Goal: Task Accomplishment & Management: Use online tool/utility

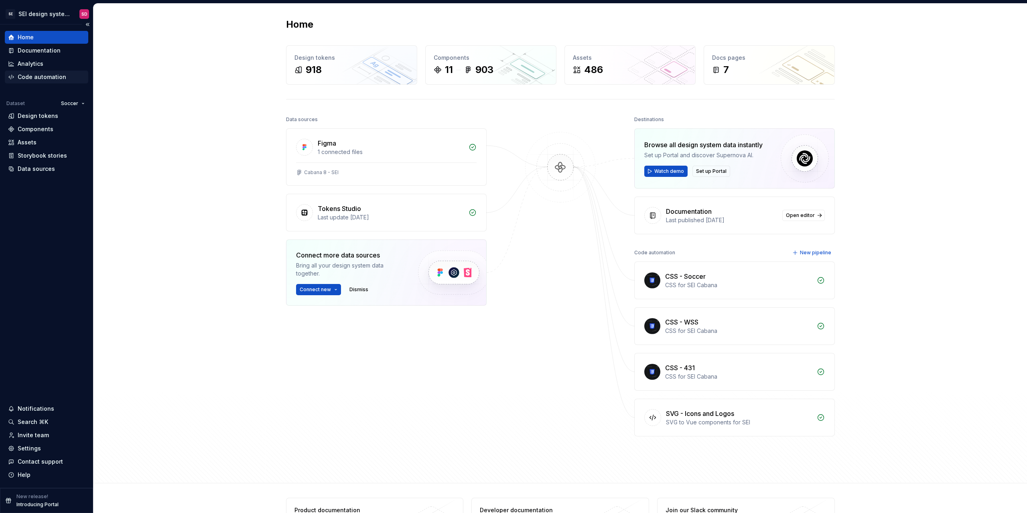
click at [45, 81] on div "Code automation" at bounding box center [46, 77] width 83 height 13
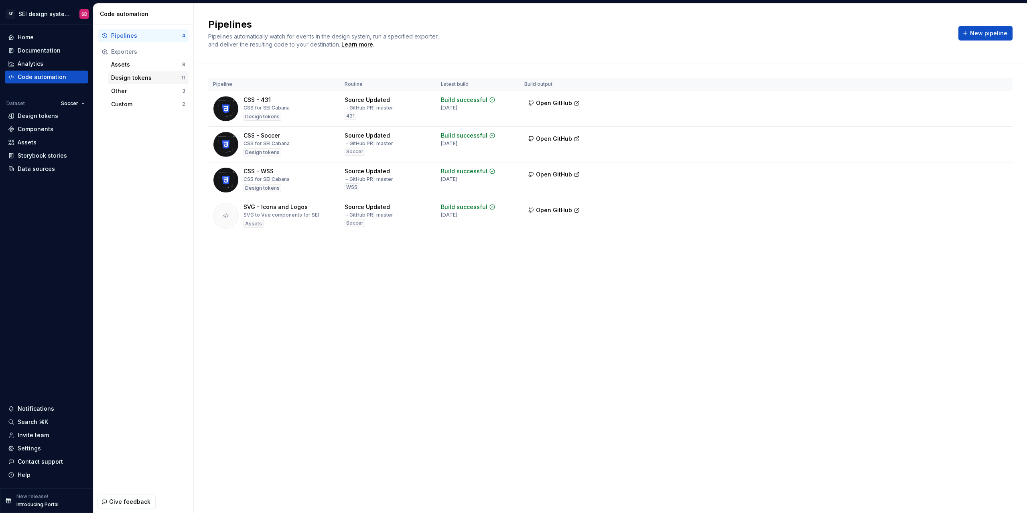
click at [139, 81] on div "Design tokens" at bounding box center [146, 78] width 70 height 8
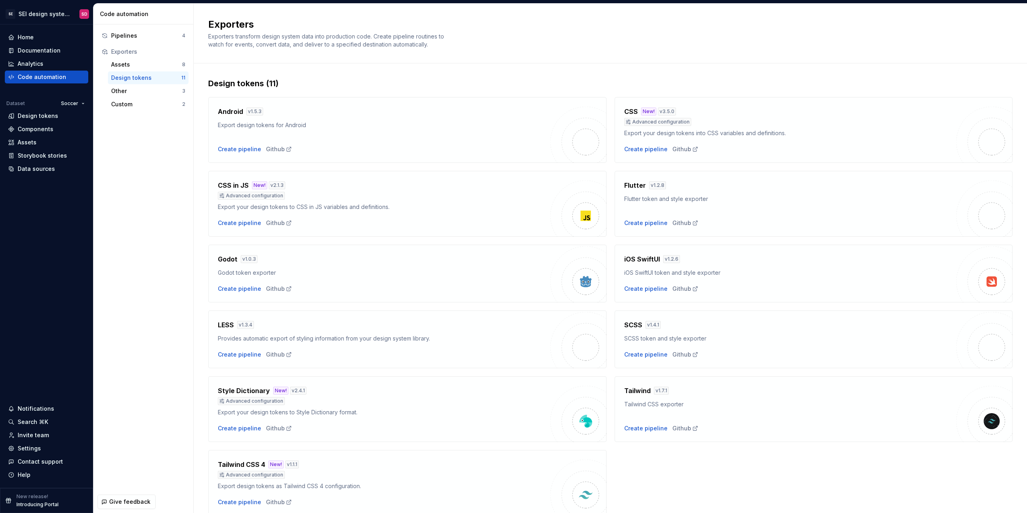
scroll to position [33, 0]
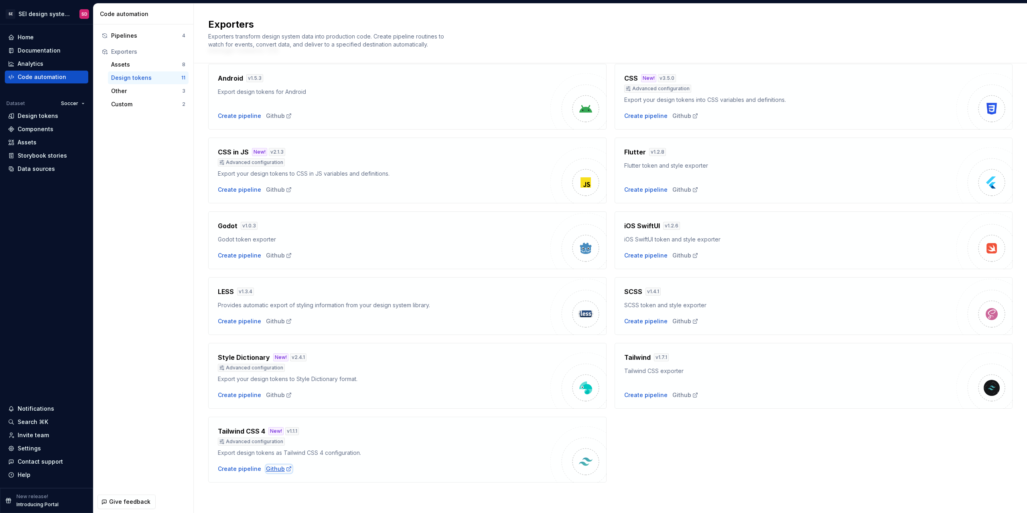
click at [276, 469] on div "Github" at bounding box center [279, 469] width 26 height 8
click at [244, 470] on div "Create pipeline" at bounding box center [239, 469] width 43 height 8
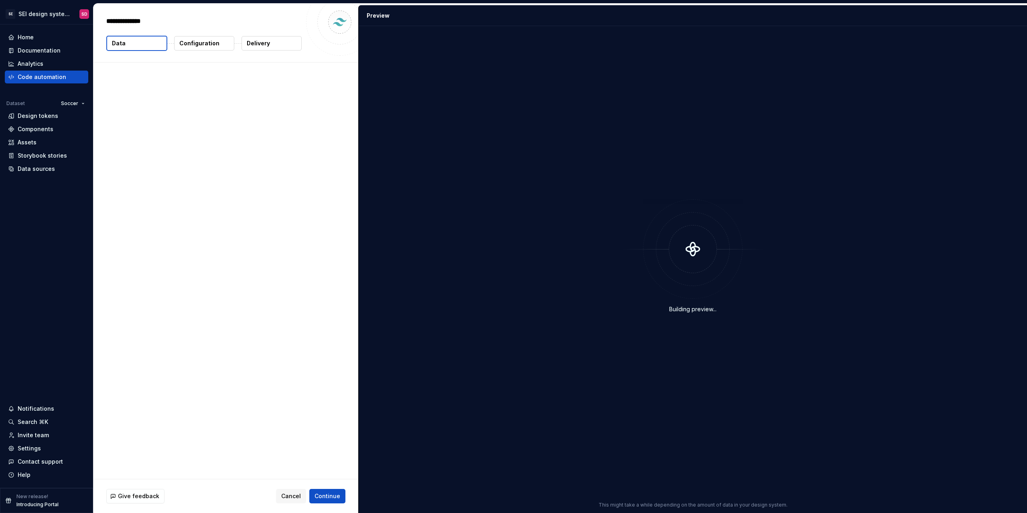
type textarea "*"
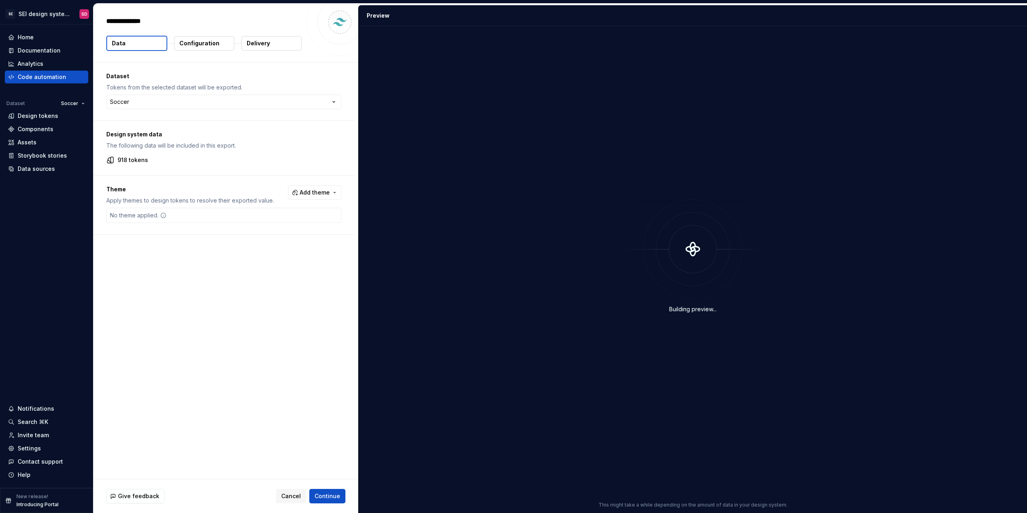
click at [196, 37] on button "Configuration" at bounding box center [204, 43] width 60 height 14
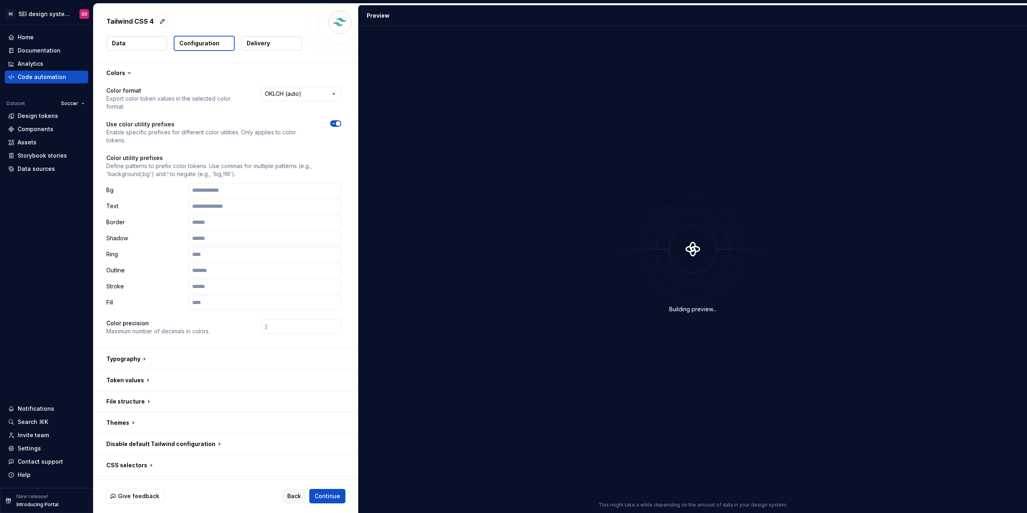
click at [109, 190] on p "Bg" at bounding box center [145, 190] width 79 height 8
click at [127, 189] on p "Bg" at bounding box center [145, 190] width 79 height 8
click at [129, 201] on div "Text" at bounding box center [223, 206] width 235 height 14
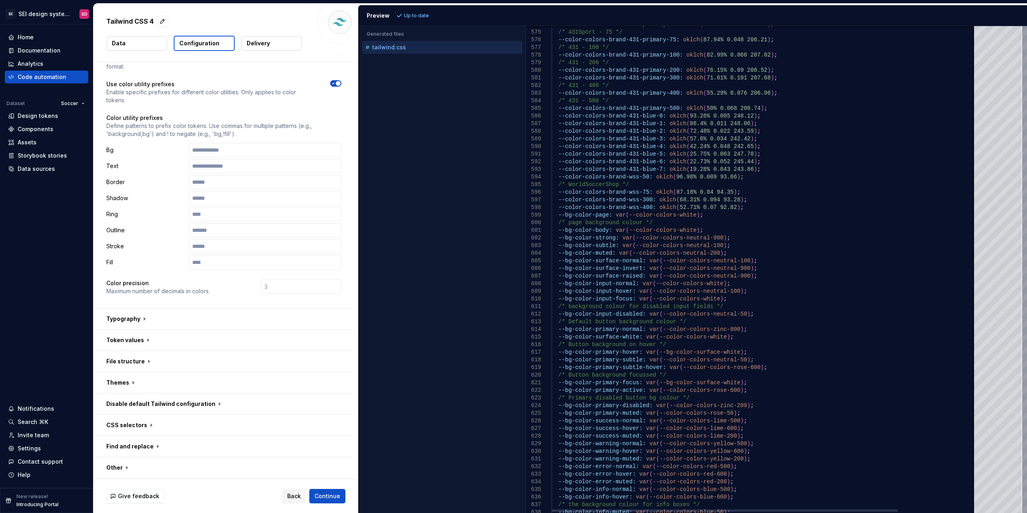
drag, startPoint x: 750, startPoint y: 253, endPoint x: 750, endPoint y: 247, distance: 5.7
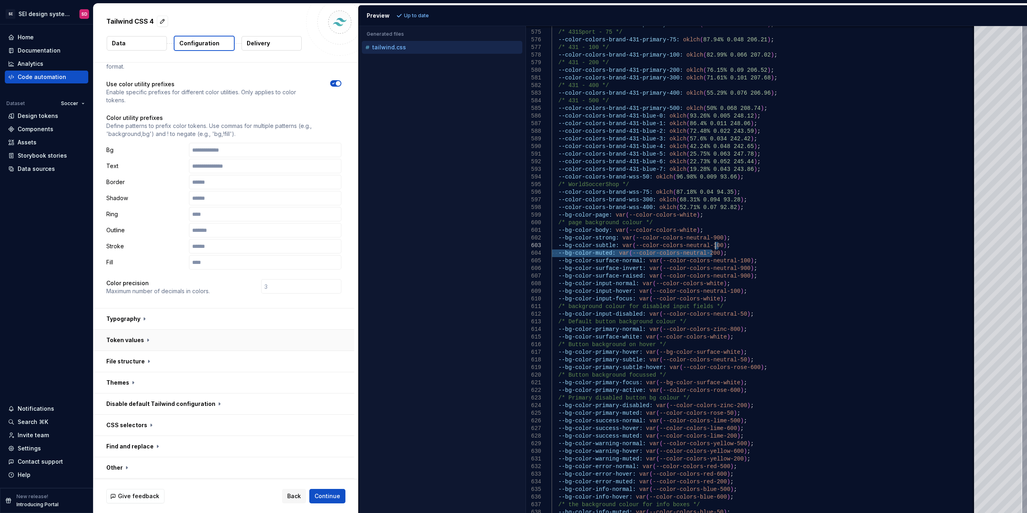
type textarea "**********"
click at [142, 344] on button "button" at bounding box center [223, 340] width 261 height 21
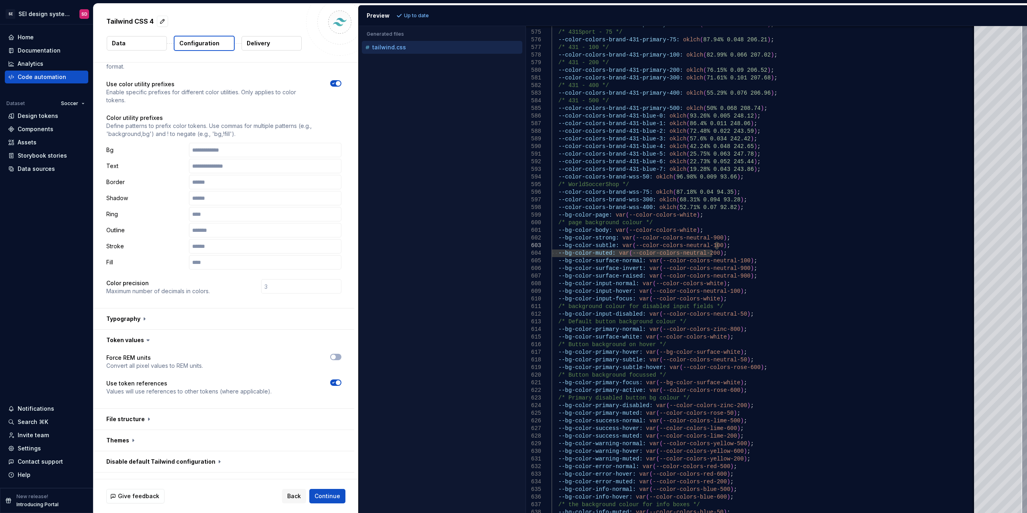
click at [338, 384] on span "button" at bounding box center [338, 382] width 5 height 5
click at [134, 337] on button "button" at bounding box center [223, 340] width 261 height 21
click at [146, 362] on button "button" at bounding box center [223, 361] width 261 height 21
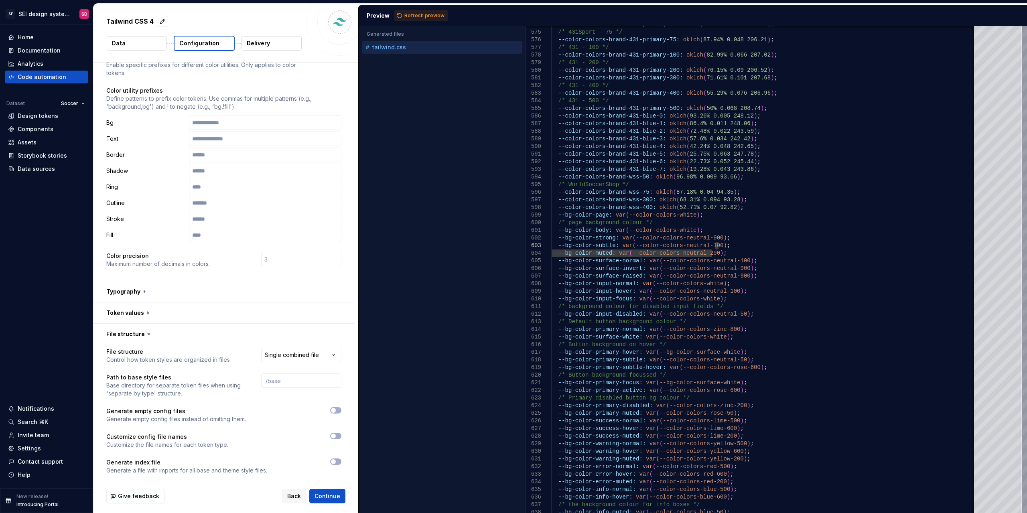
scroll to position [80, 0]
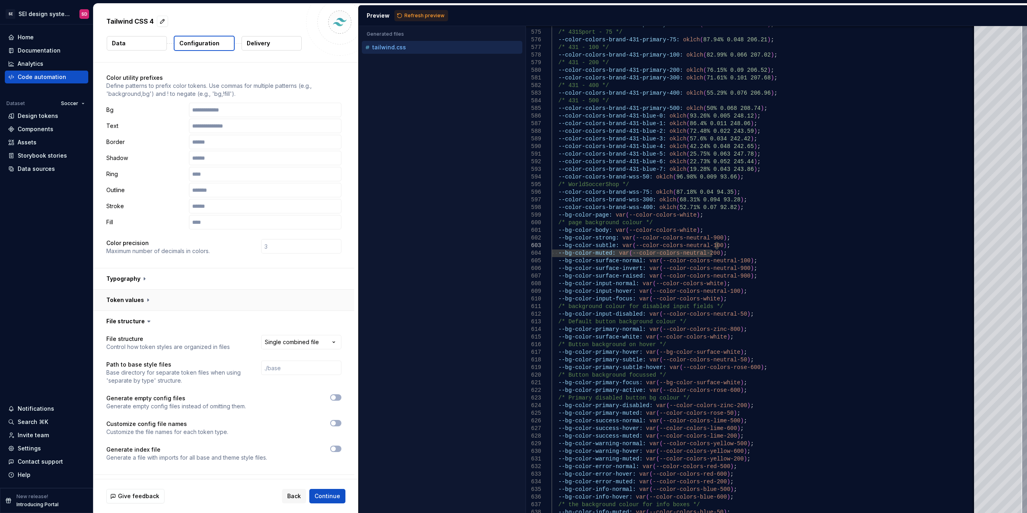
click at [138, 292] on button "button" at bounding box center [223, 300] width 261 height 21
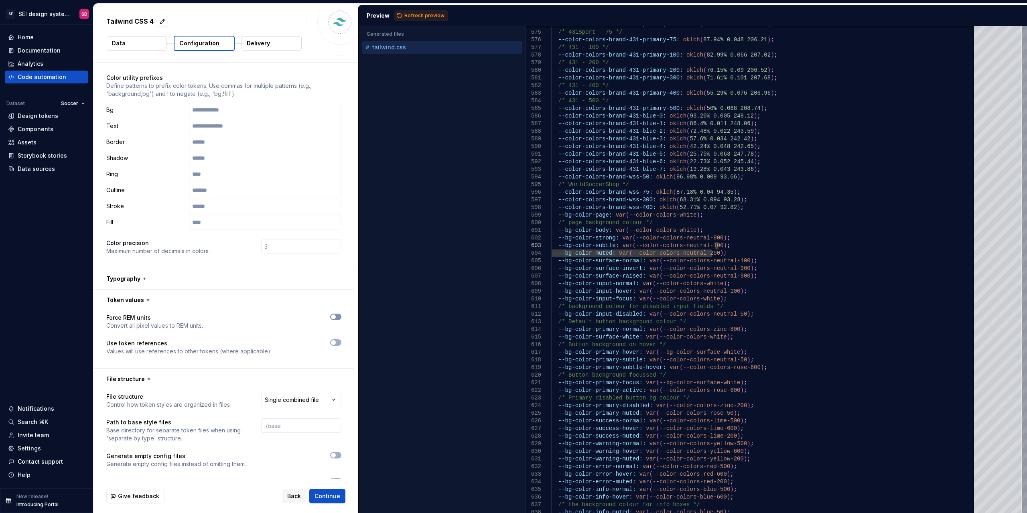
click at [333, 318] on span "button" at bounding box center [333, 317] width 5 height 5
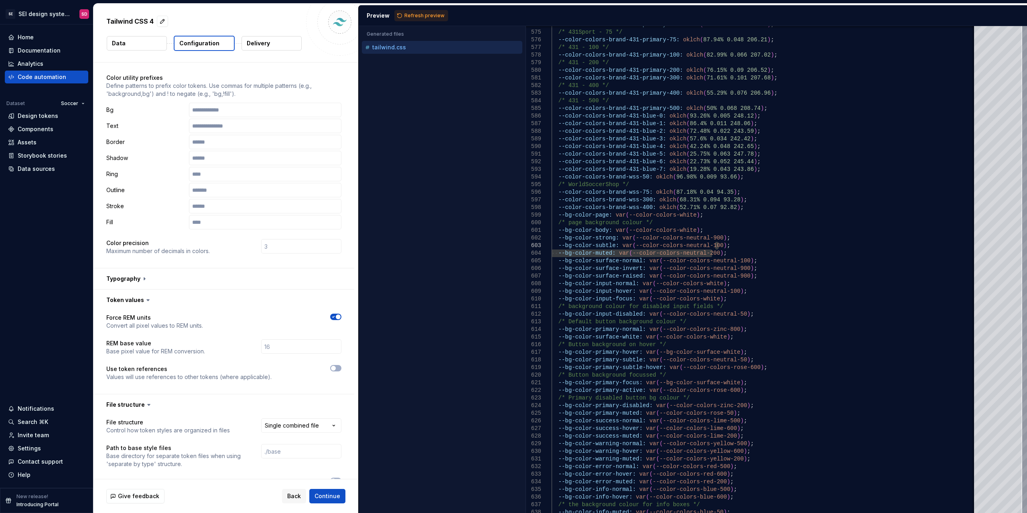
click at [338, 318] on span "button" at bounding box center [338, 317] width 5 height 5
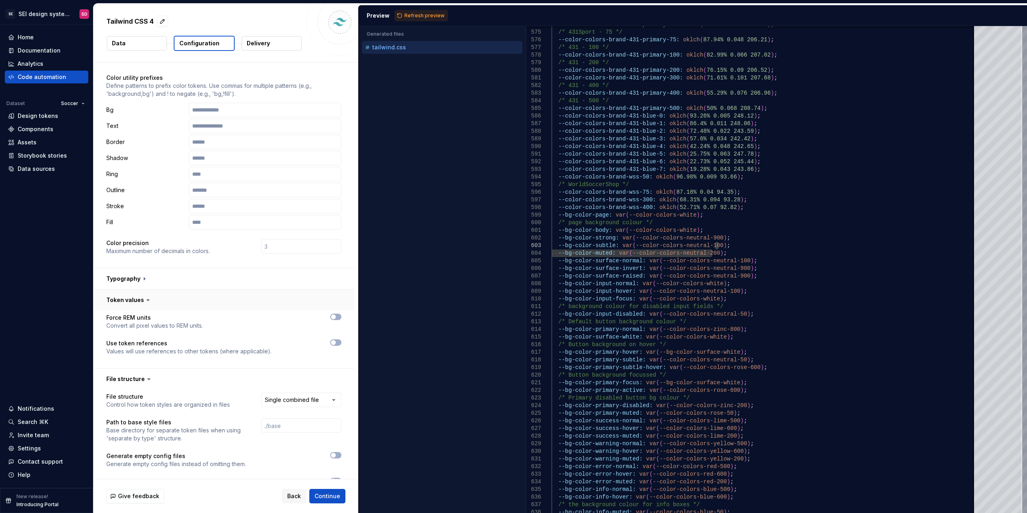
click at [137, 299] on button "button" at bounding box center [223, 300] width 261 height 21
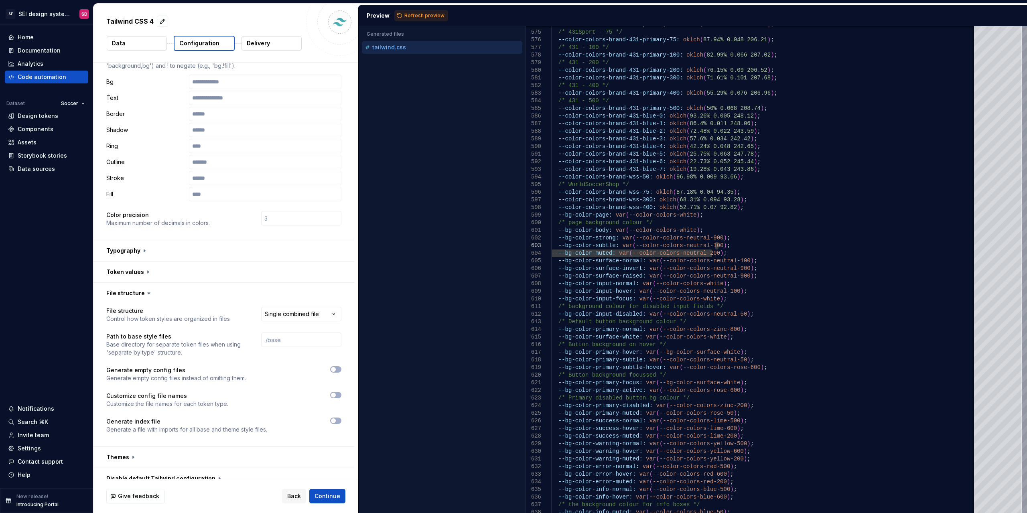
scroll to position [120, 0]
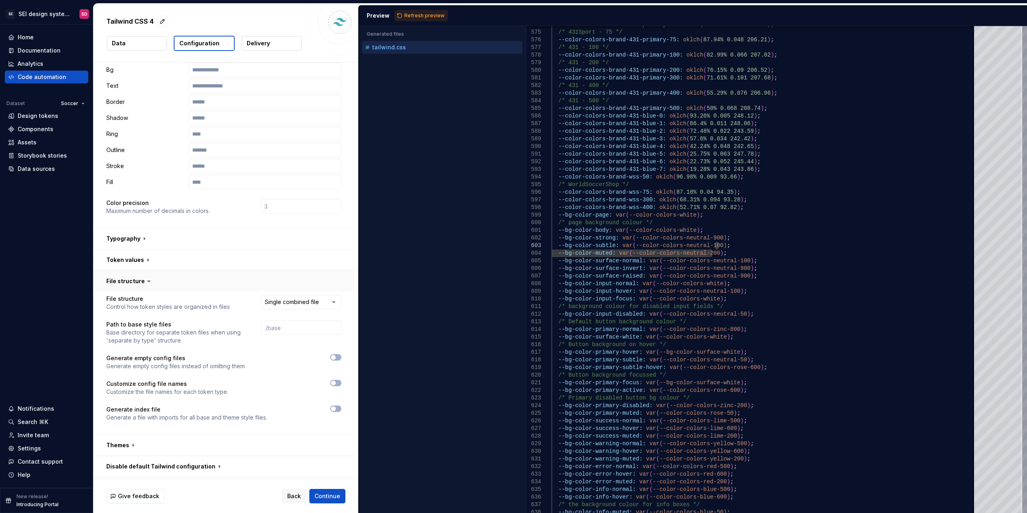
click at [141, 281] on button "button" at bounding box center [223, 281] width 261 height 21
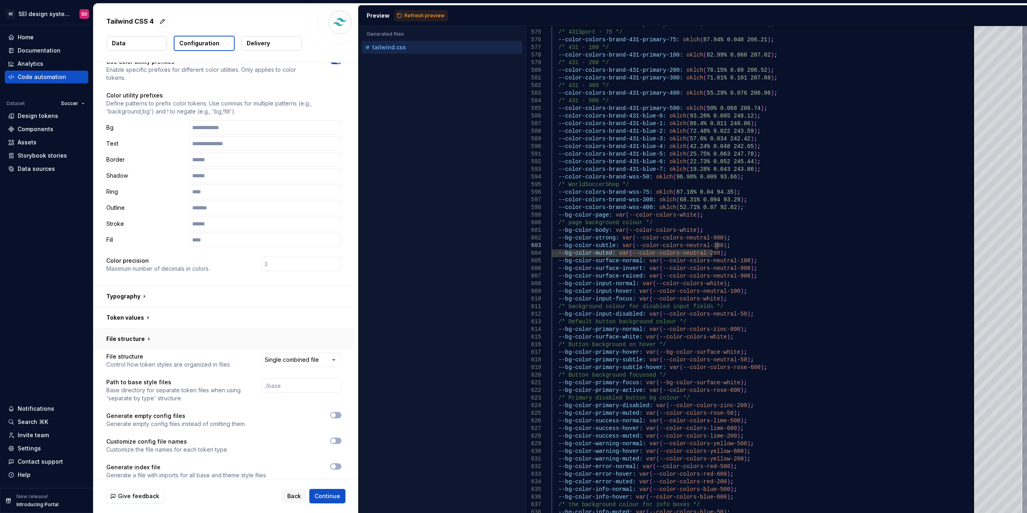
scroll to position [61, 0]
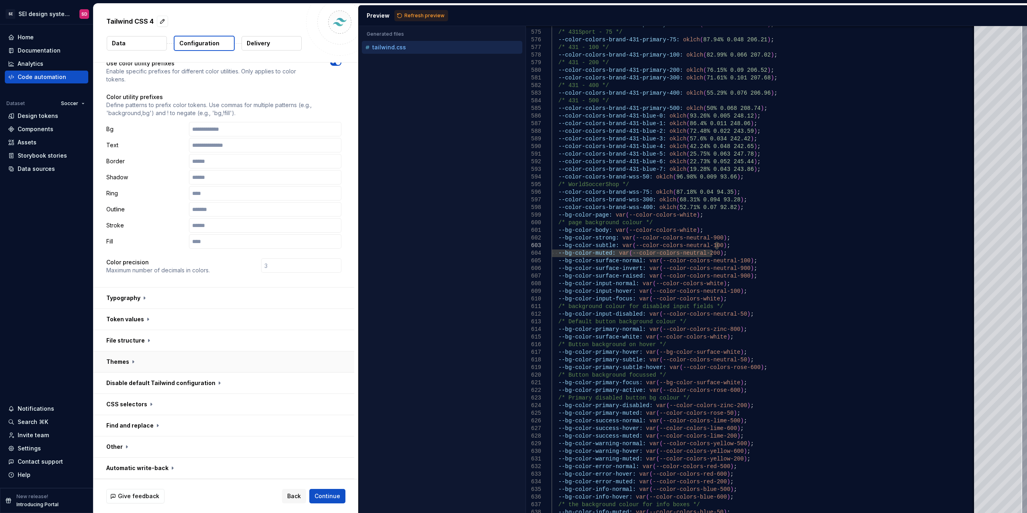
click at [128, 364] on button "button" at bounding box center [223, 362] width 261 height 21
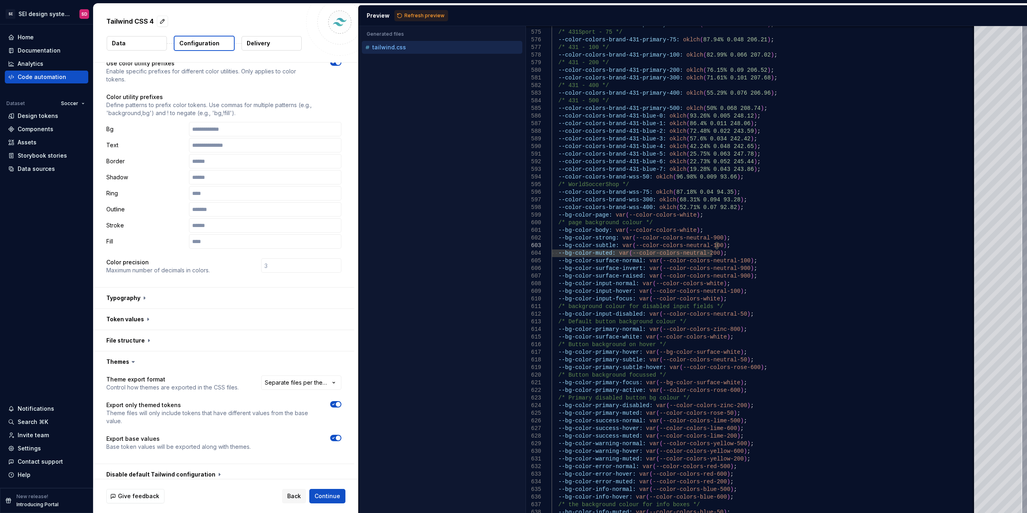
click at [129, 362] on icon at bounding box center [133, 362] width 8 height 8
click at [130, 363] on icon at bounding box center [133, 362] width 8 height 8
click at [114, 363] on button "button" at bounding box center [223, 362] width 261 height 21
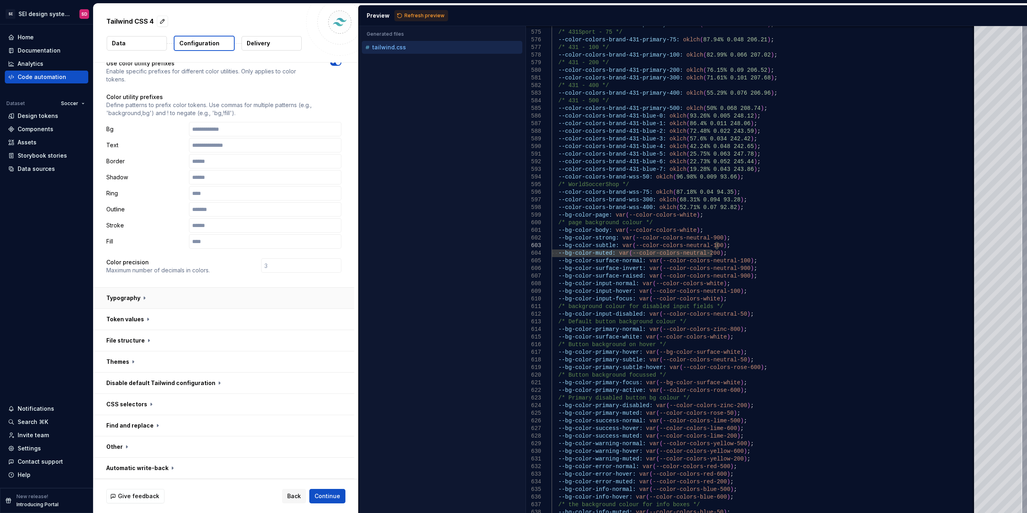
click at [126, 296] on button "button" at bounding box center [223, 298] width 261 height 21
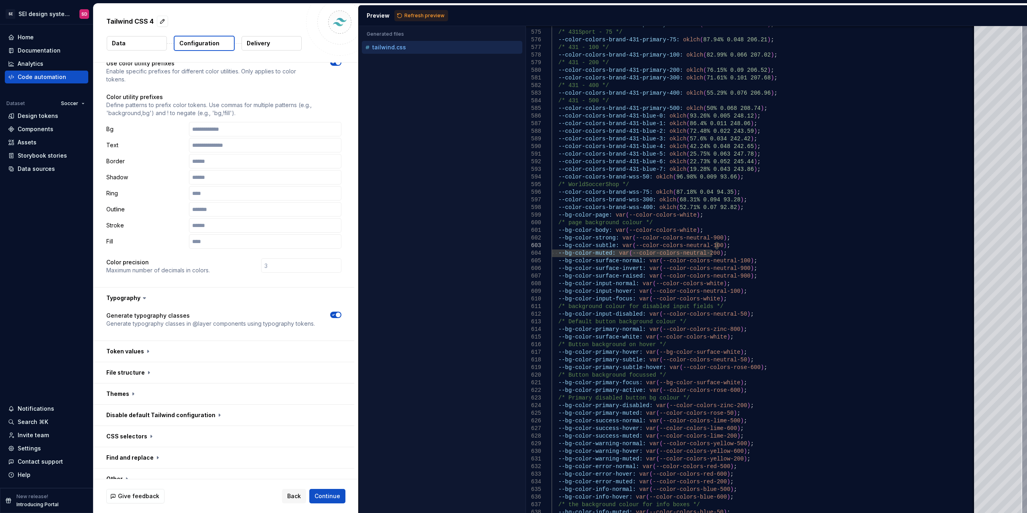
click at [337, 314] on span "button" at bounding box center [338, 315] width 5 height 5
click at [123, 298] on button "button" at bounding box center [223, 298] width 261 height 21
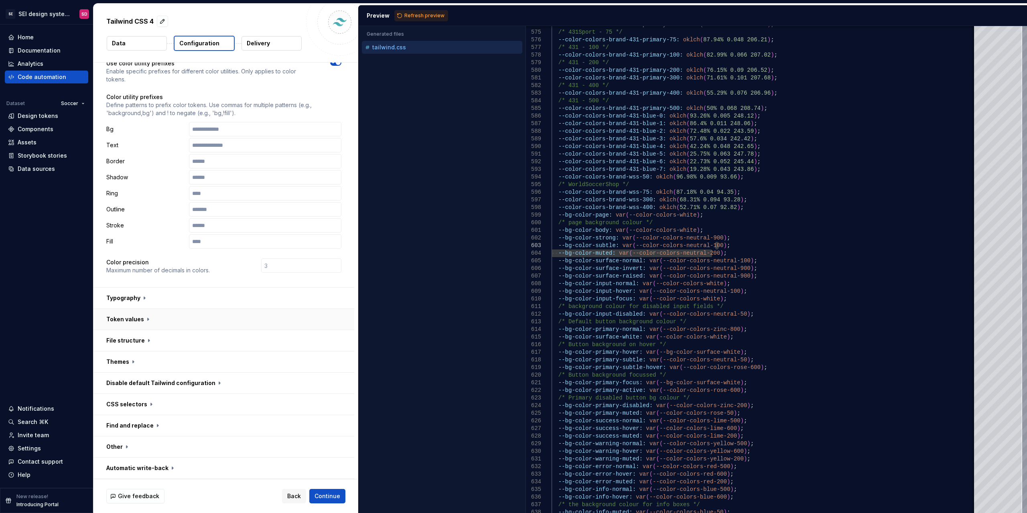
click at [127, 317] on button "button" at bounding box center [223, 319] width 261 height 21
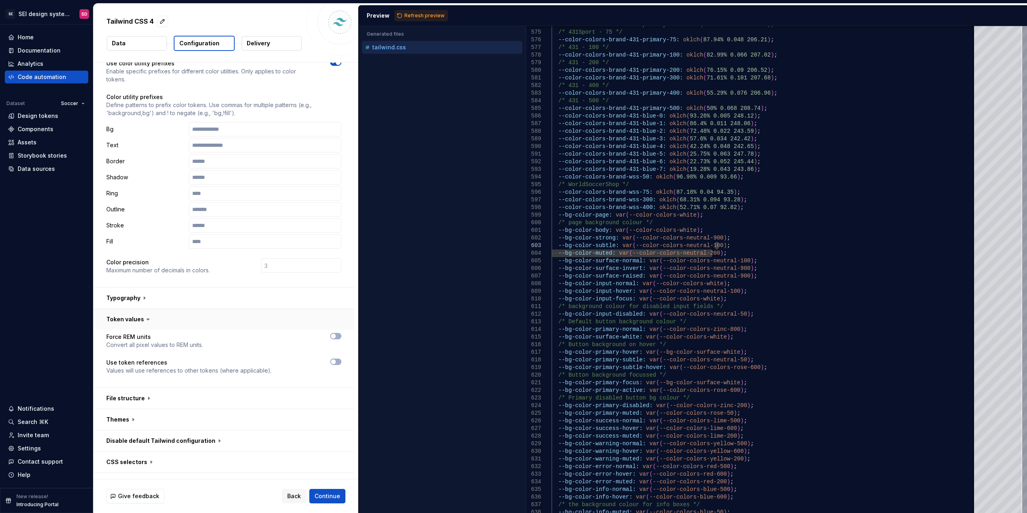
click at [125, 319] on button "button" at bounding box center [223, 319] width 261 height 21
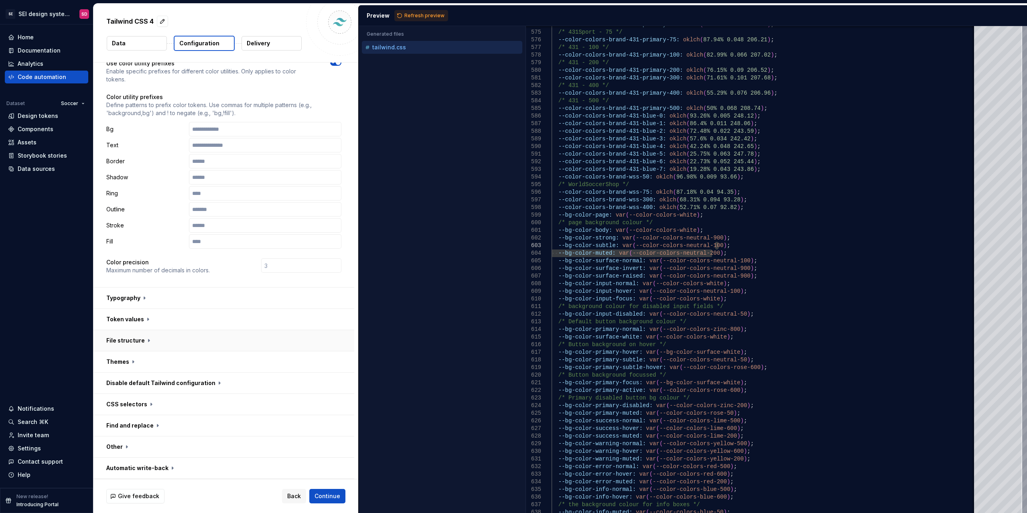
click at [123, 338] on button "button" at bounding box center [223, 340] width 261 height 21
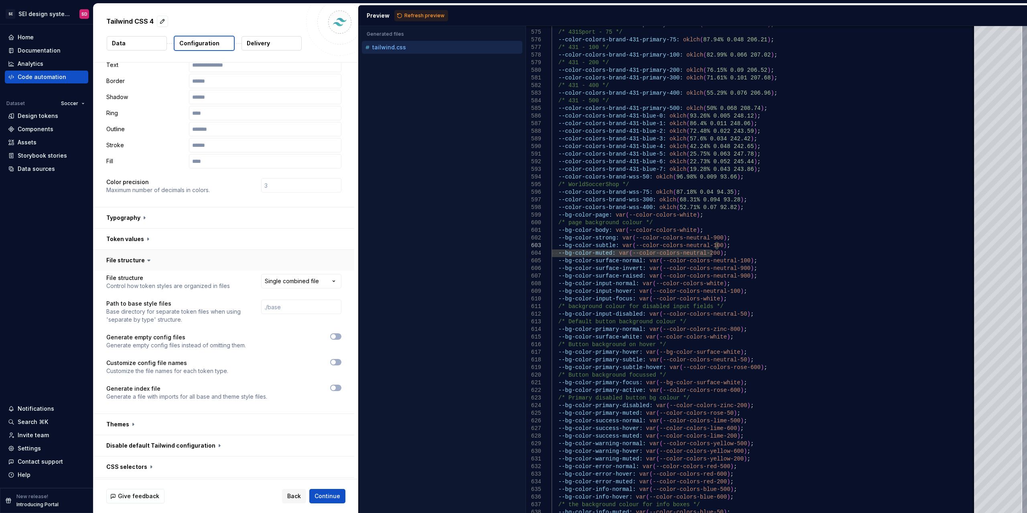
click at [130, 258] on button "button" at bounding box center [223, 260] width 261 height 21
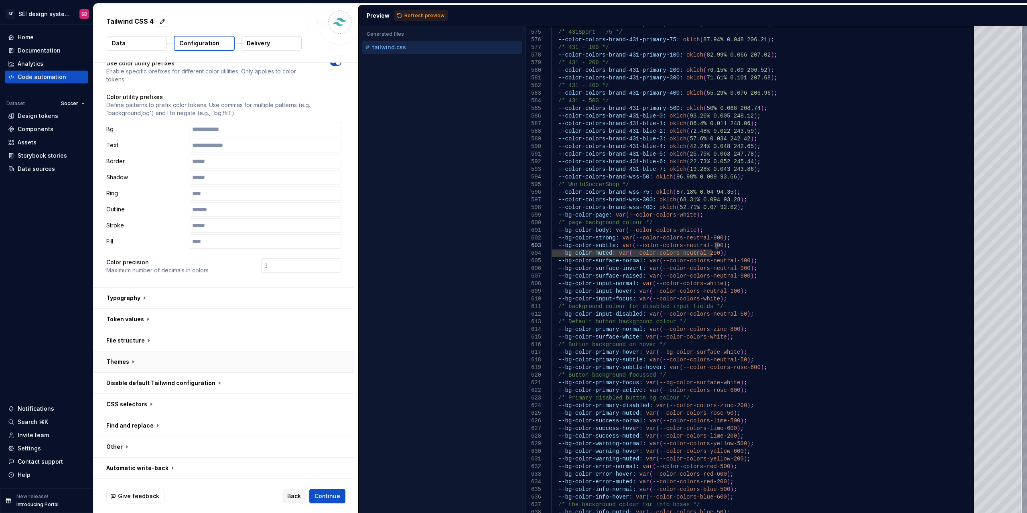
click at [127, 361] on button "button" at bounding box center [223, 362] width 261 height 21
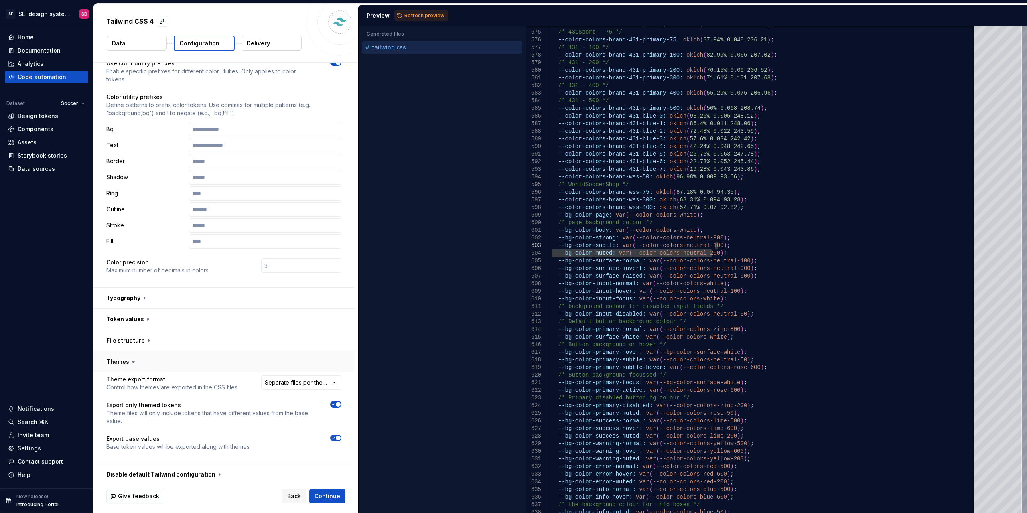
click at [124, 361] on button "button" at bounding box center [223, 362] width 261 height 21
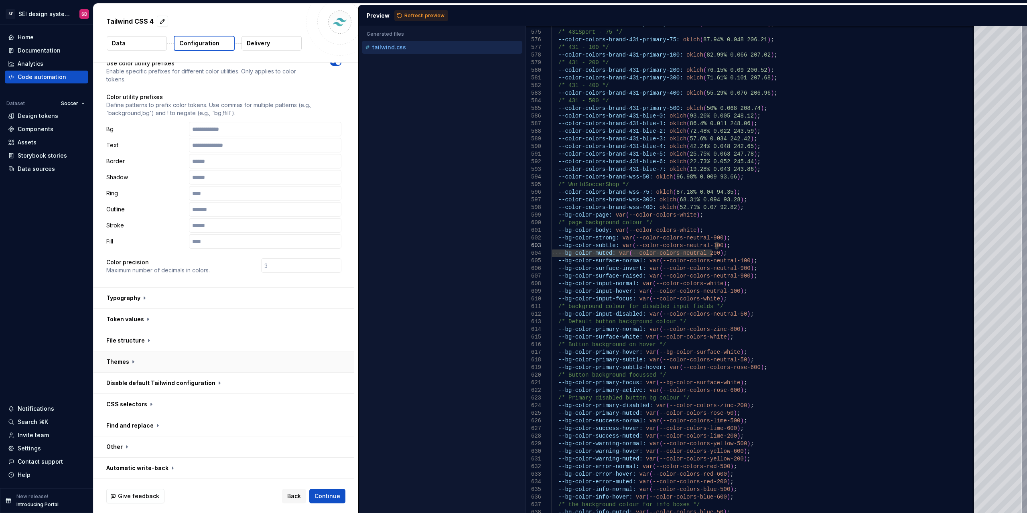
click at [124, 361] on button "button" at bounding box center [223, 362] width 261 height 21
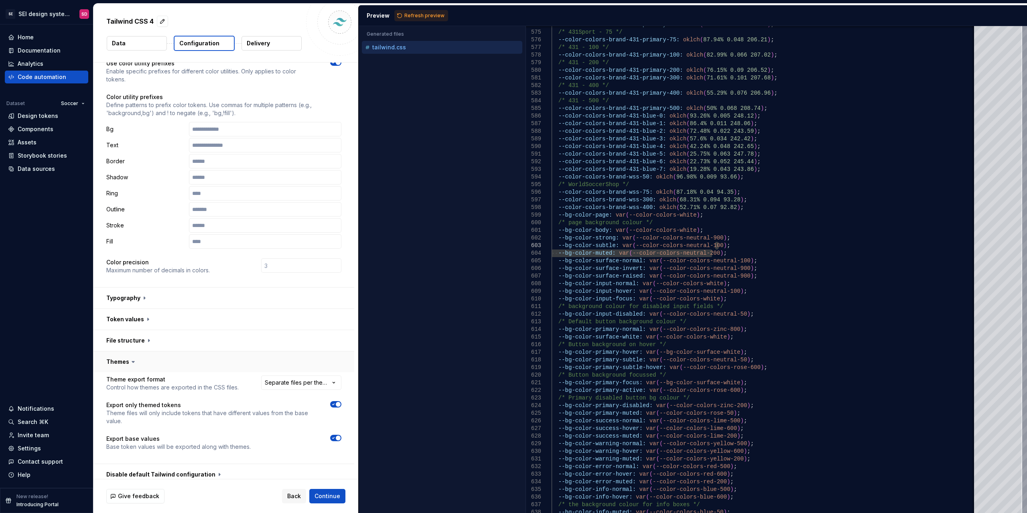
click at [124, 361] on button "button" at bounding box center [223, 362] width 261 height 21
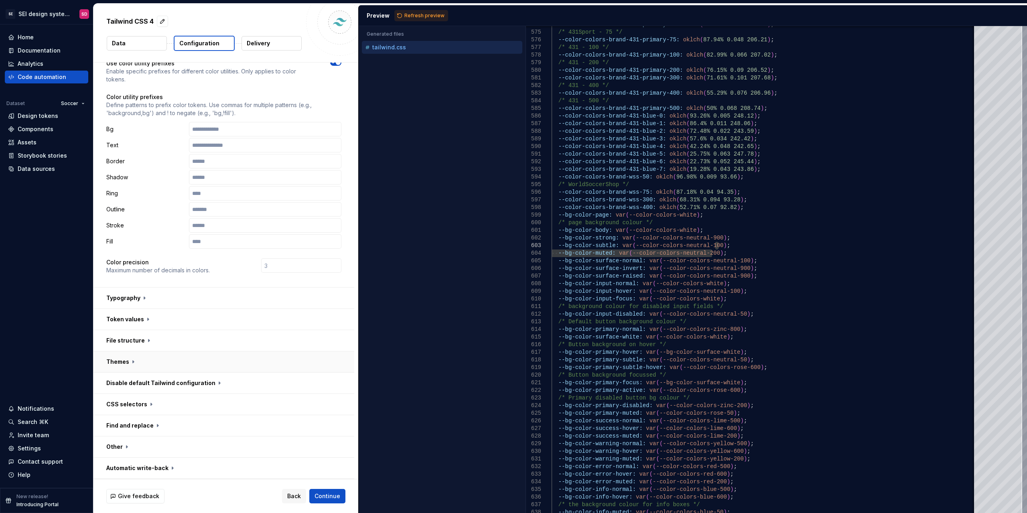
click at [124, 361] on button "button" at bounding box center [223, 362] width 261 height 21
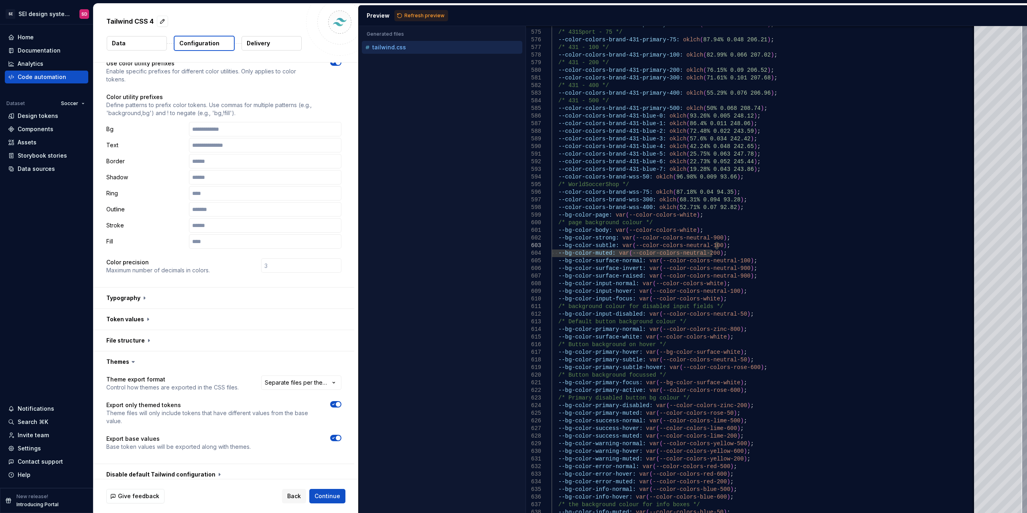
click at [333, 437] on icon "button" at bounding box center [333, 438] width 6 height 5
click at [432, 20] on button "Refresh preview" at bounding box center [421, 15] width 54 height 11
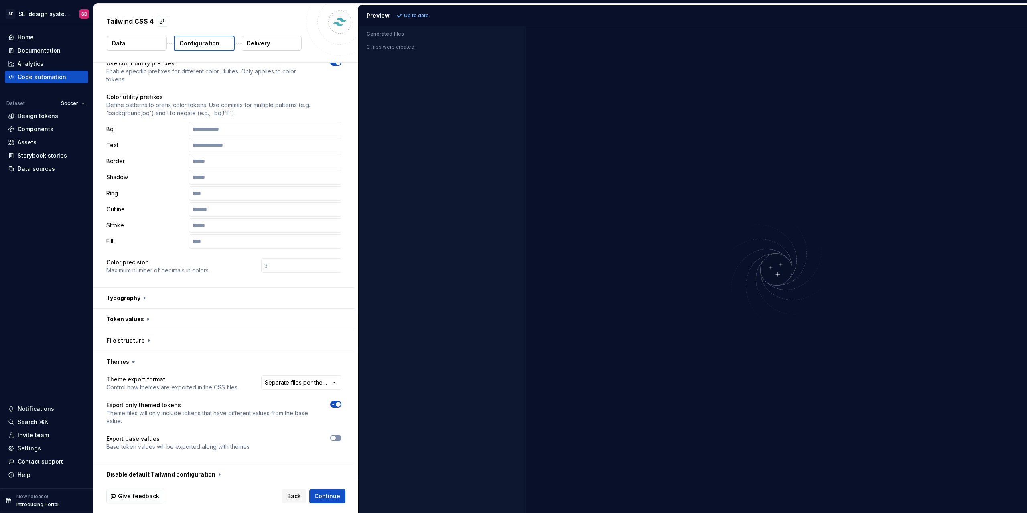
click at [337, 439] on button "button" at bounding box center [335, 438] width 11 height 6
click at [338, 404] on span "button" at bounding box center [338, 404] width 5 height 5
click at [427, 10] on button "Refresh preview" at bounding box center [421, 15] width 54 height 11
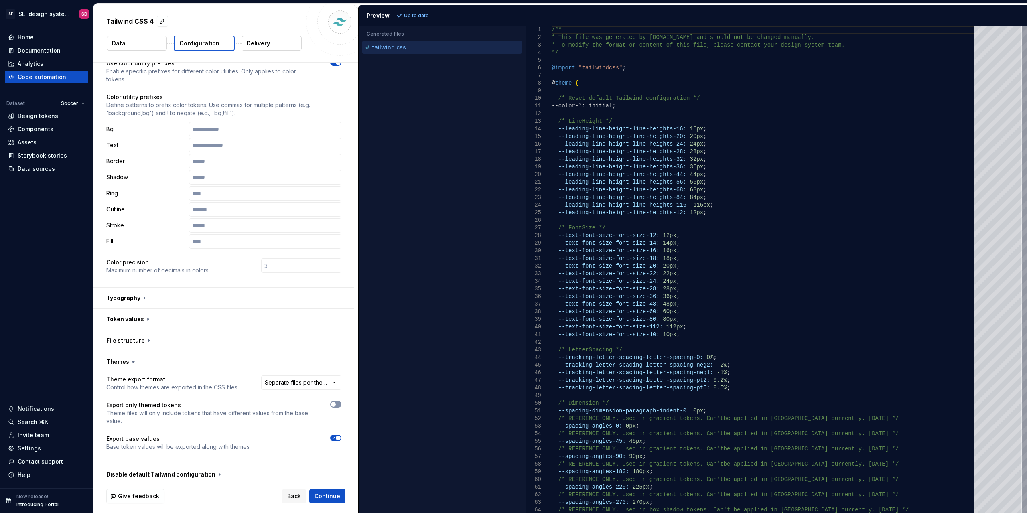
click at [335, 407] on button "button" at bounding box center [335, 404] width 11 height 6
click at [435, 18] on span "Refresh preview" at bounding box center [424, 15] width 40 height 6
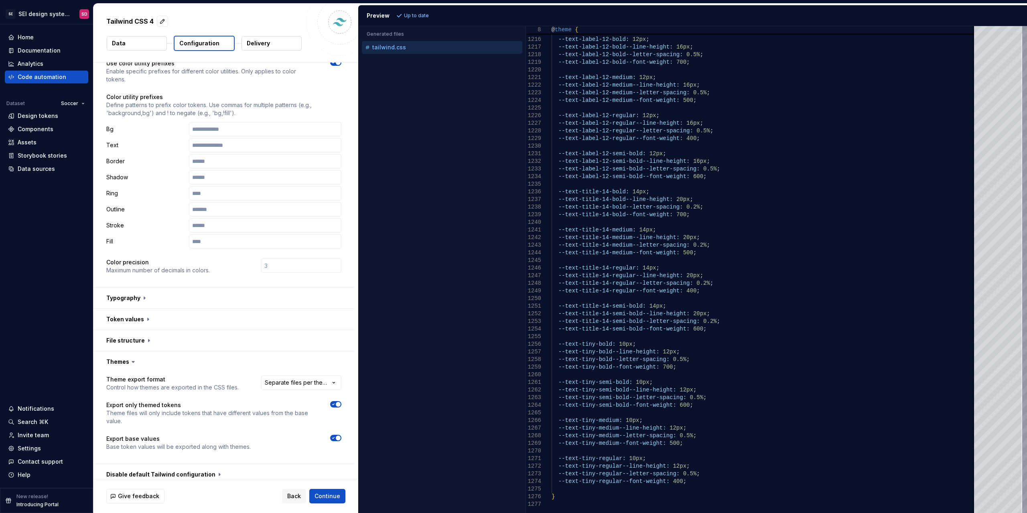
click at [339, 406] on span "button" at bounding box center [338, 404] width 5 height 5
click at [425, 16] on span "Refresh preview" at bounding box center [424, 15] width 40 height 6
click at [336, 405] on icon "button" at bounding box center [333, 404] width 6 height 5
click at [423, 19] on button "Refresh preview" at bounding box center [421, 15] width 54 height 11
click at [124, 357] on button "button" at bounding box center [223, 362] width 261 height 21
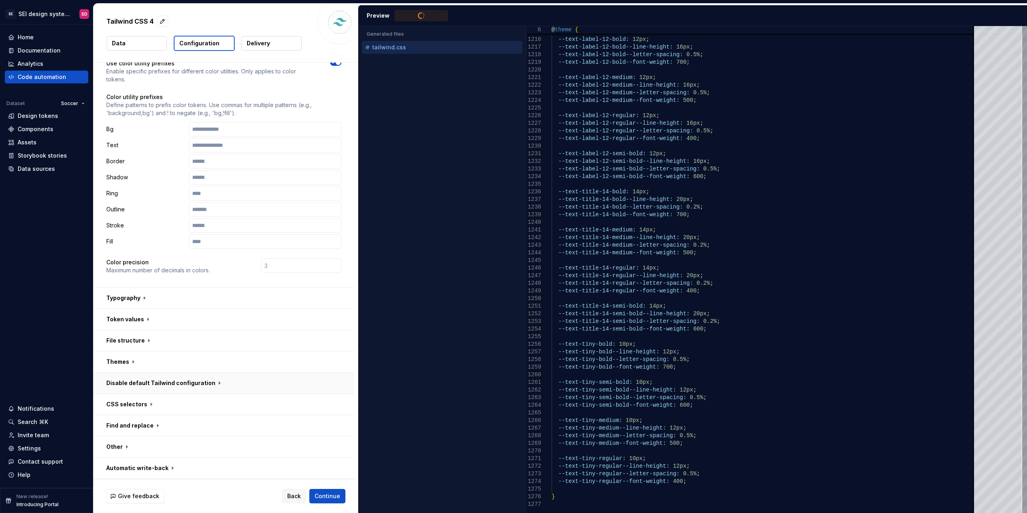
click at [143, 387] on button "button" at bounding box center [223, 383] width 261 height 21
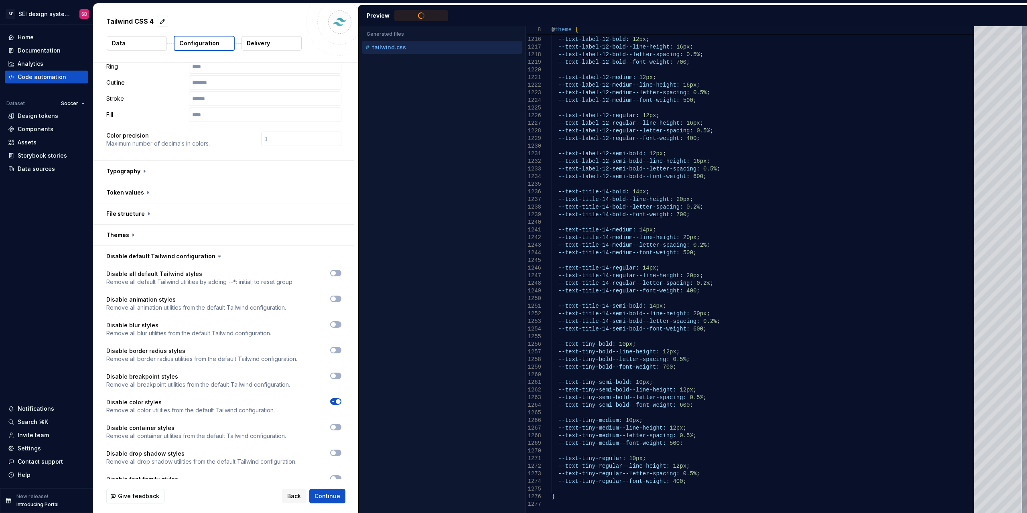
scroll to position [221, 0]
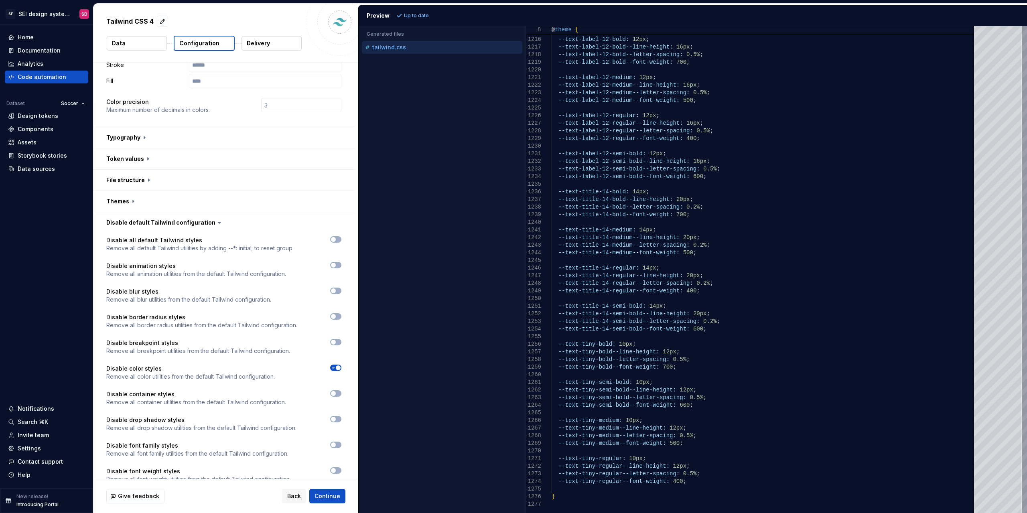
click at [337, 370] on span "button" at bounding box center [338, 368] width 5 height 5
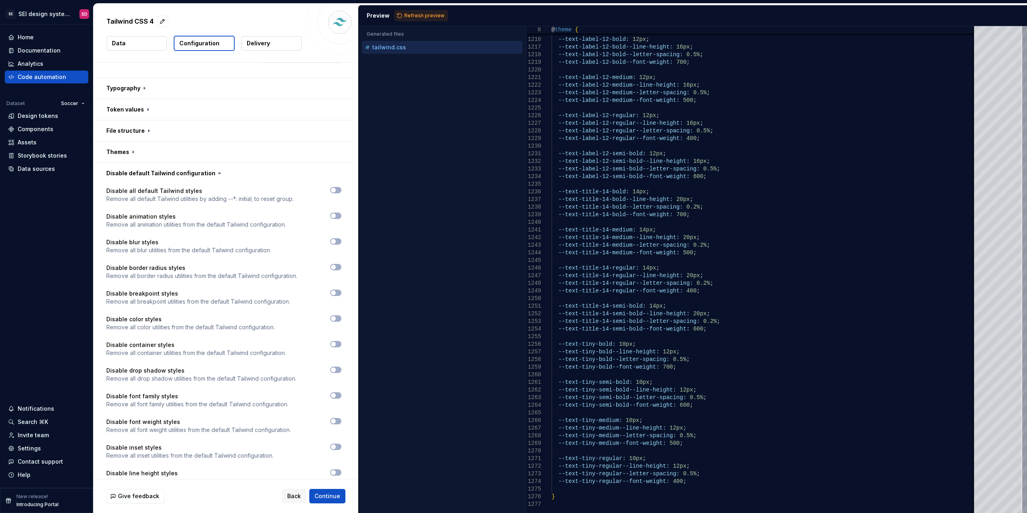
scroll to position [262, 0]
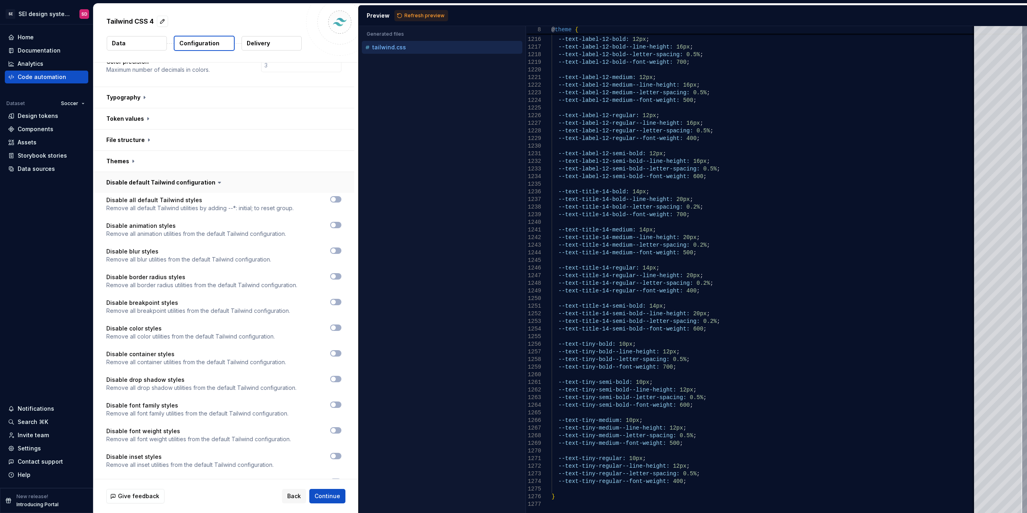
click at [184, 184] on button "button" at bounding box center [223, 182] width 261 height 21
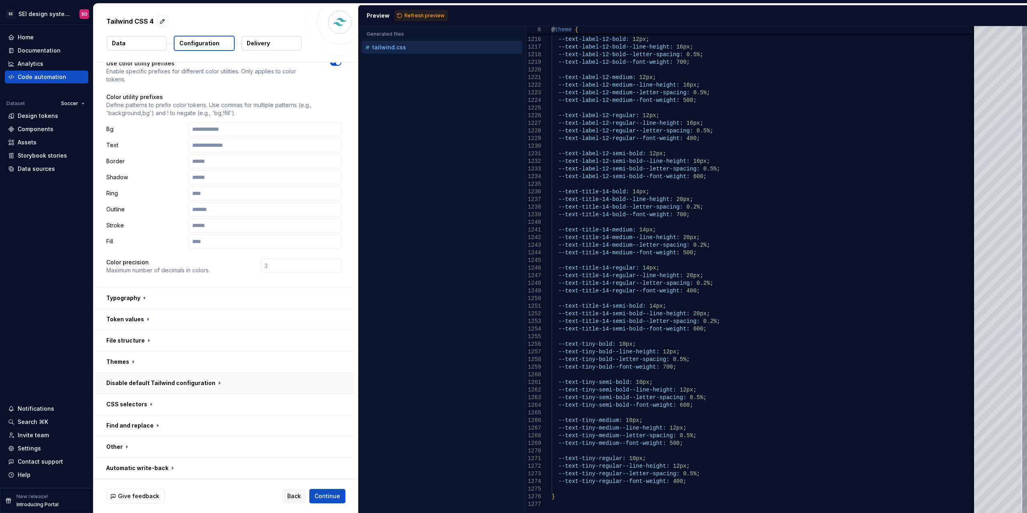
scroll to position [61, 0]
click at [137, 400] on button "button" at bounding box center [223, 404] width 261 height 21
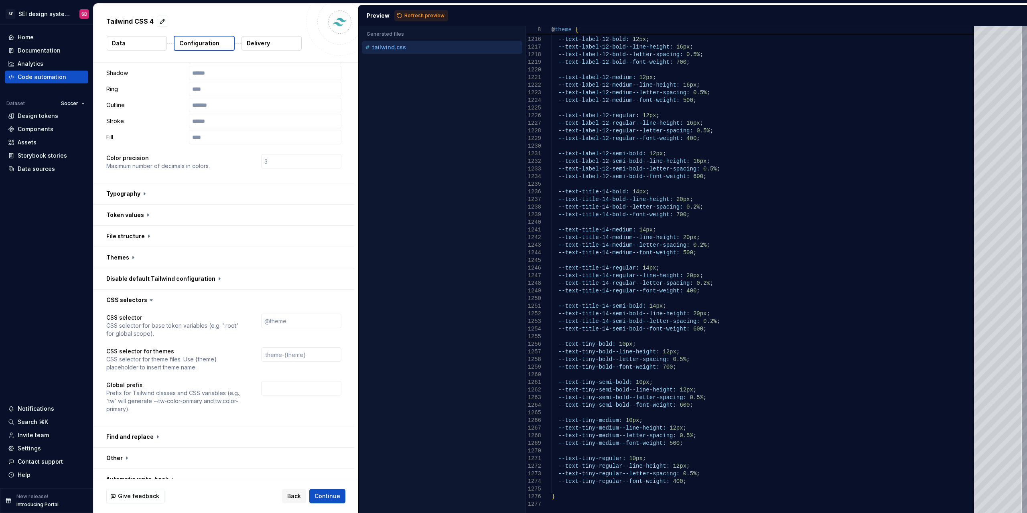
scroll to position [177, 0]
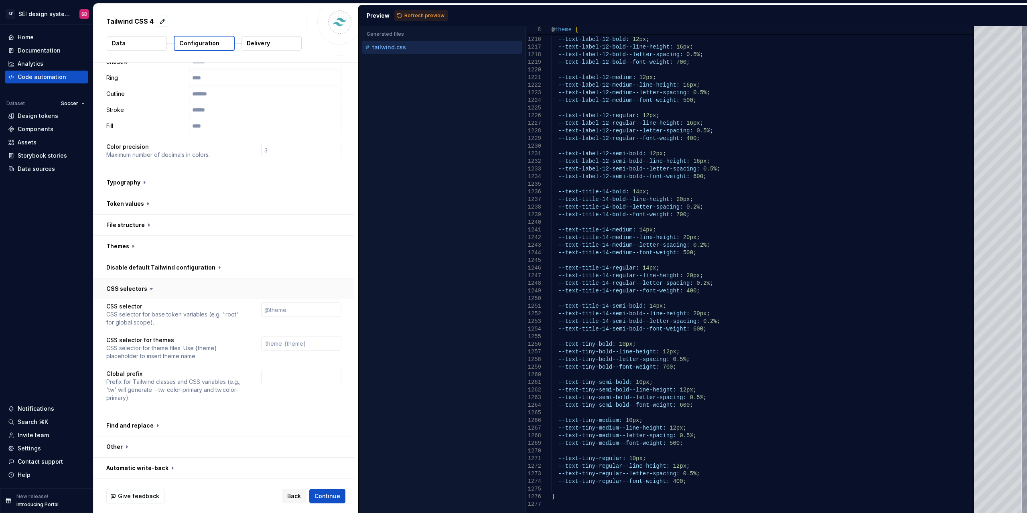
click at [132, 289] on button "button" at bounding box center [223, 288] width 261 height 21
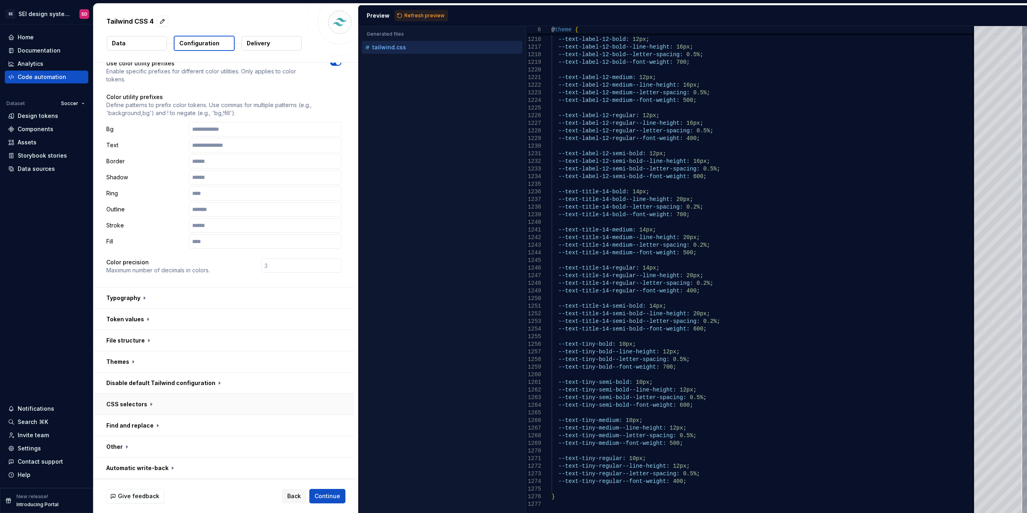
click at [124, 410] on button "button" at bounding box center [223, 404] width 261 height 21
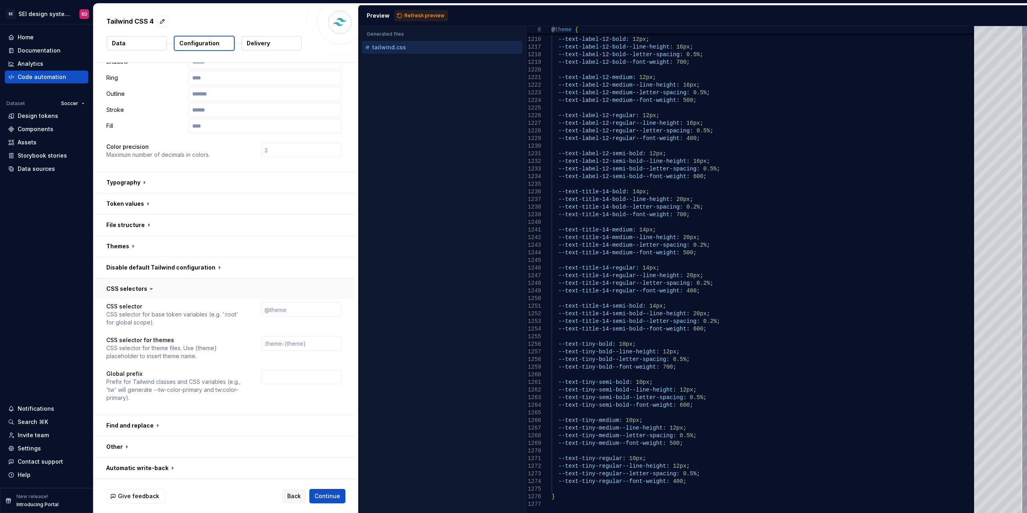
click at [127, 291] on button "button" at bounding box center [223, 288] width 261 height 21
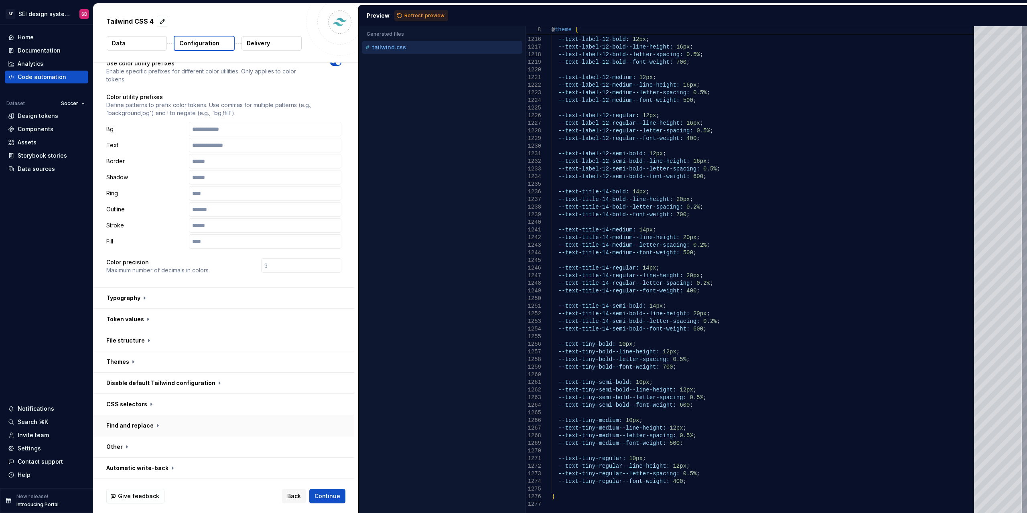
click at [140, 429] on button "button" at bounding box center [223, 425] width 261 height 21
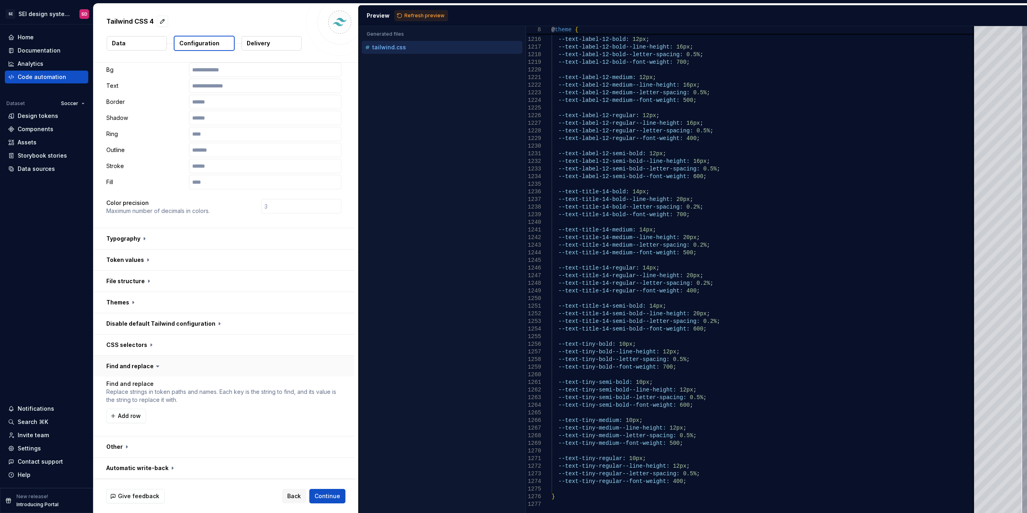
click at [136, 364] on button "button" at bounding box center [223, 366] width 261 height 21
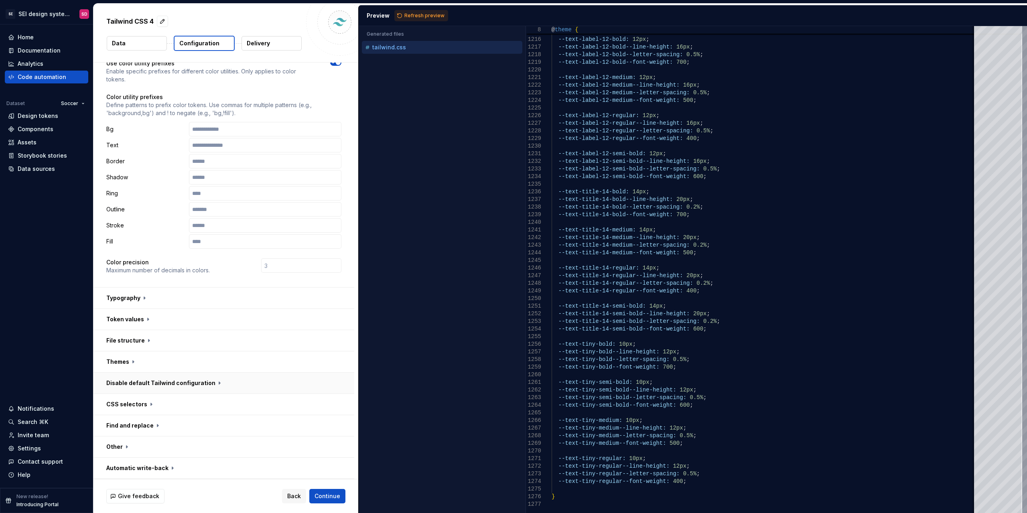
scroll to position [61, 0]
click at [113, 448] on button "button" at bounding box center [223, 447] width 261 height 21
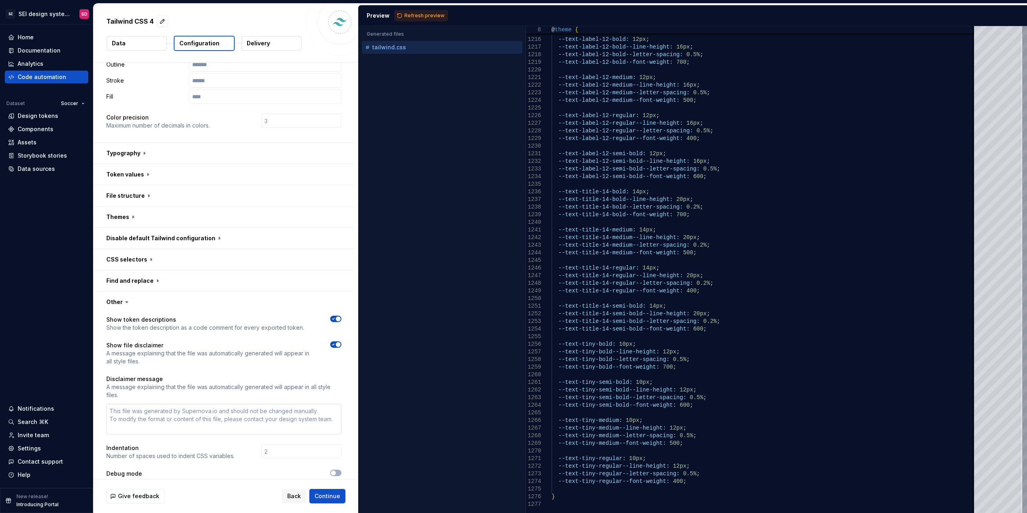
scroll to position [221, 0]
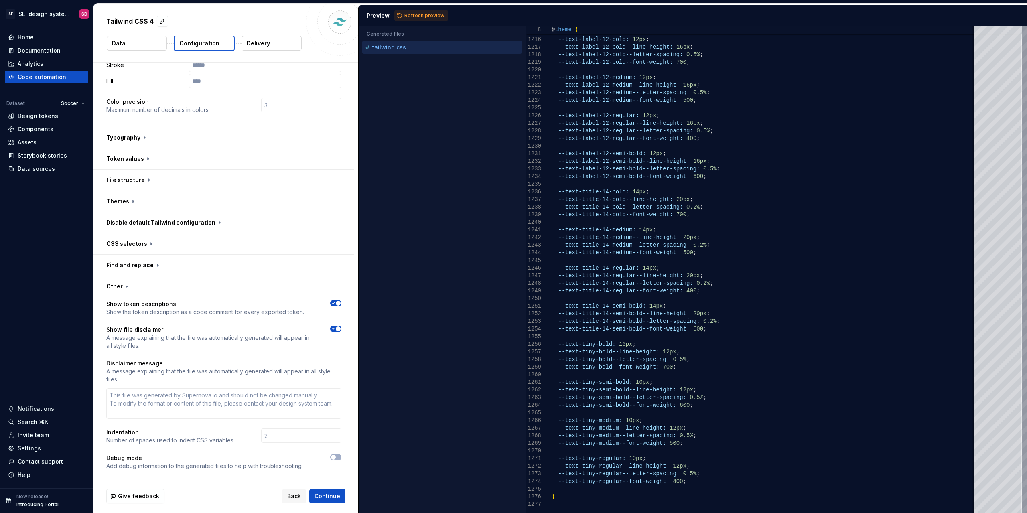
click at [336, 304] on span "button" at bounding box center [338, 303] width 5 height 5
type textarea "*"
click at [337, 328] on span "button" at bounding box center [338, 329] width 5 height 5
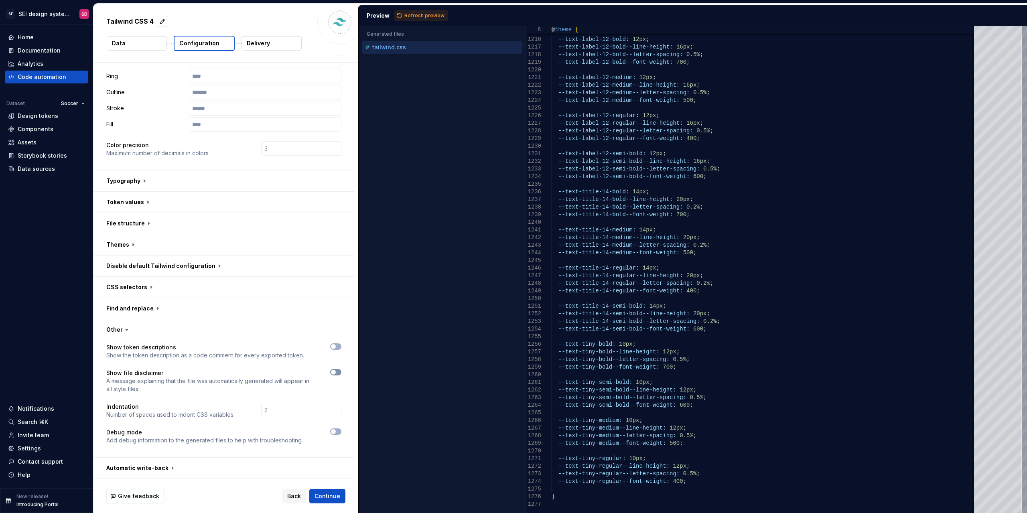
scroll to position [178, 0]
click at [123, 333] on icon at bounding box center [127, 330] width 8 height 8
click at [118, 331] on button "button" at bounding box center [223, 329] width 261 height 21
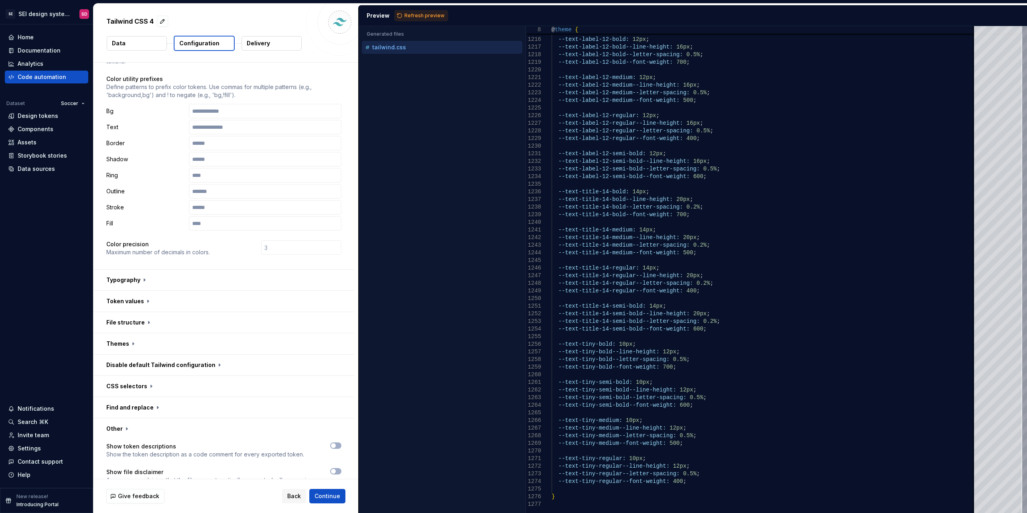
scroll to position [61, 0]
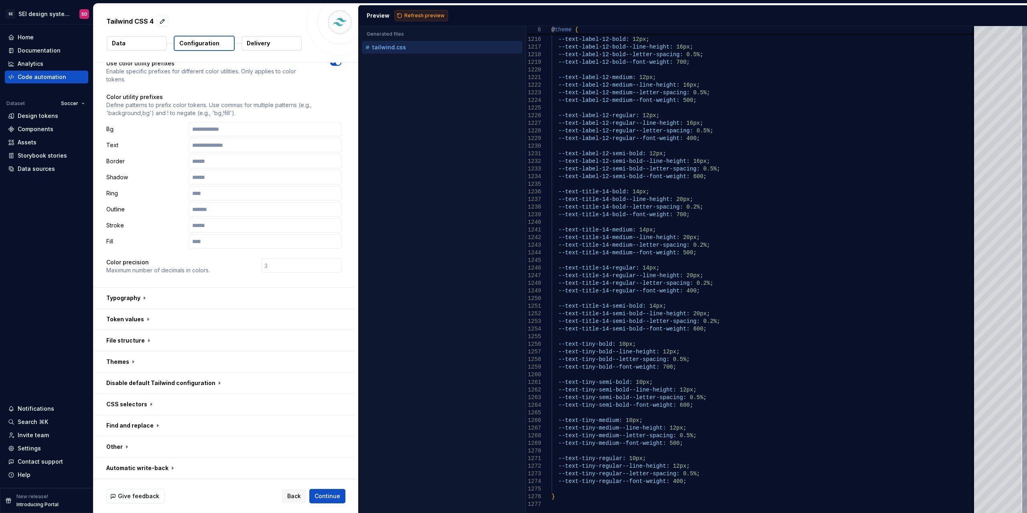
click at [428, 11] on button "Refresh preview" at bounding box center [421, 15] width 54 height 11
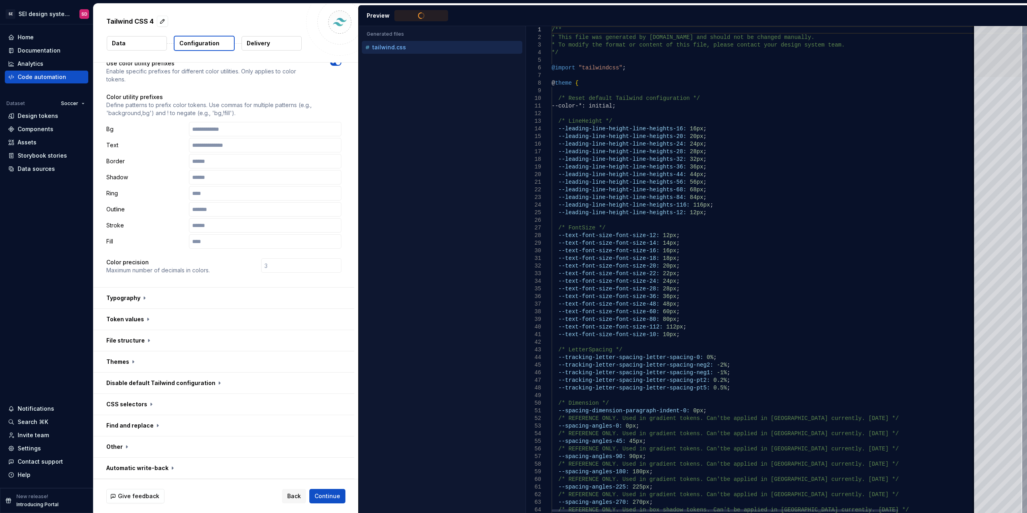
click at [1002, 37] on div at bounding box center [998, 51] width 48 height 51
type textarea "**********"
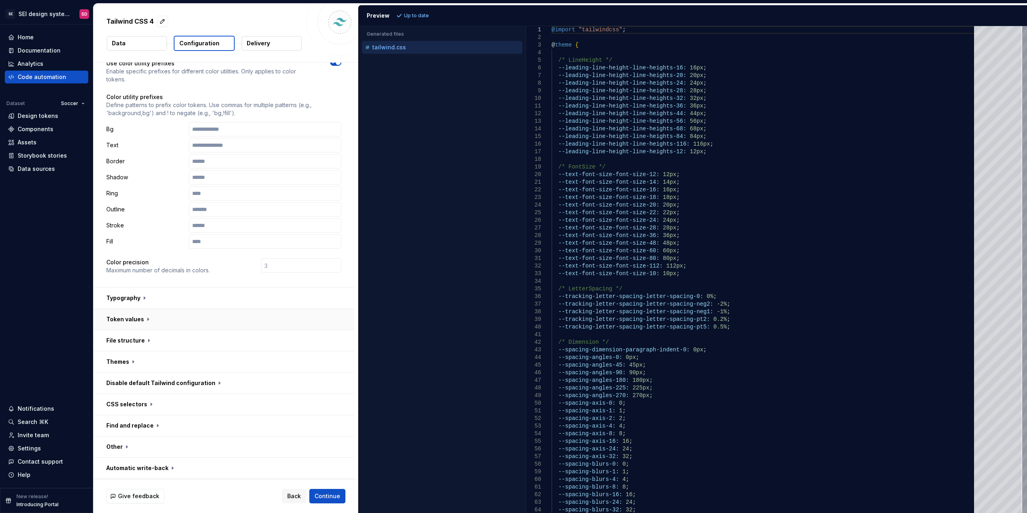
click at [139, 320] on button "button" at bounding box center [223, 319] width 261 height 21
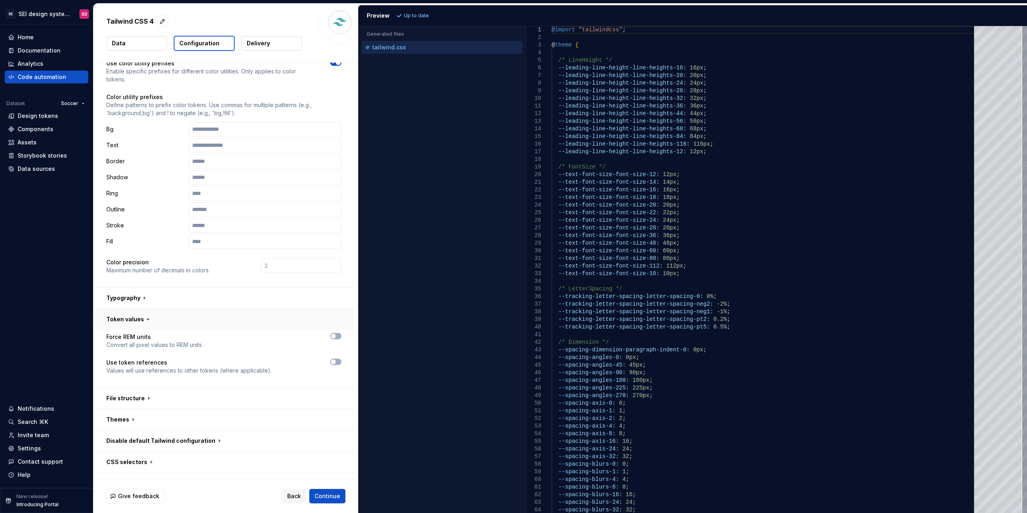
click at [140, 320] on button "button" at bounding box center [223, 319] width 261 height 21
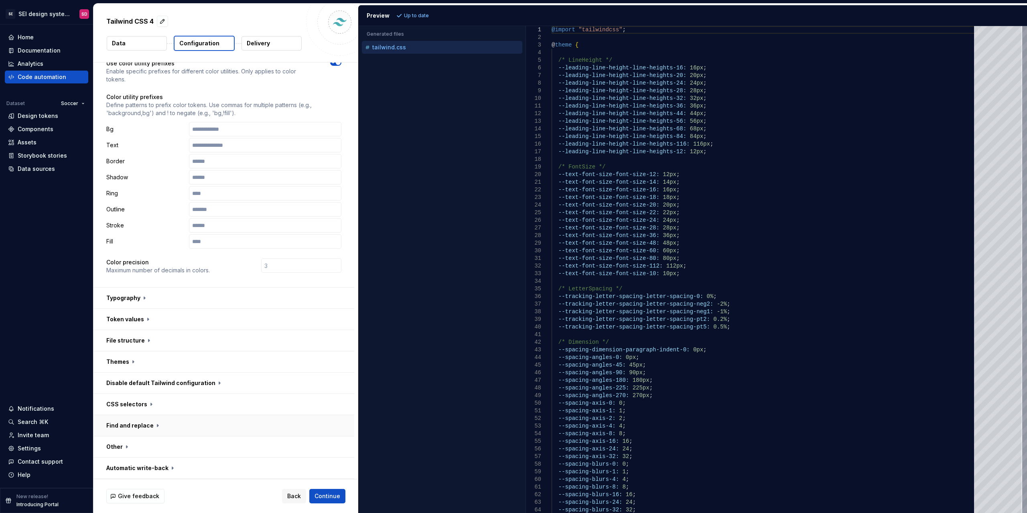
click at [129, 426] on button "button" at bounding box center [223, 425] width 261 height 21
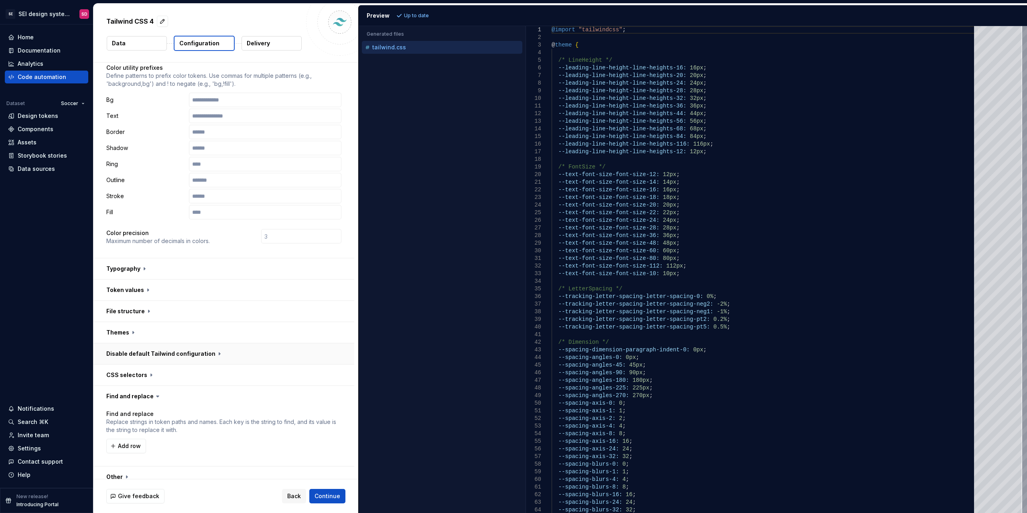
scroll to position [120, 0]
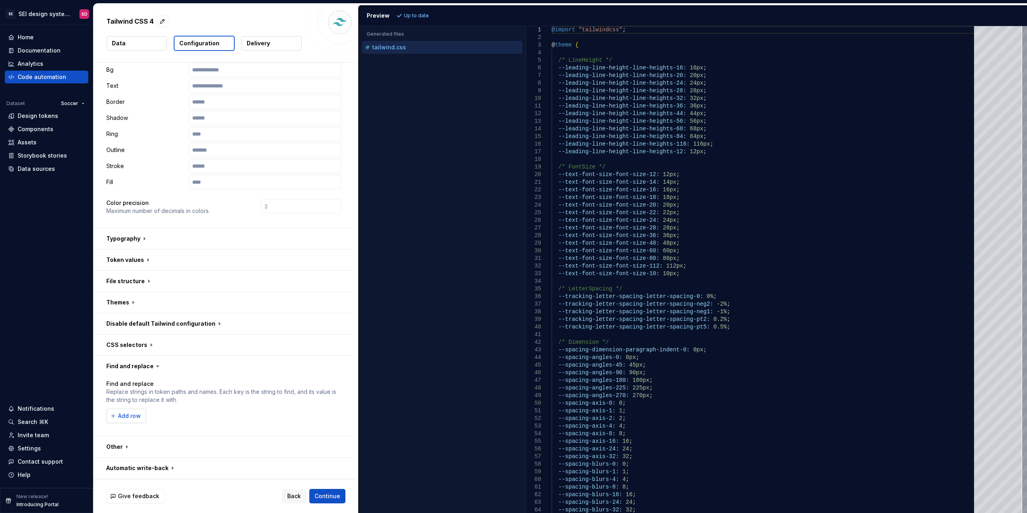
click at [132, 417] on span "Add row" at bounding box center [129, 416] width 23 height 8
type input "L"
type input "l"
type input "line height"
click at [120, 428] on button "Add row" at bounding box center [126, 434] width 40 height 14
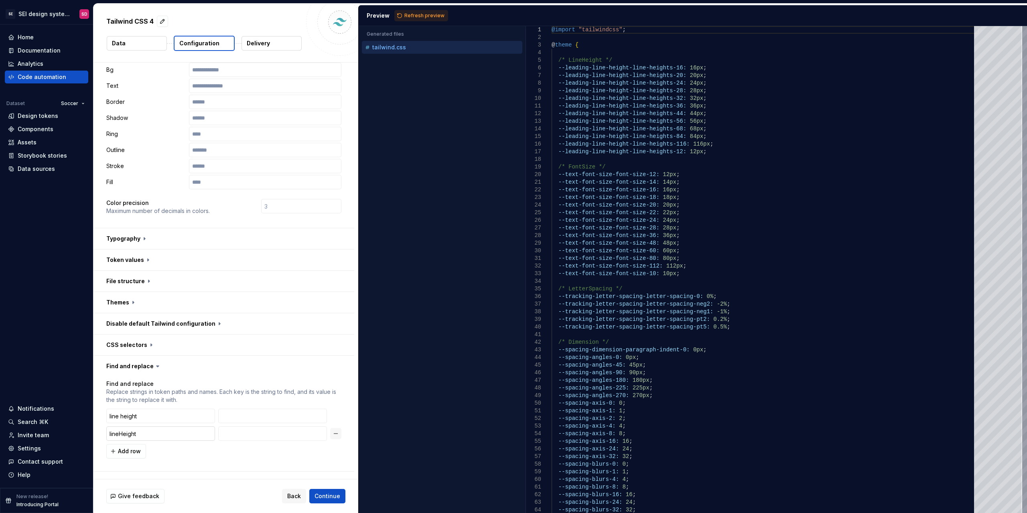
type input "lineHeights"
type input "lineheights"
click at [418, 15] on span "Refresh preview" at bounding box center [424, 15] width 40 height 6
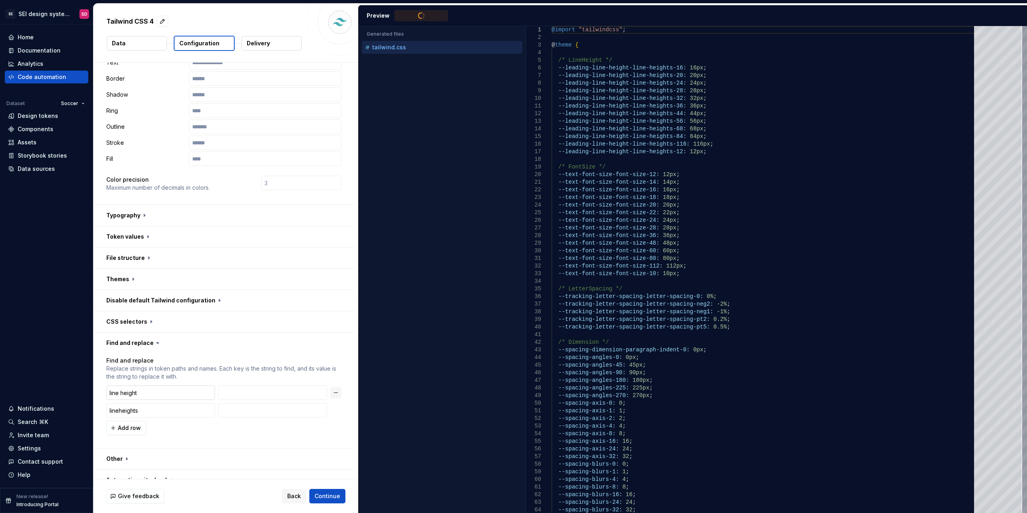
scroll to position [156, 0]
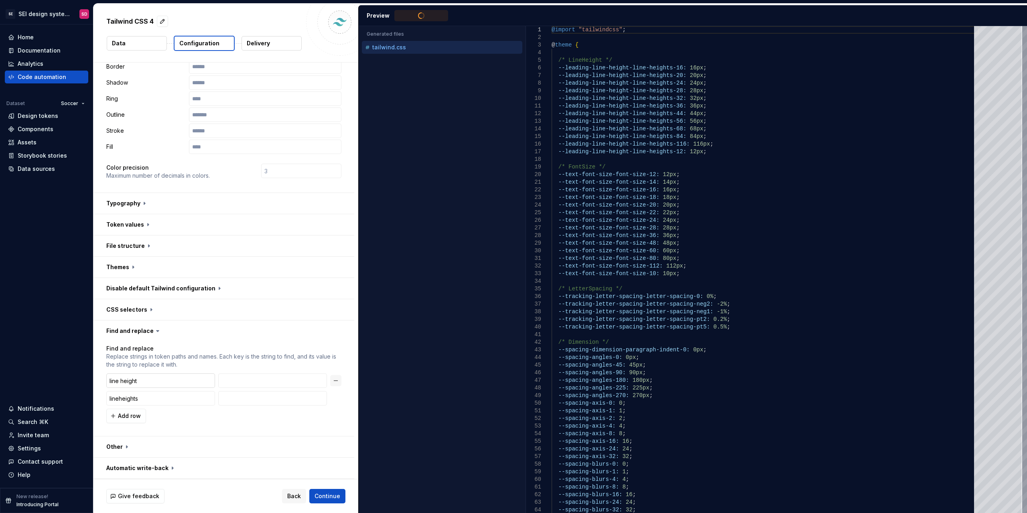
type textarea "**********"
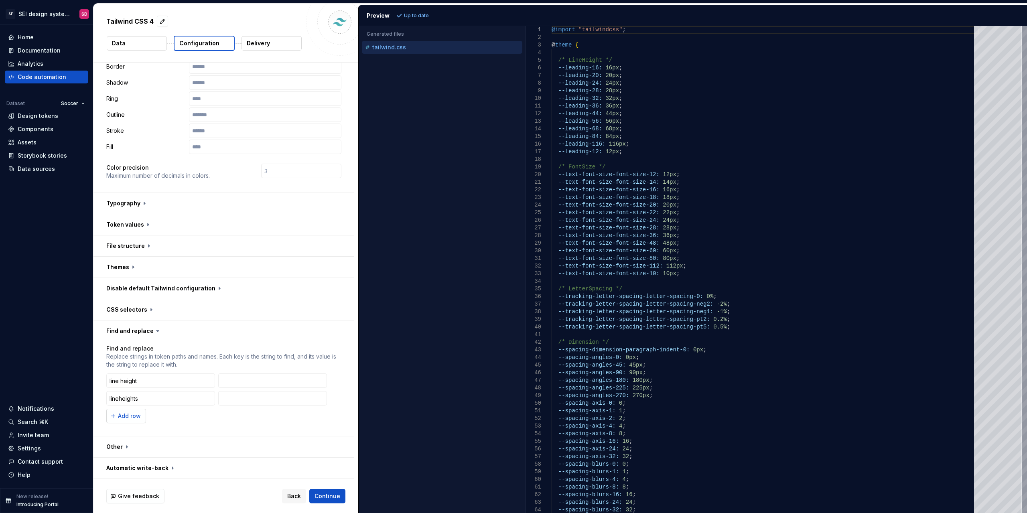
click at [136, 417] on span "Add row" at bounding box center [129, 416] width 23 height 8
click at [145, 411] on input "text" at bounding box center [160, 416] width 109 height 14
type input "font size"
click at [128, 438] on button "Add row" at bounding box center [126, 434] width 40 height 14
type input "fontsize"
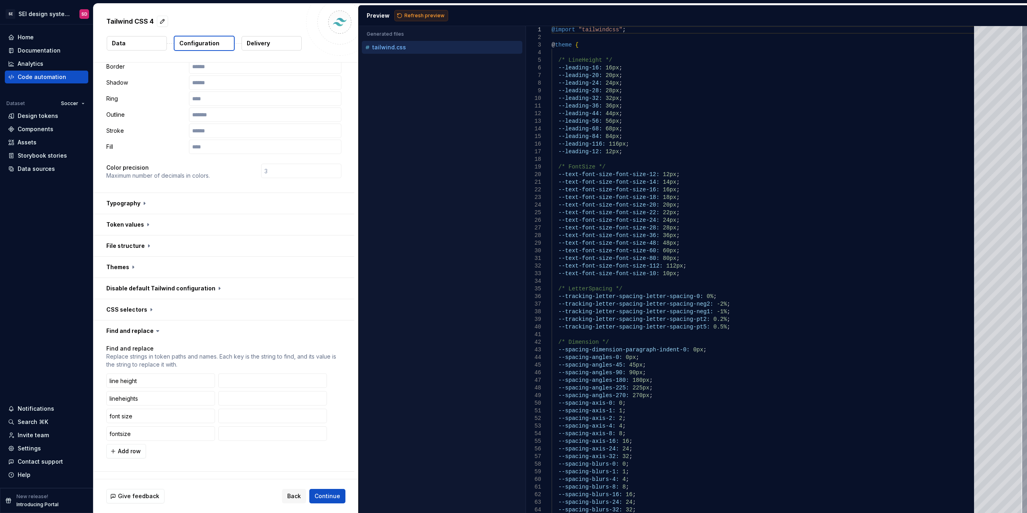
click at [422, 15] on span "Refresh preview" at bounding box center [424, 15] width 40 height 6
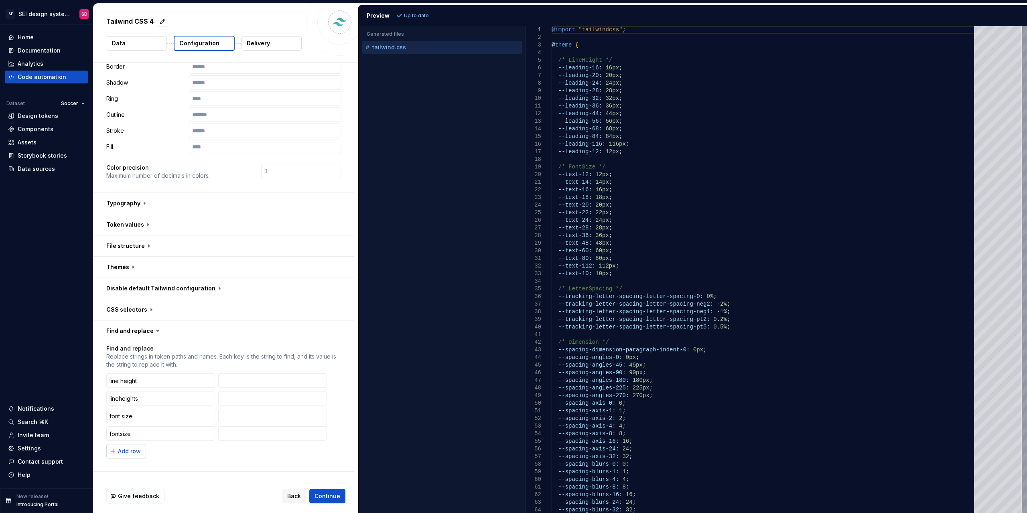
click at [129, 454] on span "Add row" at bounding box center [129, 451] width 23 height 8
click at [135, 449] on input "text" at bounding box center [160, 451] width 109 height 14
type input "letter spacing"
click at [132, 469] on span "Add row" at bounding box center [129, 469] width 23 height 8
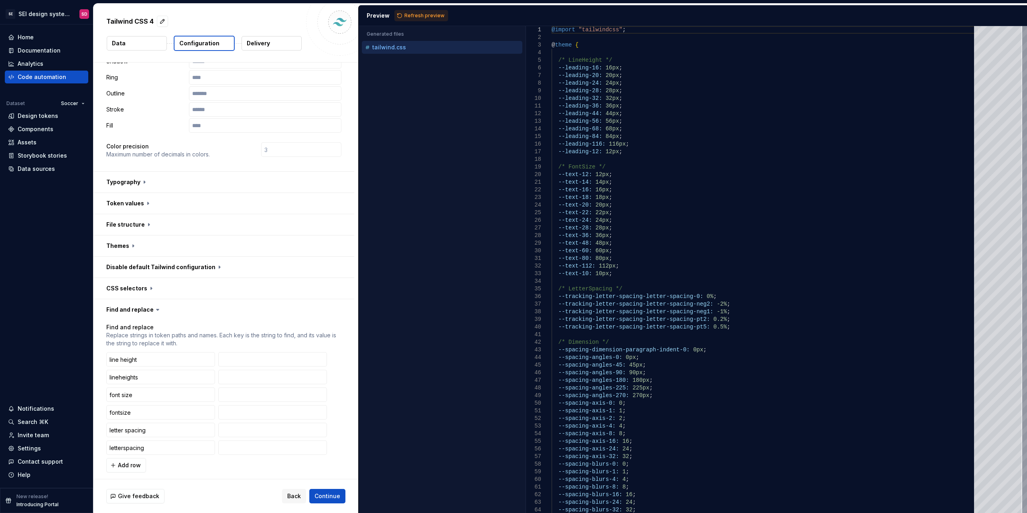
scroll to position [226, 0]
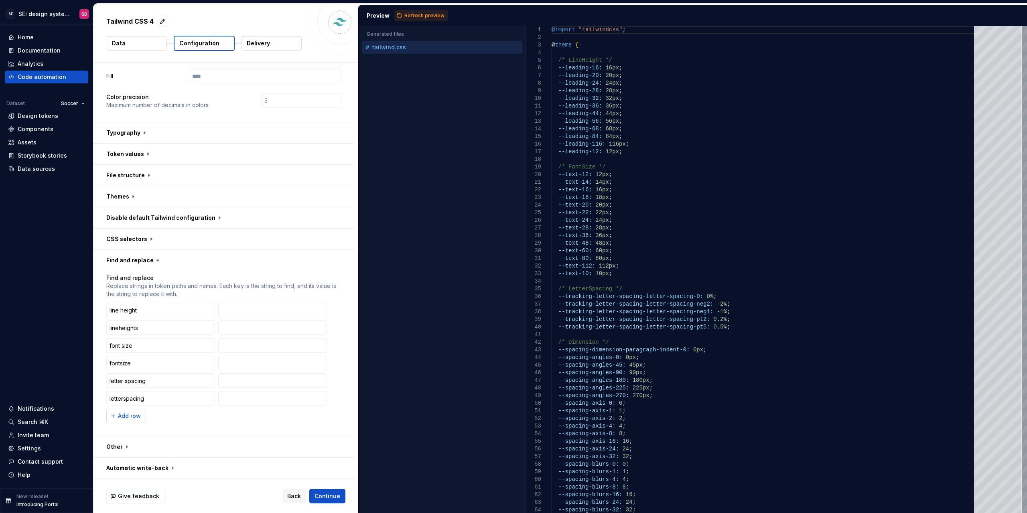
type input "letterspacing"
click at [134, 419] on span "Add row" at bounding box center [129, 416] width 23 height 8
click at [428, 20] on button "Refresh preview" at bounding box center [421, 15] width 54 height 11
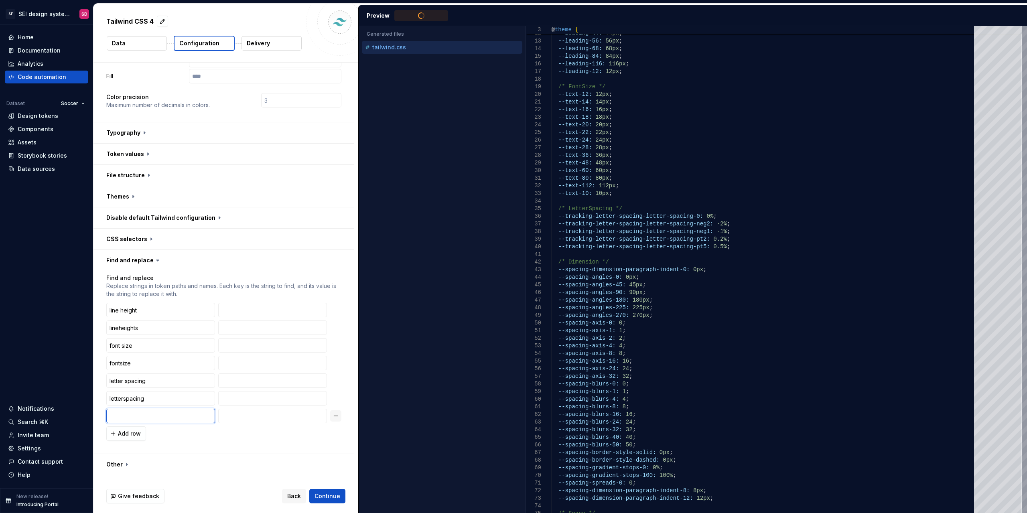
click at [157, 413] on input "text" at bounding box center [160, 416] width 109 height 14
type input "dimensions"
click at [136, 436] on span "Add row" at bounding box center [129, 434] width 23 height 8
type input "paragraph index"
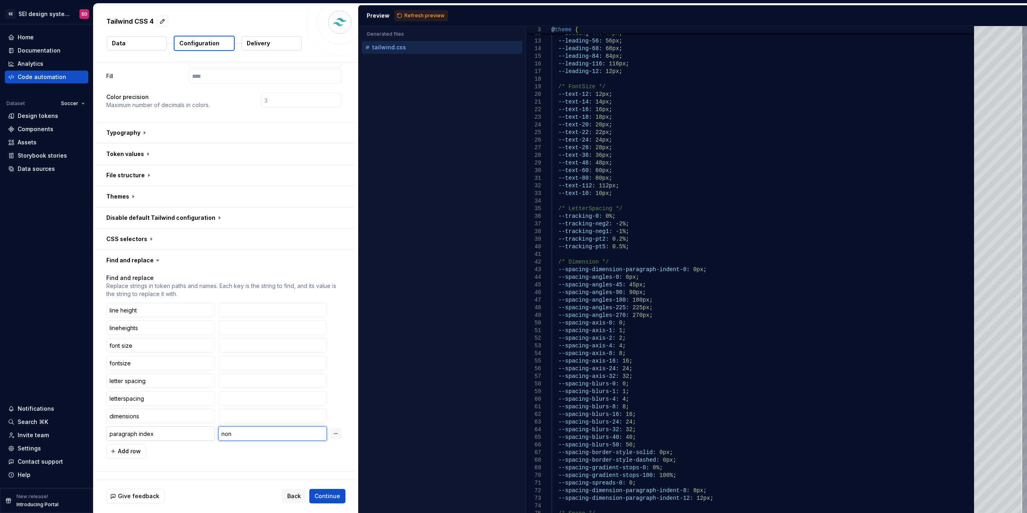
type input "none"
type input "exclude"
click at [414, 14] on span "Refresh preview" at bounding box center [424, 15] width 40 height 6
click at [162, 419] on input "dimensions" at bounding box center [160, 416] width 109 height 14
type input "dimension"
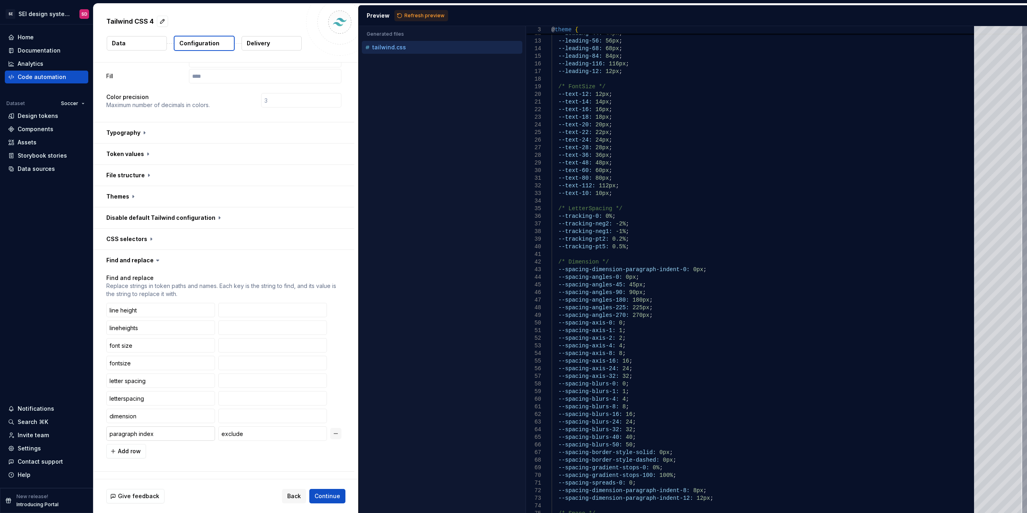
click at [161, 433] on input "paragraph index" at bounding box center [160, 434] width 109 height 14
click at [421, 12] on button "Refresh preview" at bounding box center [421, 15] width 54 height 11
click at [171, 434] on input "paragraph indent" at bounding box center [160, 434] width 109 height 14
type input "paragraphindent"
click at [423, 17] on span "Refresh preview" at bounding box center [424, 15] width 40 height 6
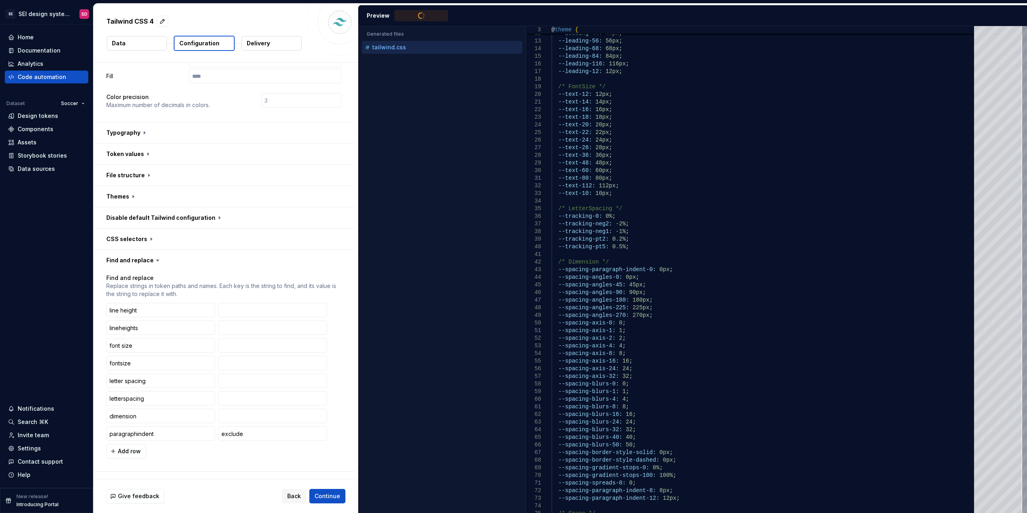
scroll to position [262, 0]
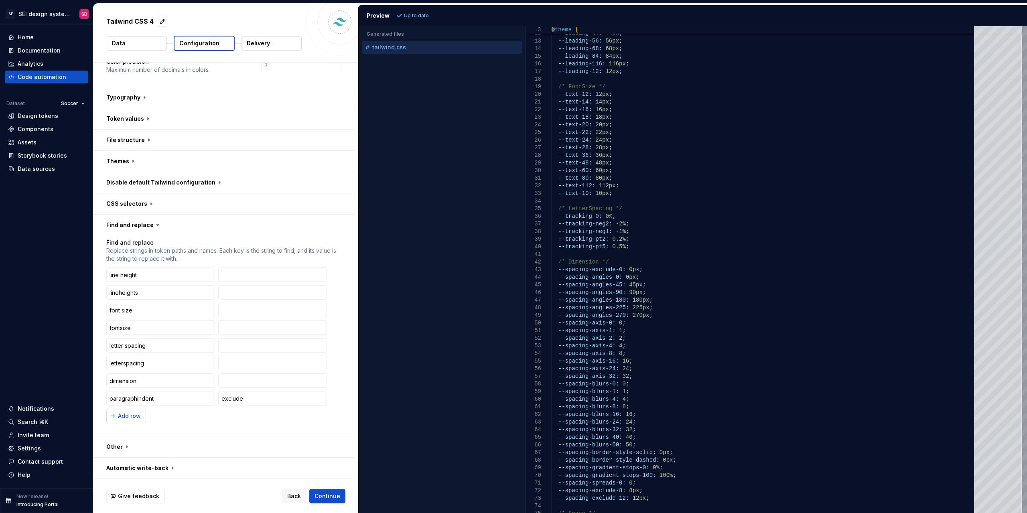
click at [122, 417] on span "Add row" at bounding box center [129, 416] width 23 height 8
click at [159, 413] on input "text" at bounding box center [160, 416] width 109 height 14
type input "angles"
type input "exclude"
click at [136, 437] on span "Add row" at bounding box center [129, 434] width 23 height 8
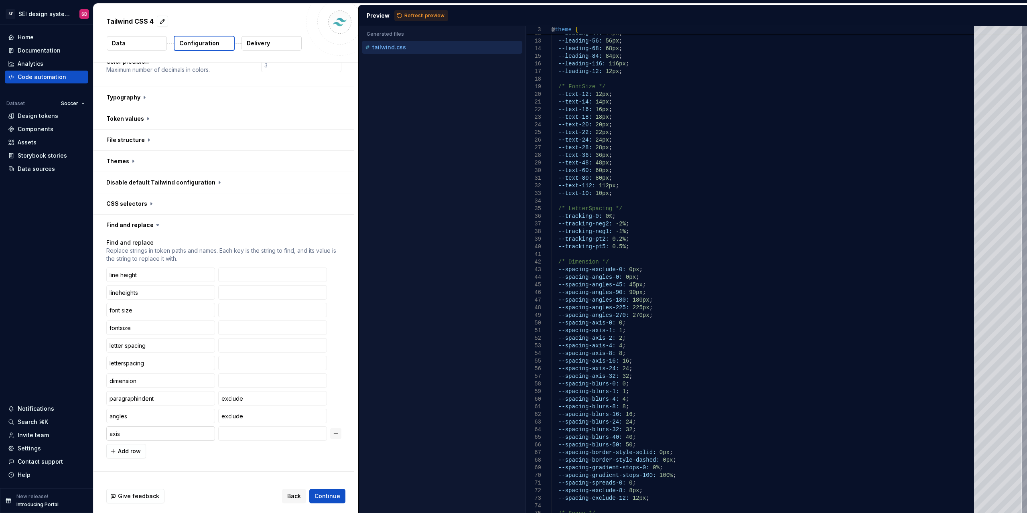
type input "axis"
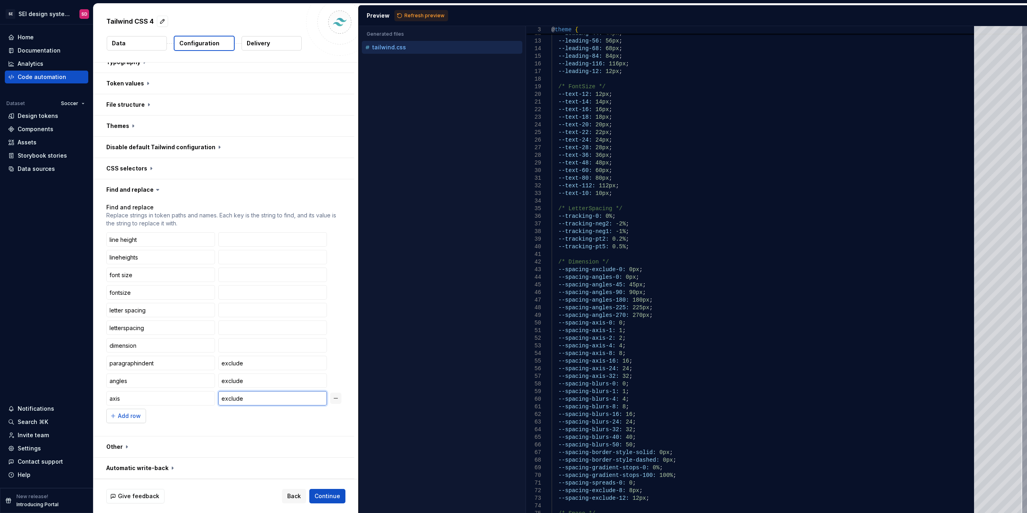
type input "exclude"
click at [131, 419] on span "Add row" at bounding box center [129, 416] width 23 height 8
type input "blurs"
type input "exclude"
click at [427, 18] on span "Refresh preview" at bounding box center [424, 15] width 40 height 6
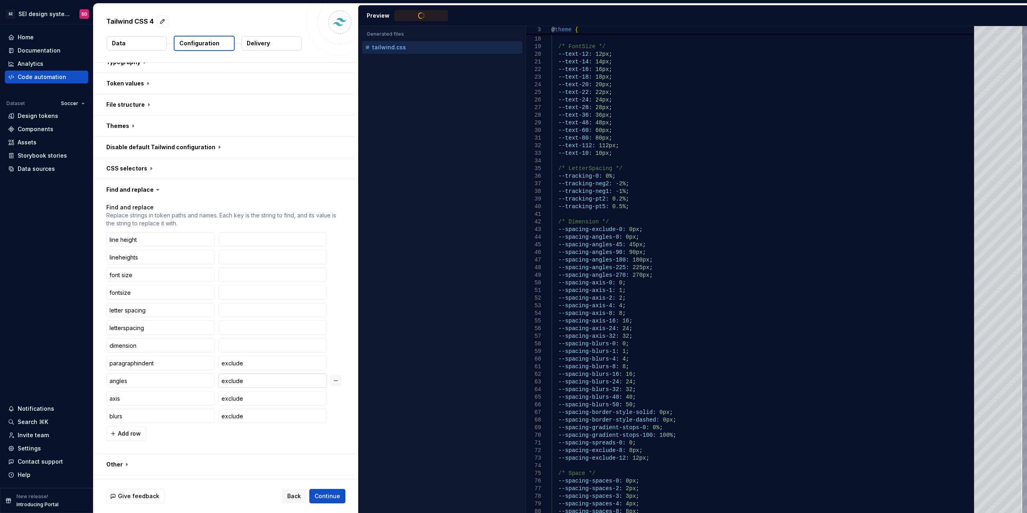
scroll to position [315, 0]
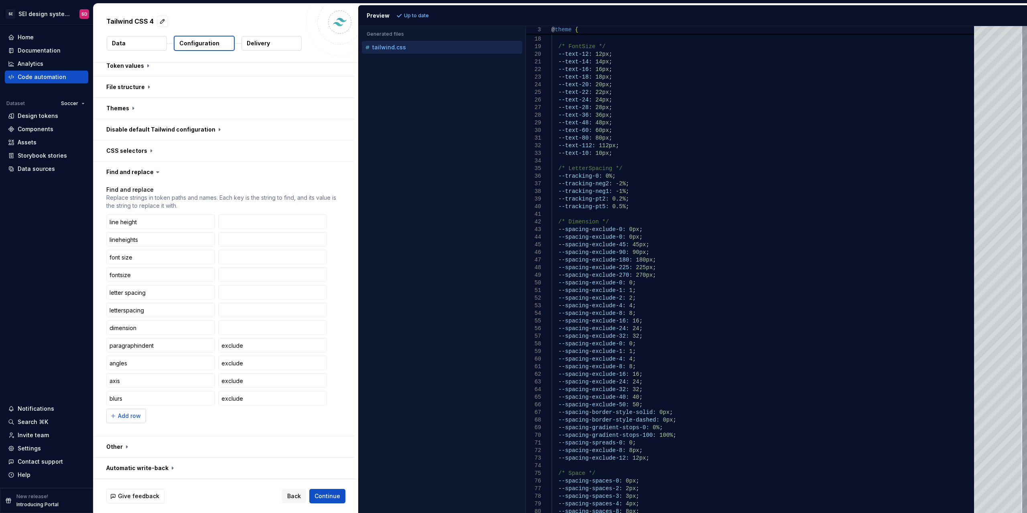
click at [133, 416] on span "Add row" at bounding box center [129, 416] width 23 height 8
click at [145, 406] on div "line height lineheights font size fontsize letter spacing letterspacing dimensi…" at bounding box center [223, 328] width 235 height 226
click at [149, 410] on input "text" at bounding box center [160, 416] width 109 height 14
click at [149, 415] on input "text" at bounding box center [160, 416] width 109 height 14
type input "border style solid"
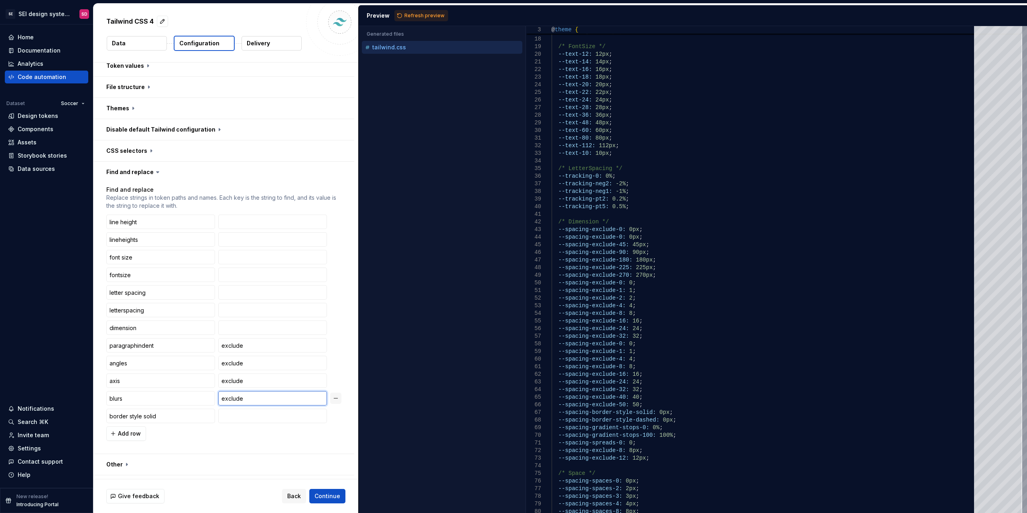
click at [230, 398] on input "exclude" at bounding box center [272, 398] width 109 height 14
click at [236, 416] on input "text" at bounding box center [272, 416] width 109 height 14
paste input "exclude"
type input "exclude"
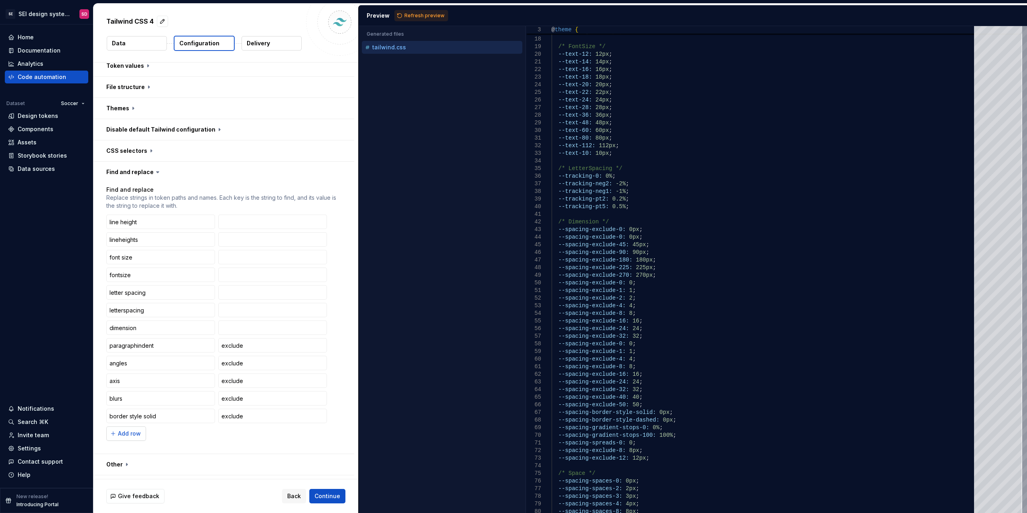
click at [131, 437] on span "Add row" at bounding box center [129, 434] width 23 height 8
click at [439, 19] on button "Refresh preview" at bounding box center [421, 15] width 54 height 11
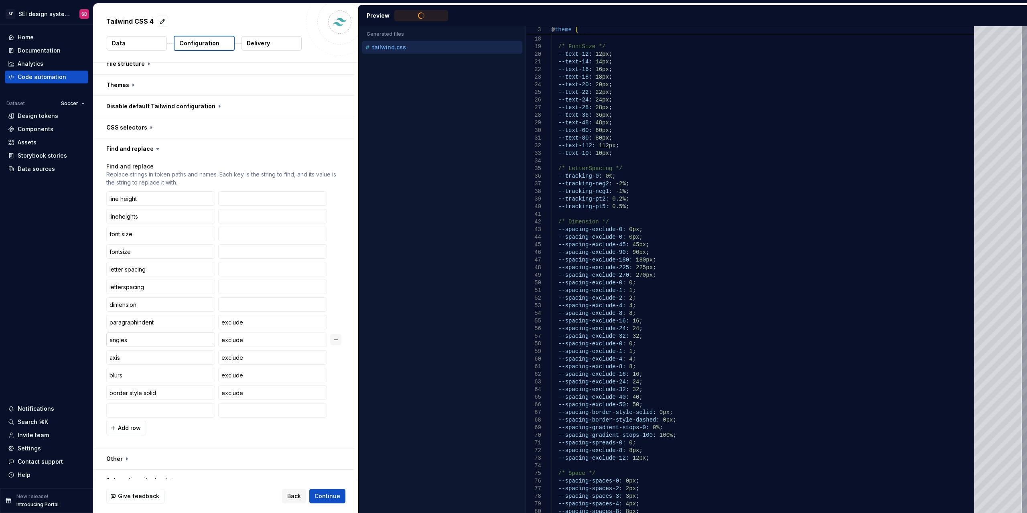
scroll to position [350, 0]
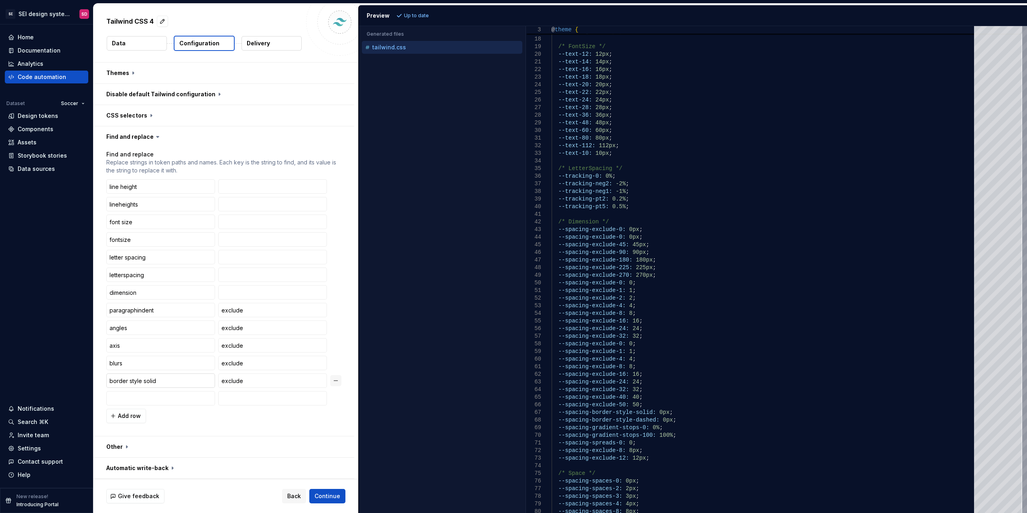
click at [187, 386] on input "border style solid" at bounding box center [160, 381] width 109 height 14
click at [428, 15] on span "Refresh preview" at bounding box center [424, 15] width 40 height 6
click at [129, 382] on input "border style" at bounding box center [160, 381] width 109 height 14
type input "borderstyle"
click at [419, 12] on button "Refresh preview" at bounding box center [421, 15] width 54 height 11
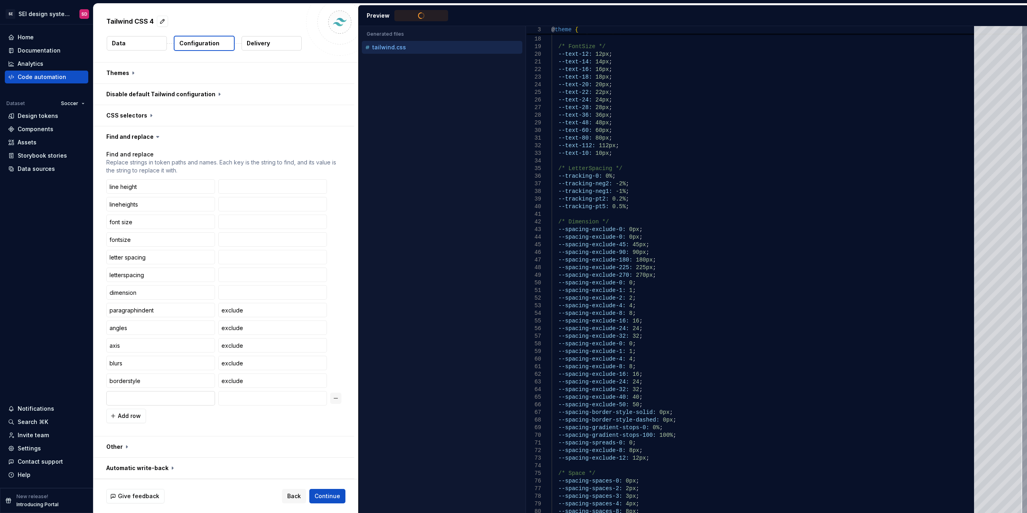
click at [163, 396] on input "text" at bounding box center [160, 398] width 109 height 14
type input "gradientstops"
click at [421, 17] on span "Refresh preview" at bounding box center [424, 15] width 40 height 6
click at [245, 383] on input "exclude" at bounding box center [272, 381] width 109 height 14
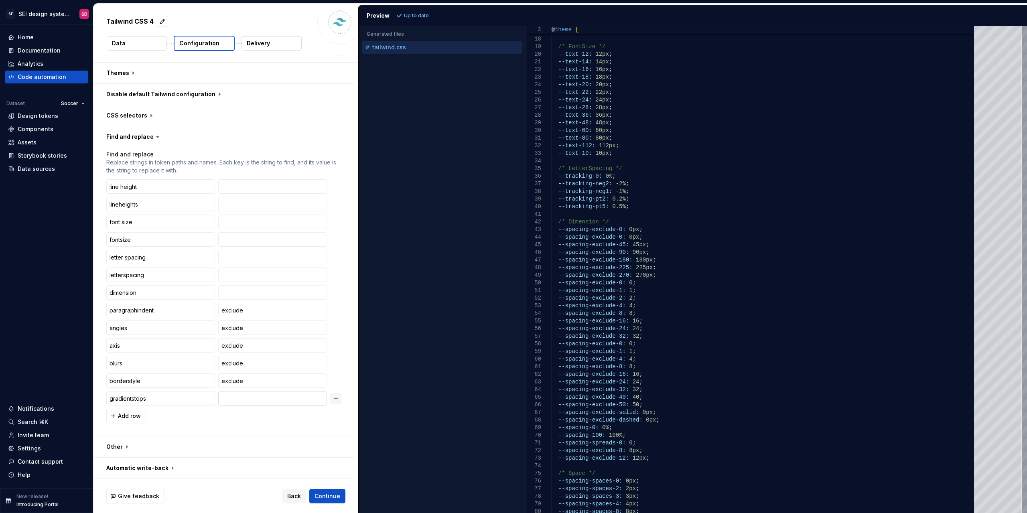
click at [250, 396] on input "text" at bounding box center [272, 398] width 109 height 14
paste input "exclude"
type input "exclude"
click at [125, 414] on span "Add row" at bounding box center [129, 416] width 23 height 8
click at [162, 410] on input "text" at bounding box center [160, 416] width 109 height 14
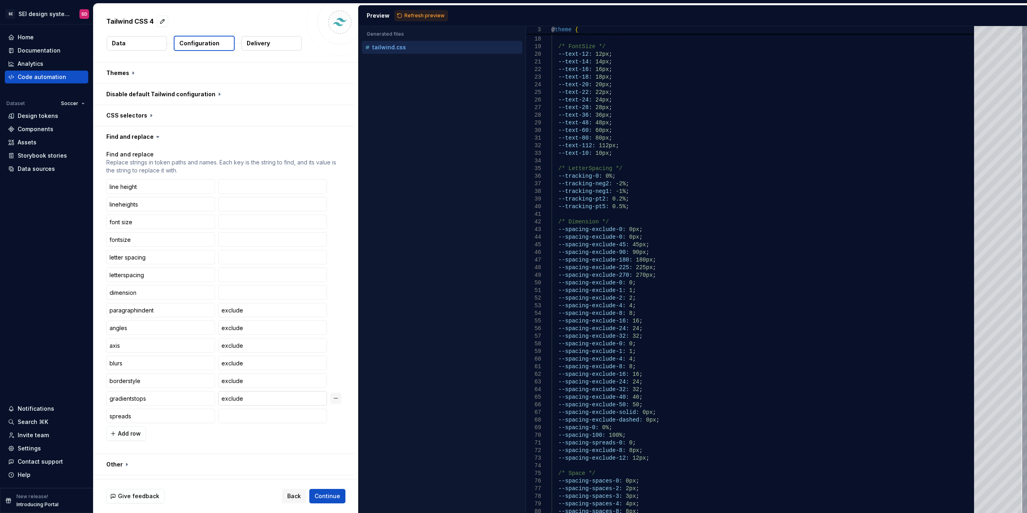
type input "spreads"
click at [240, 396] on input "exclude" at bounding box center [272, 398] width 109 height 14
click at [247, 411] on input "text" at bounding box center [272, 416] width 109 height 14
paste input "exclude"
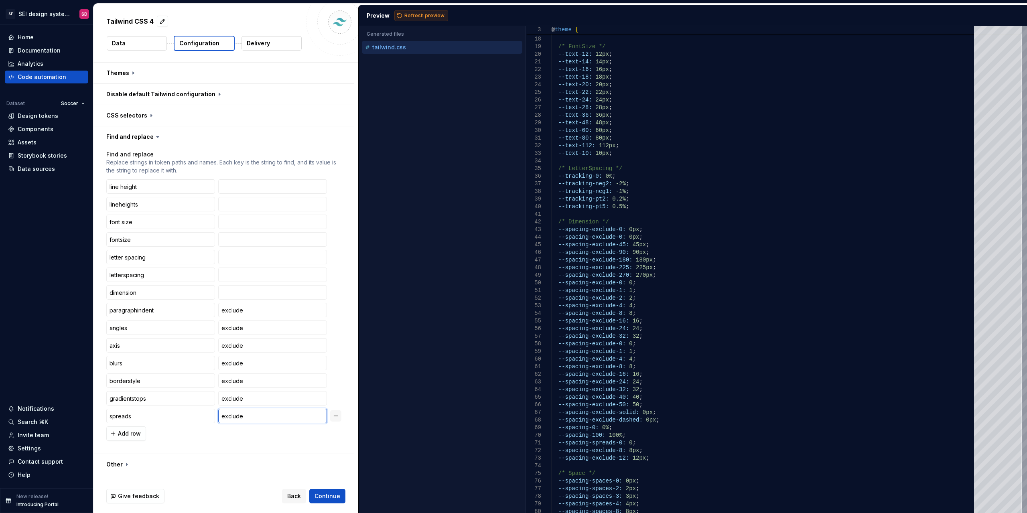
type input "exclude"
click at [417, 15] on span "Refresh preview" at bounding box center [424, 15] width 40 height 6
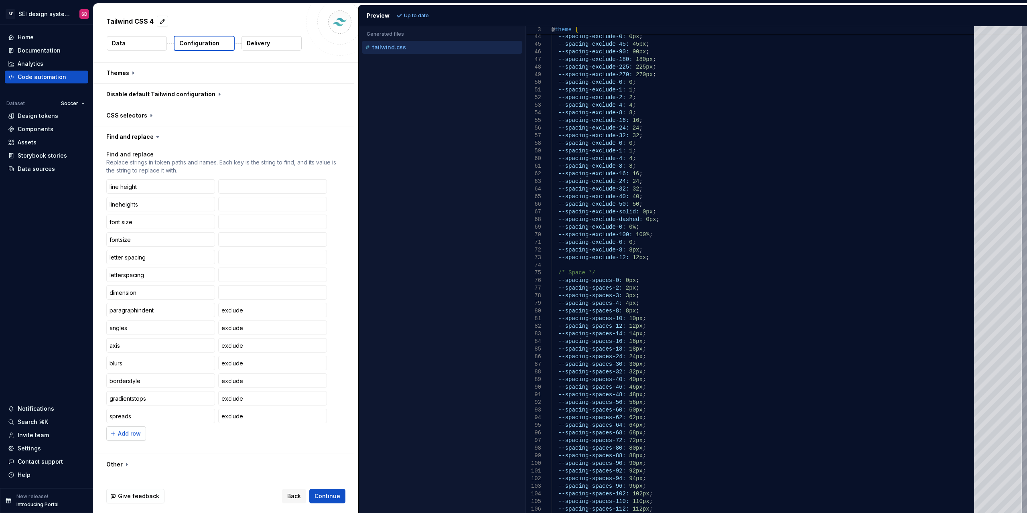
click at [124, 435] on span "Add row" at bounding box center [129, 434] width 23 height 8
type input "spaces"
click at [132, 457] on button "Add row" at bounding box center [126, 451] width 40 height 14
click at [432, 8] on div "Preview Refresh preview" at bounding box center [693, 15] width 669 height 21
click at [429, 14] on span "Refresh preview" at bounding box center [424, 15] width 40 height 6
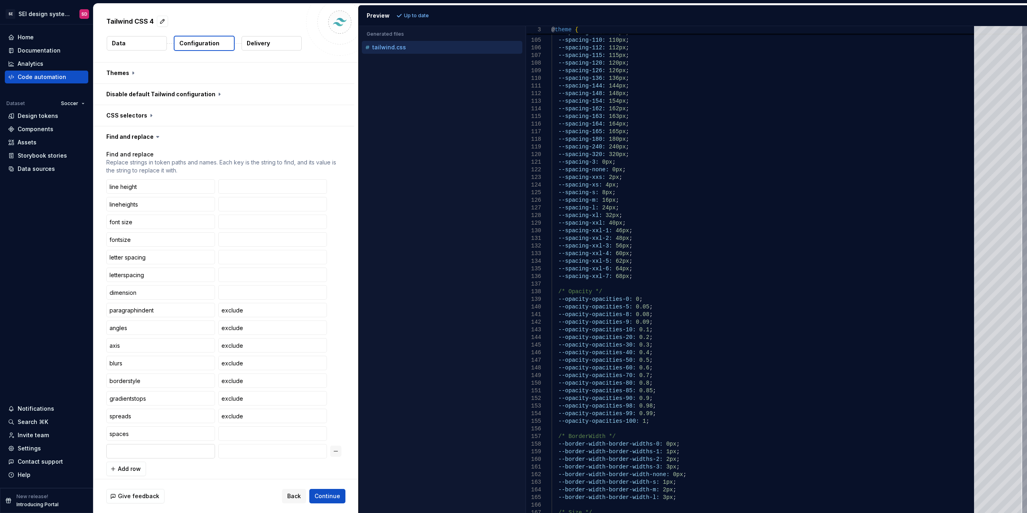
click at [187, 452] on input "text" at bounding box center [160, 451] width 109 height 14
type input "opacities"
click at [423, 16] on span "Refresh preview" at bounding box center [424, 15] width 40 height 6
click at [134, 473] on span "Add row" at bounding box center [129, 469] width 23 height 8
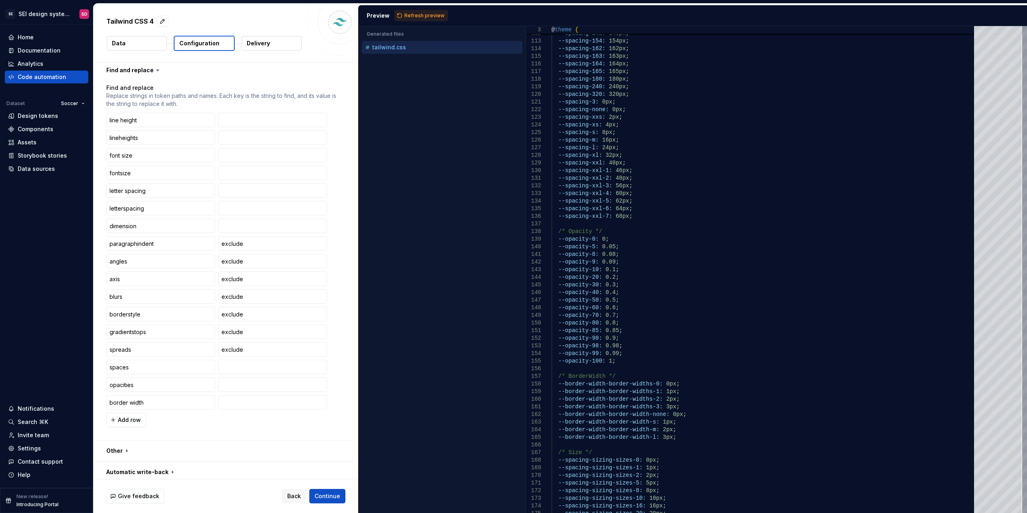
scroll to position [421, 0]
type input "border width"
click at [136, 417] on span "Add row" at bounding box center [129, 416] width 23 height 8
type input "borderwidths"
click at [426, 18] on span "Refresh preview" at bounding box center [424, 15] width 40 height 6
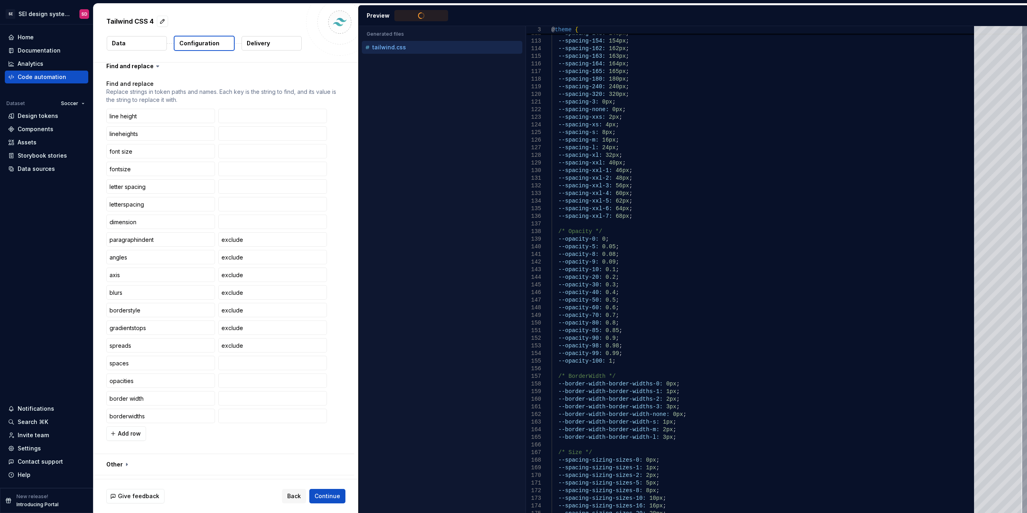
scroll to position [438, 0]
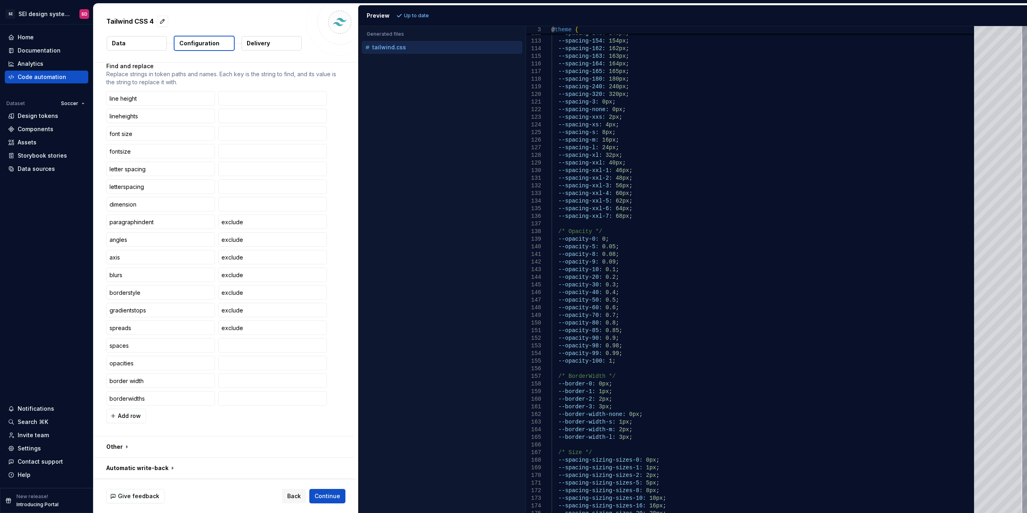
click at [251, 372] on div "line height lineheights font size fontsize letter spacing letterspacing dimensi…" at bounding box center [223, 257] width 235 height 332
click at [252, 383] on input "text" at bounding box center [272, 381] width 109 height 14
type input "size"
click at [427, 17] on span "Refresh preview" at bounding box center [424, 15] width 40 height 6
click at [138, 412] on span "Add row" at bounding box center [129, 416] width 23 height 8
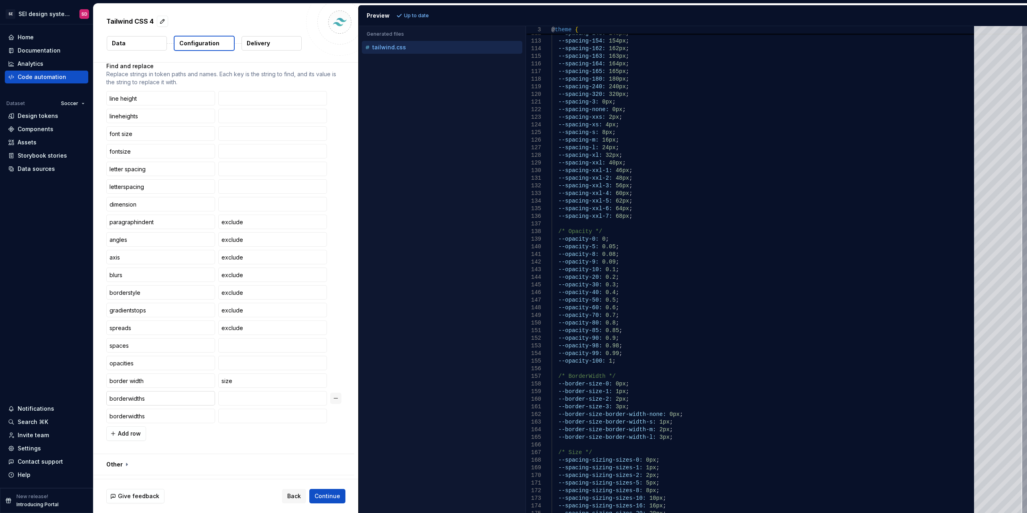
type input "borderwidths"
click at [173, 398] on input "borderwidths" at bounding box center [160, 398] width 109 height 14
type input "borderwidth"
click at [422, 14] on span "Refresh preview" at bounding box center [424, 15] width 40 height 6
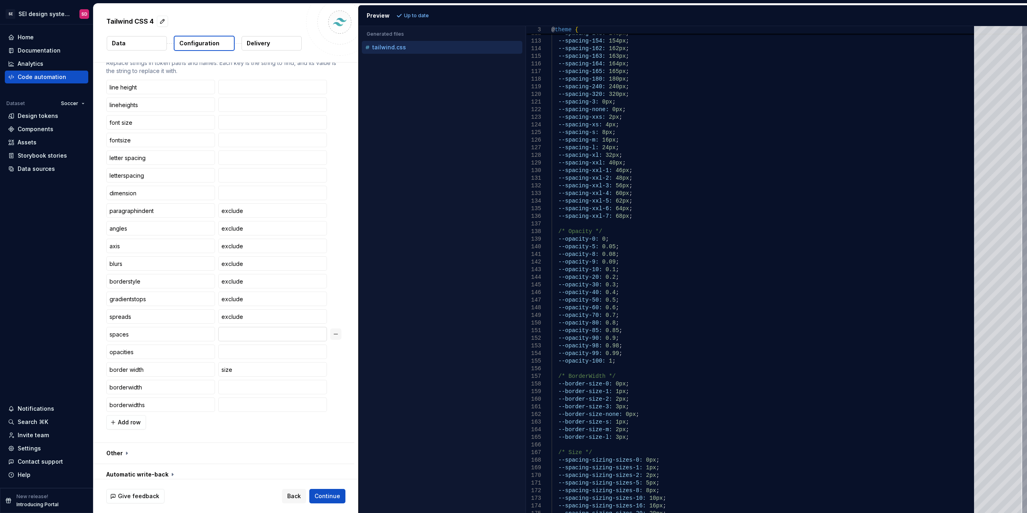
scroll to position [456, 0]
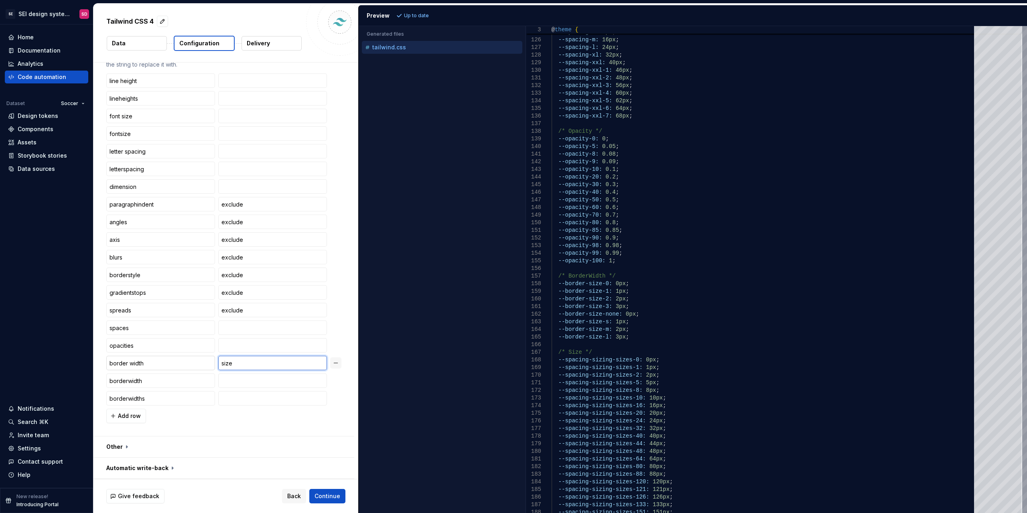
drag, startPoint x: 249, startPoint y: 364, endPoint x: 186, endPoint y: 364, distance: 63.4
click at [186, 364] on div "border width size" at bounding box center [223, 363] width 235 height 14
click at [261, 380] on input "text" at bounding box center [272, 381] width 109 height 14
paste input "size"
type input "size"
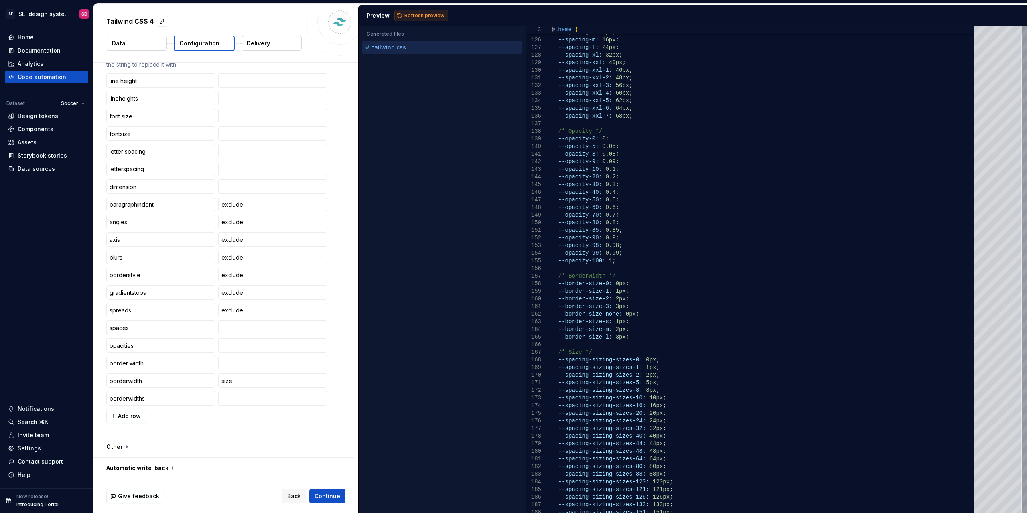
click at [422, 16] on span "Refresh preview" at bounding box center [424, 15] width 40 height 6
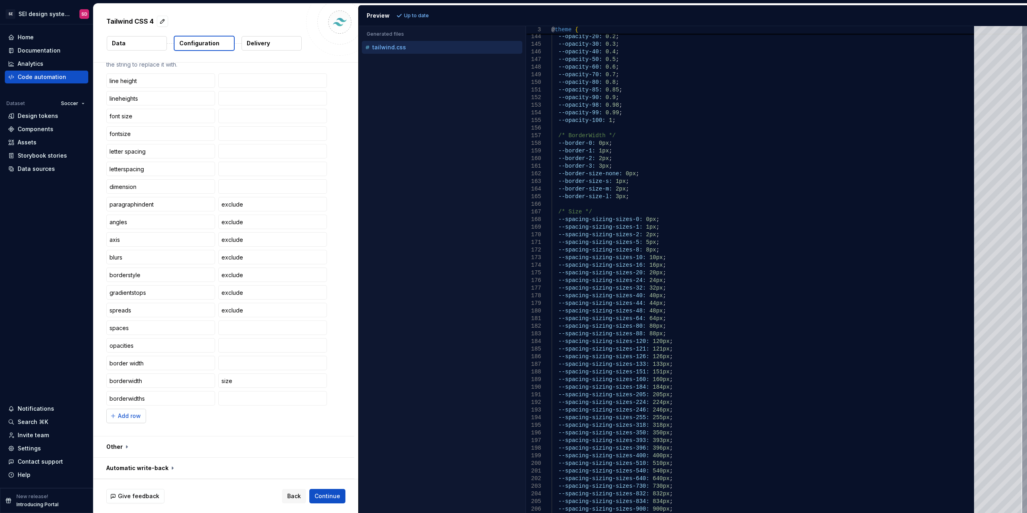
click at [143, 416] on button "Add row" at bounding box center [126, 416] width 40 height 14
click at [156, 410] on input "text" at bounding box center [160, 416] width 109 height 14
type input "sizes"
click at [427, 14] on span "Refresh preview" at bounding box center [424, 15] width 40 height 6
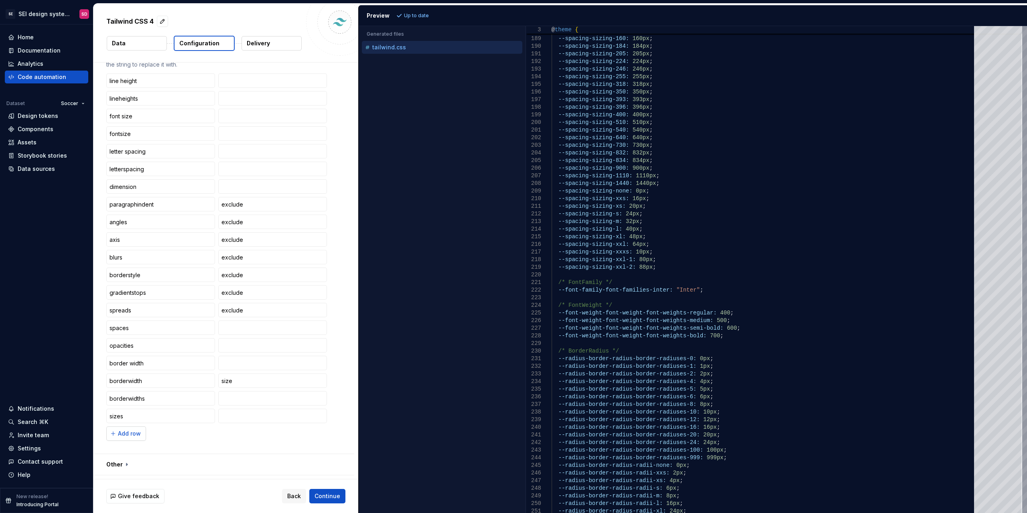
click at [133, 435] on span "Add row" at bounding box center [129, 434] width 23 height 8
click at [156, 427] on input "text" at bounding box center [160, 434] width 109 height 14
click at [152, 433] on input "text" at bounding box center [160, 434] width 109 height 14
type input "font family"
click at [125, 458] on button "Add row" at bounding box center [126, 451] width 40 height 14
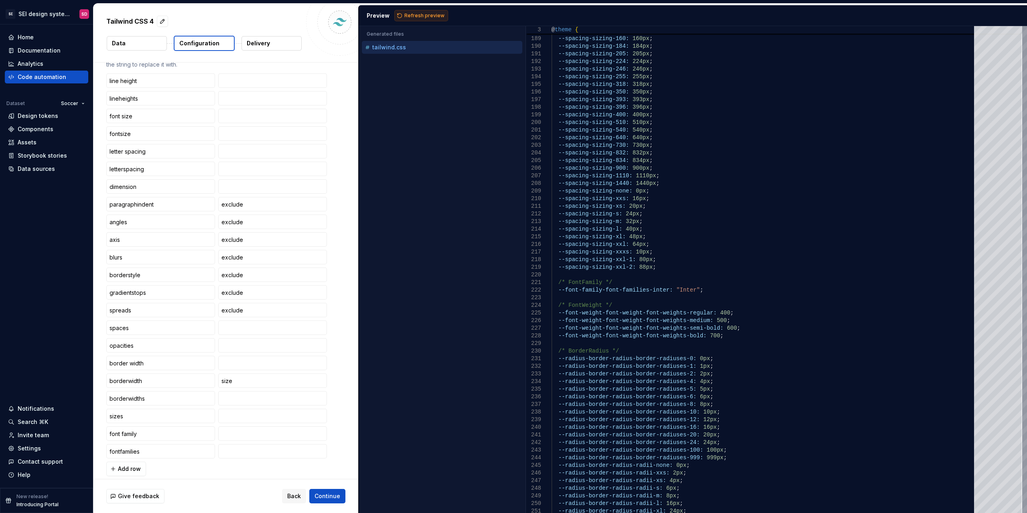
type input "fontfamilies"
click at [407, 15] on span "Refresh preview" at bounding box center [424, 15] width 40 height 6
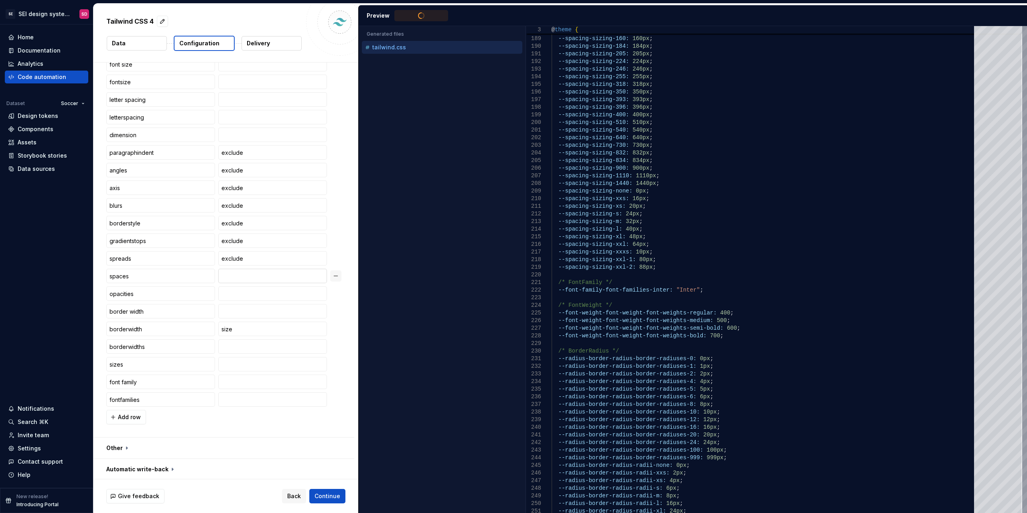
scroll to position [509, 0]
click at [134, 418] on span "Add row" at bounding box center [129, 416] width 23 height 8
type input "font weight"
click at [132, 435] on span "Add row" at bounding box center [129, 434] width 23 height 8
type input "fontweight"
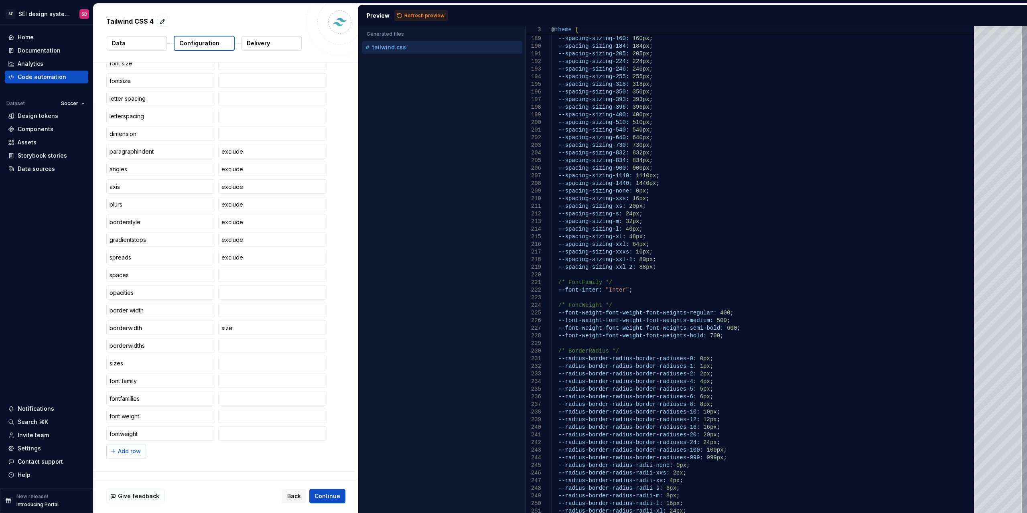
click at [134, 447] on button "Add row" at bounding box center [126, 451] width 40 height 14
type input "fontweights"
click at [429, 15] on span "Refresh preview" at bounding box center [424, 15] width 40 height 6
click at [335, 415] on button "button" at bounding box center [335, 415] width 11 height 11
click at [422, 13] on span "Refresh preview" at bounding box center [424, 15] width 40 height 6
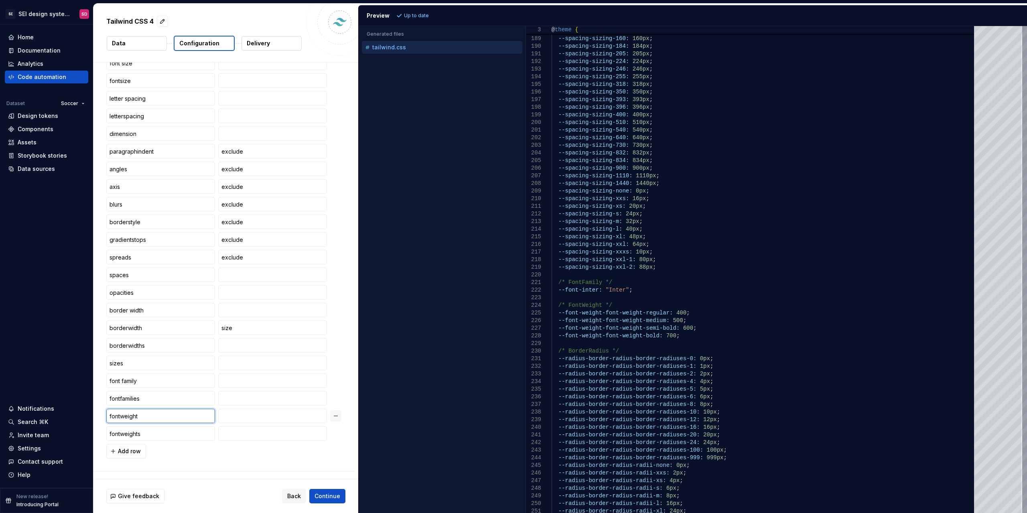
click at [157, 419] on input "fontweight" at bounding box center [160, 416] width 109 height 14
type input "font weight"
click at [429, 16] on span "Refresh preview" at bounding box center [424, 15] width 40 height 6
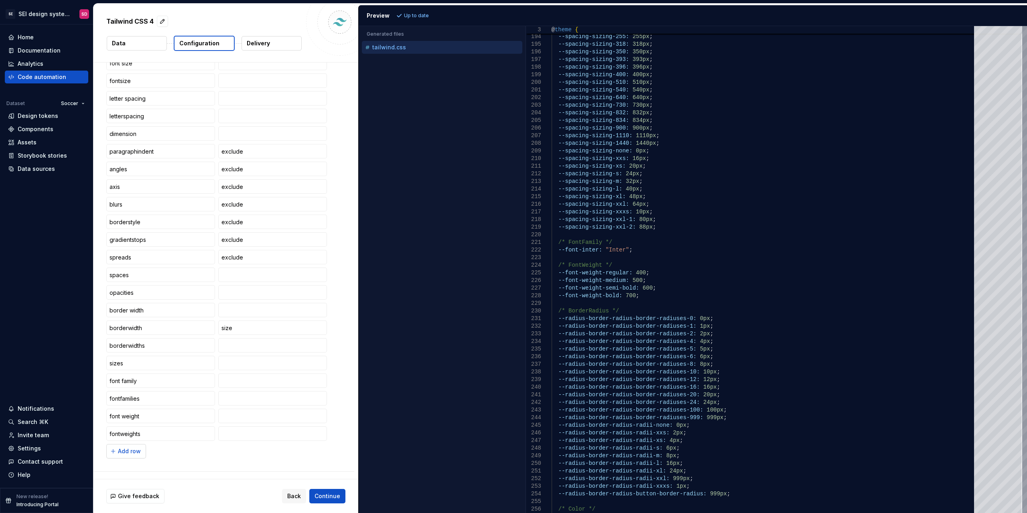
click at [130, 455] on span "Add row" at bounding box center [129, 451] width 23 height 8
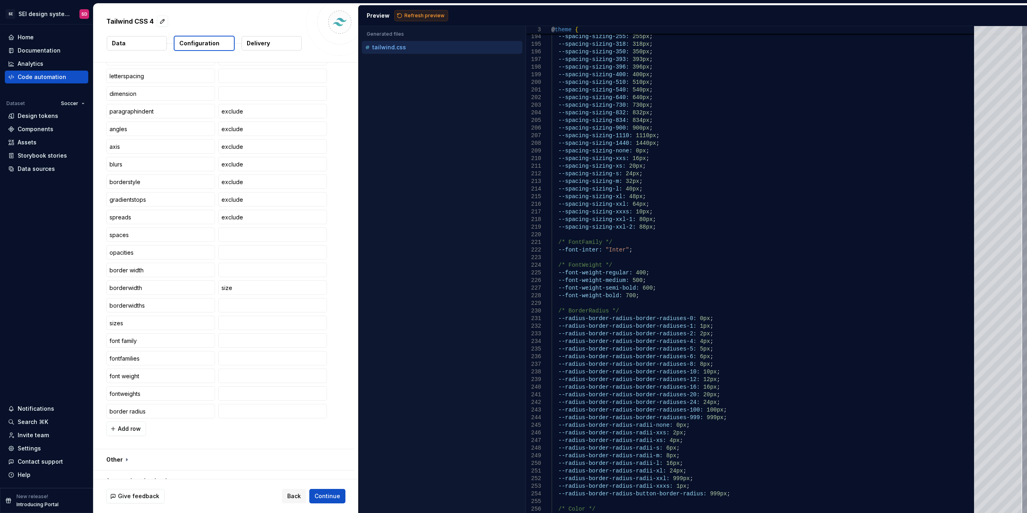
type input "border radius"
click at [437, 21] on button "Refresh preview" at bounding box center [421, 15] width 54 height 11
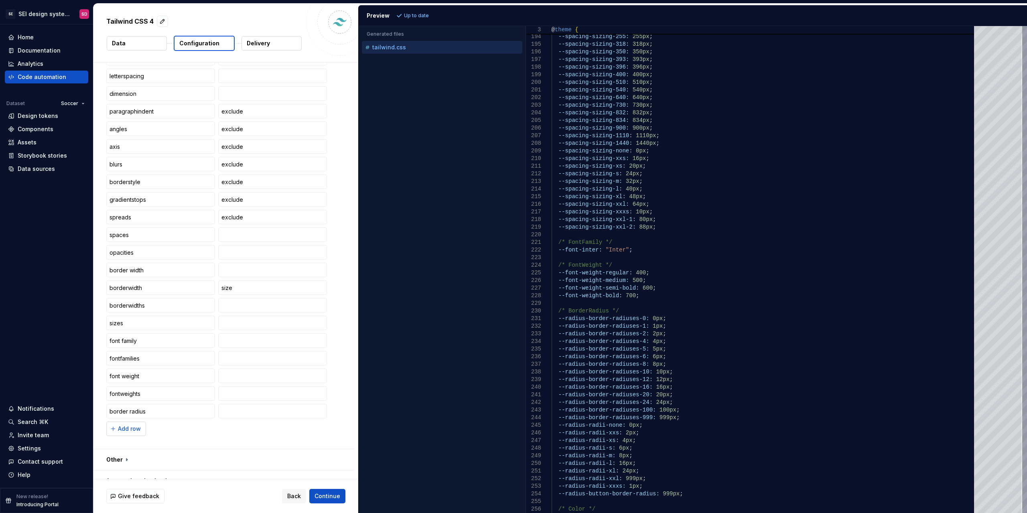
click at [138, 427] on span "Add row" at bounding box center [129, 429] width 23 height 8
click at [141, 420] on div "line height lineheights font size fontsize letter spacing letterspacing dimensi…" at bounding box center [223, 216] width 235 height 473
click at [139, 425] on input "text" at bounding box center [160, 429] width 109 height 14
type input "border-radiuses"
click at [134, 445] on span "Add row" at bounding box center [129, 447] width 23 height 8
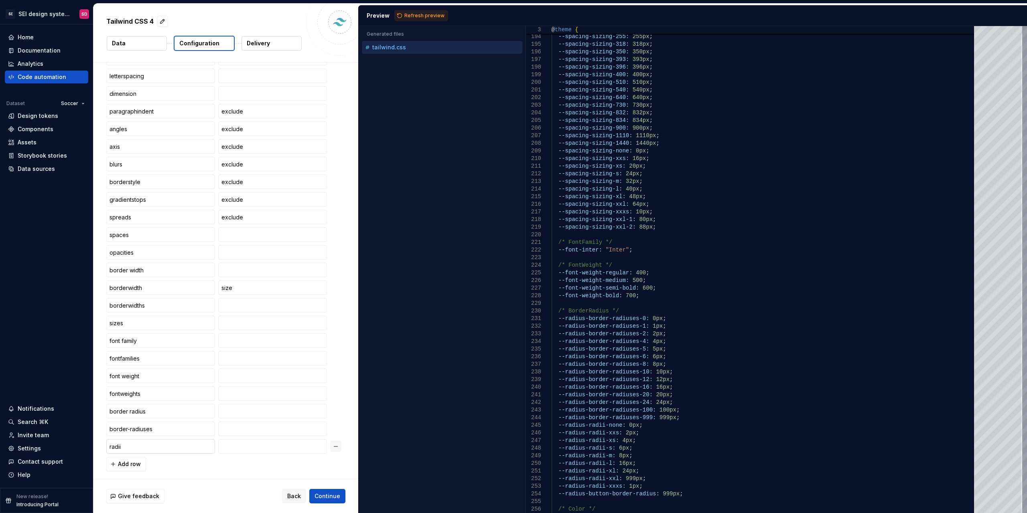
type input "radii"
type input "size"
click at [431, 15] on span "Refresh preview" at bounding box center [424, 15] width 40 height 6
click at [164, 431] on input "border-radiuses" at bounding box center [160, 429] width 109 height 14
type input "borderradiuses"
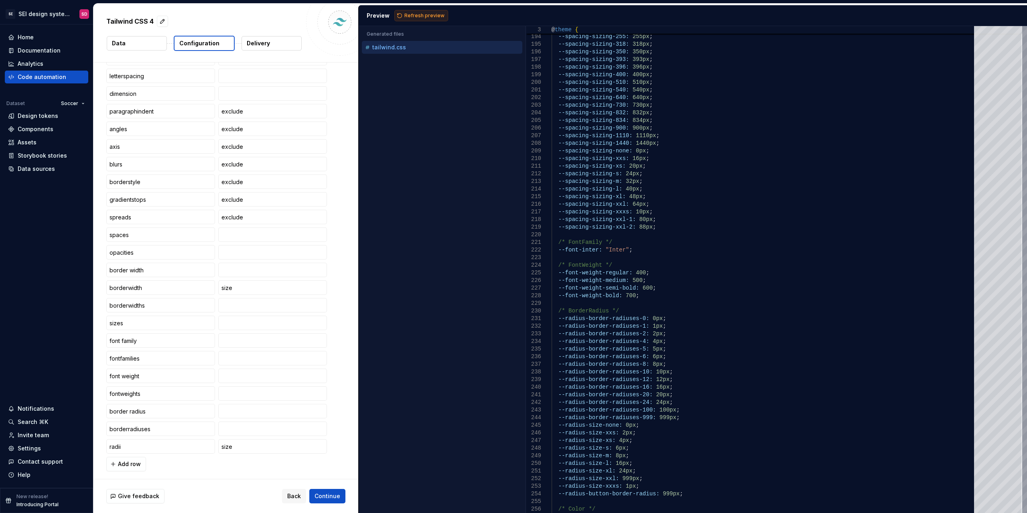
click at [429, 18] on span "Refresh preview" at bounding box center [424, 15] width 40 height 6
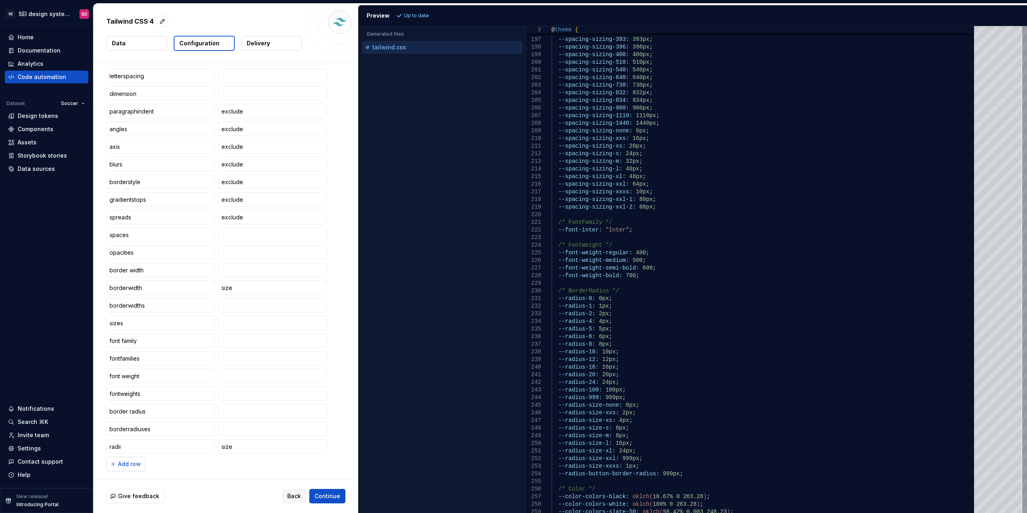
click at [126, 467] on span "Add row" at bounding box center [129, 464] width 23 height 8
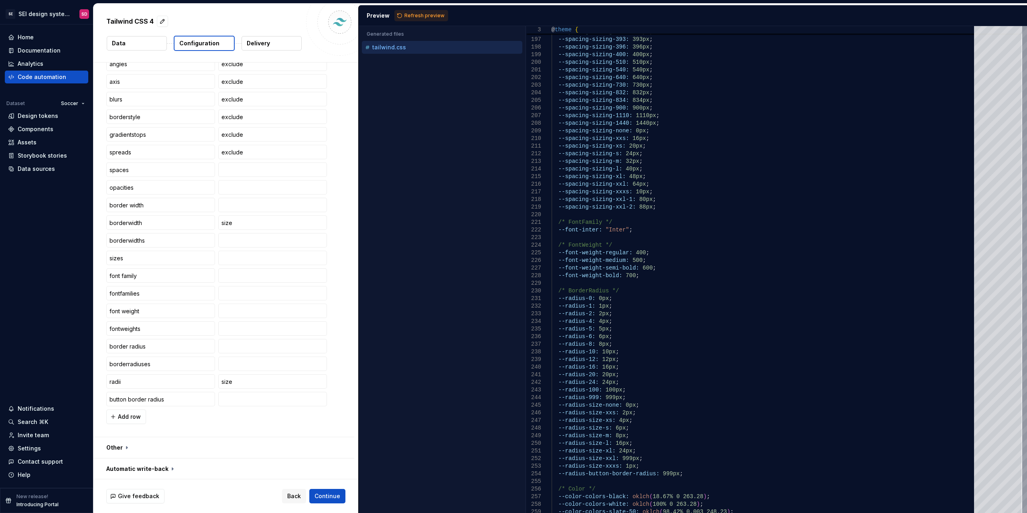
scroll to position [615, 0]
click at [423, 18] on span "Refresh preview" at bounding box center [424, 15] width 40 height 6
click at [128, 399] on input "button border radius" at bounding box center [160, 398] width 109 height 14
click at [413, 14] on span "Refresh preview" at bounding box center [424, 15] width 40 height 6
drag, startPoint x: 144, startPoint y: 399, endPoint x: 183, endPoint y: 399, distance: 39.3
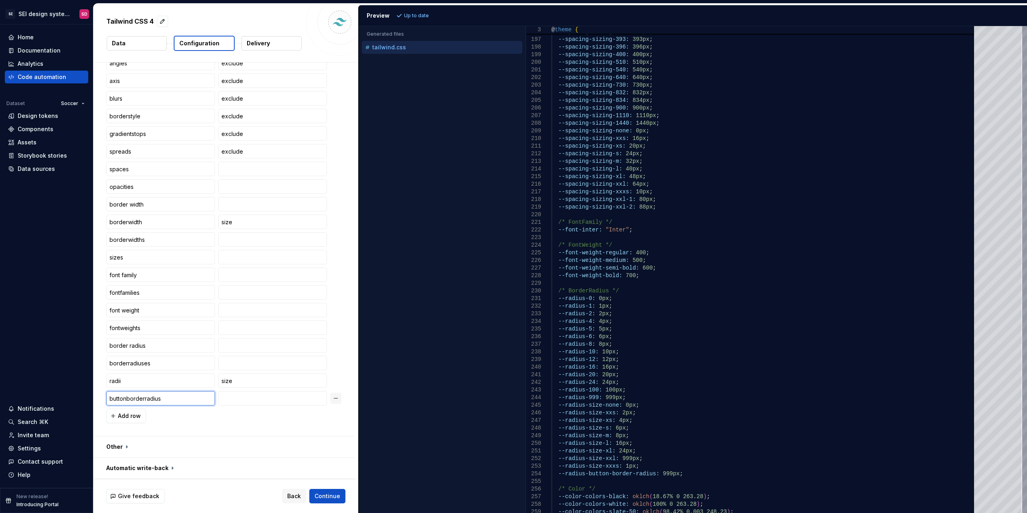
click at [183, 399] on input "buttonborderradius" at bounding box center [160, 398] width 109 height 14
click at [50, 118] on div "Design tokens" at bounding box center [38, 116] width 41 height 8
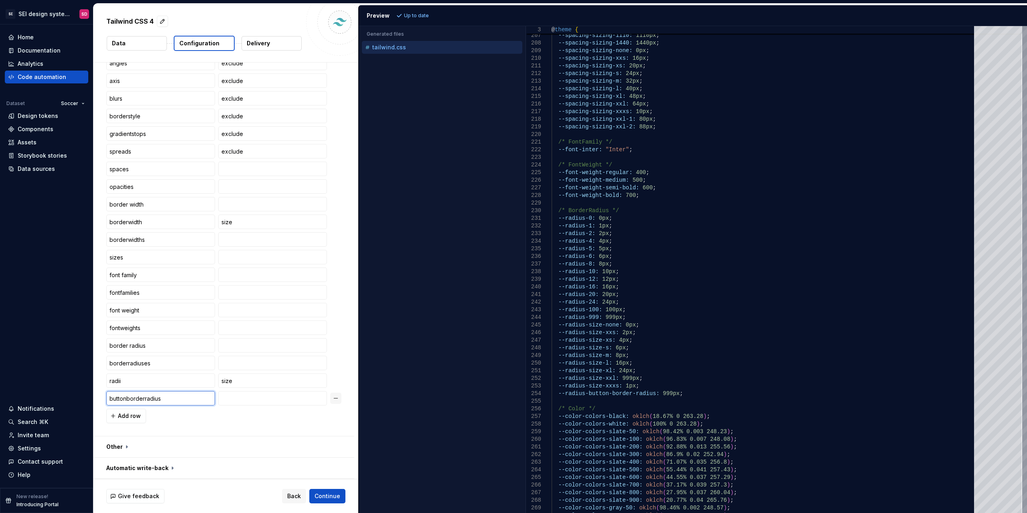
click at [142, 397] on input "buttonborderradius" at bounding box center [160, 398] width 109 height 14
type input "borderradius"
click at [428, 16] on span "Refresh preview" at bounding box center [424, 15] width 40 height 6
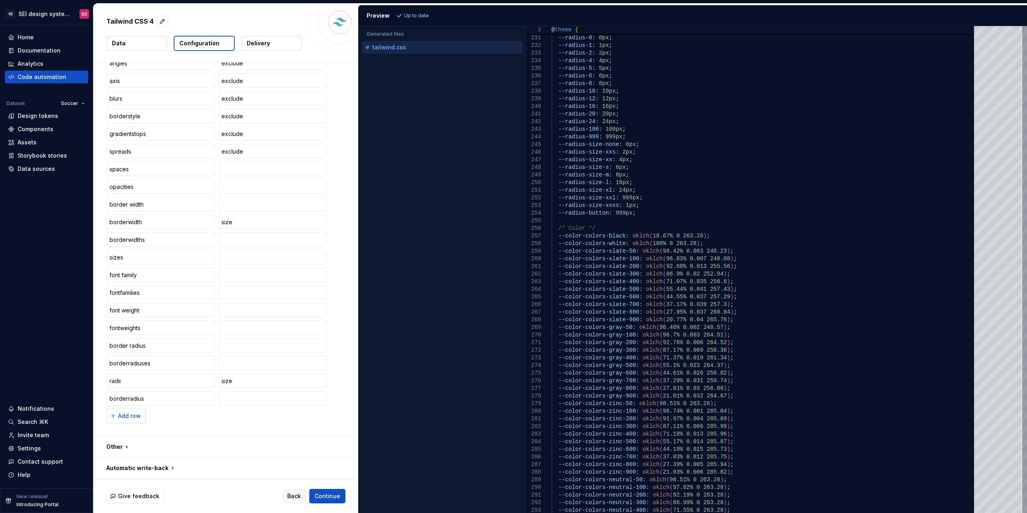
click at [128, 414] on span "Add row" at bounding box center [129, 416] width 23 height 8
type input "colors"
click at [423, 16] on span "Refresh preview" at bounding box center [424, 15] width 40 height 6
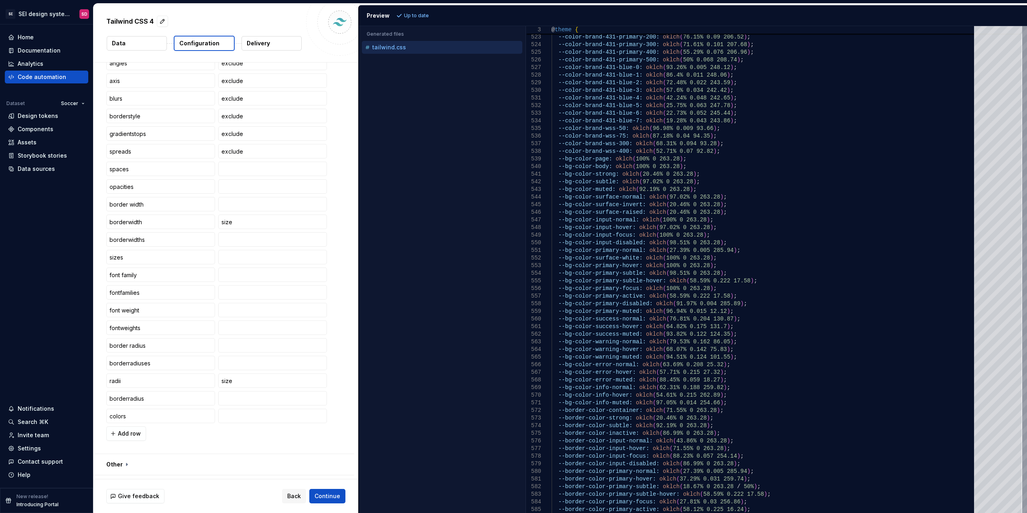
scroll to position [0, 0]
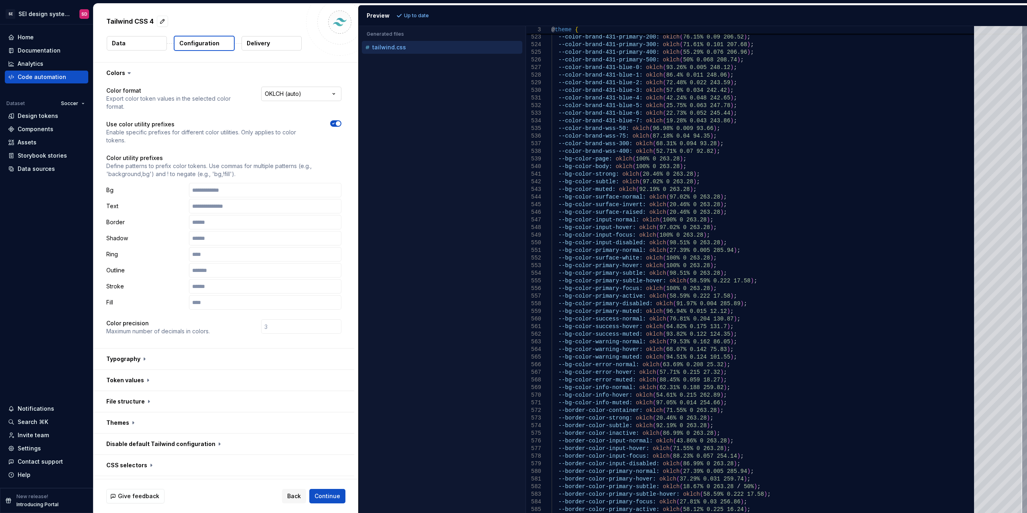
click at [303, 87] on html "**********" at bounding box center [513, 256] width 1027 height 513
click at [408, 17] on span "Refresh preview" at bounding box center [424, 15] width 40 height 6
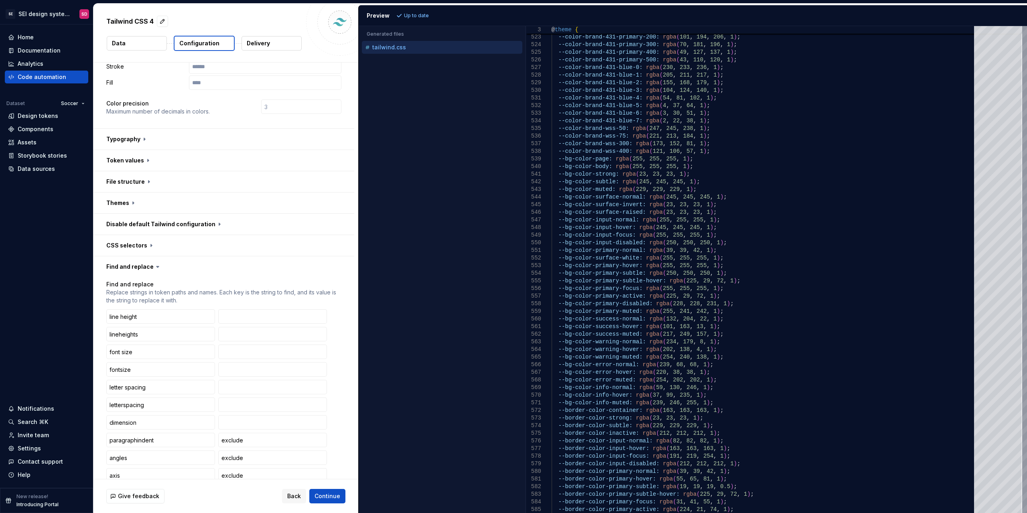
scroll to position [0, 0]
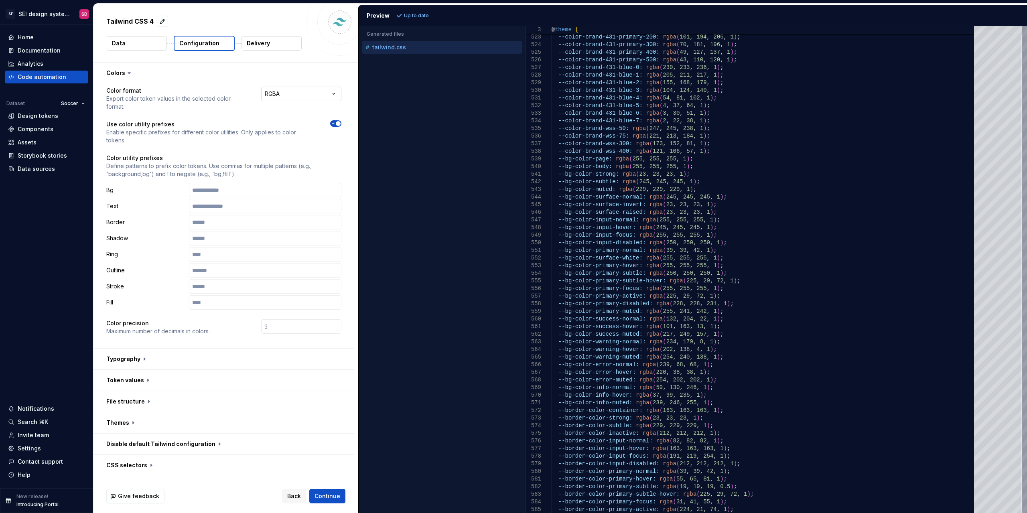
click at [317, 98] on html "**********" at bounding box center [513, 256] width 1027 height 513
click at [433, 18] on span "Refresh preview" at bounding box center [424, 15] width 40 height 6
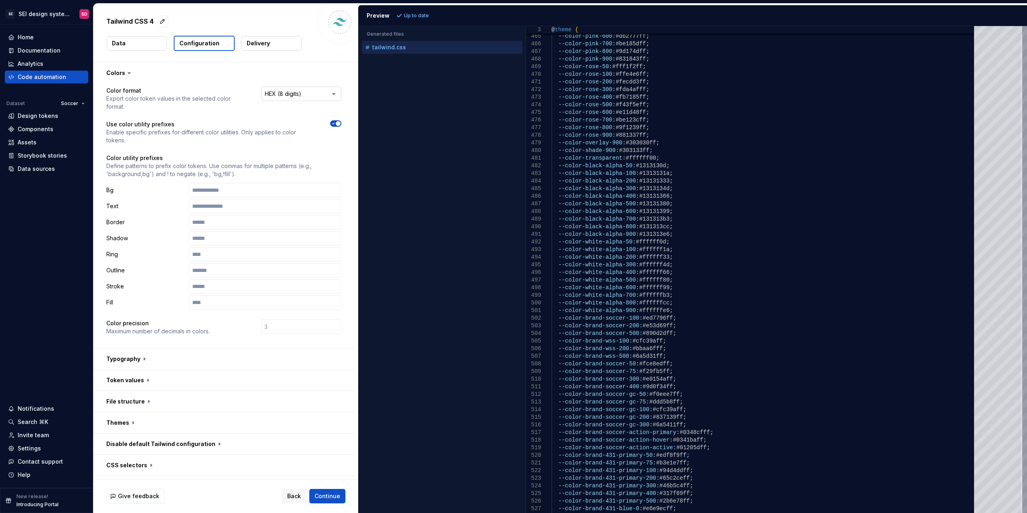
click at [296, 95] on html "**********" at bounding box center [513, 256] width 1027 height 513
click at [423, 16] on span "Refresh preview" at bounding box center [424, 15] width 40 height 6
click at [293, 96] on html "**********" at bounding box center [513, 256] width 1027 height 513
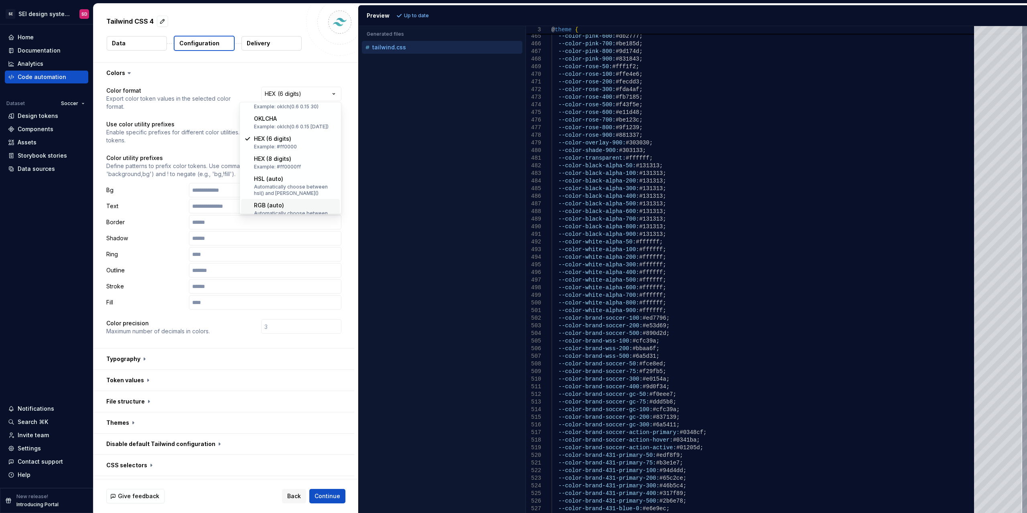
scroll to position [110, 0]
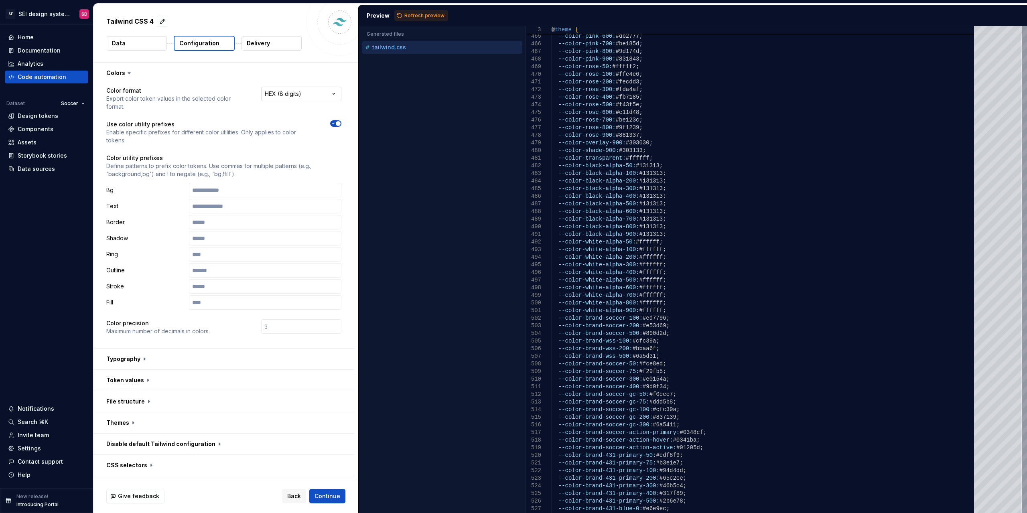
click at [330, 95] on html "**********" at bounding box center [513, 256] width 1027 height 513
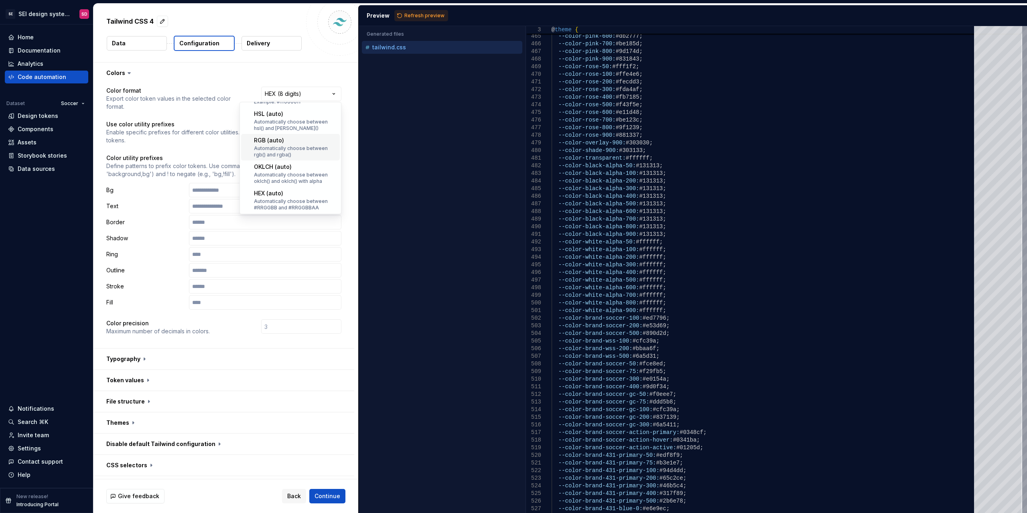
scroll to position [157, 0]
select select "**********"
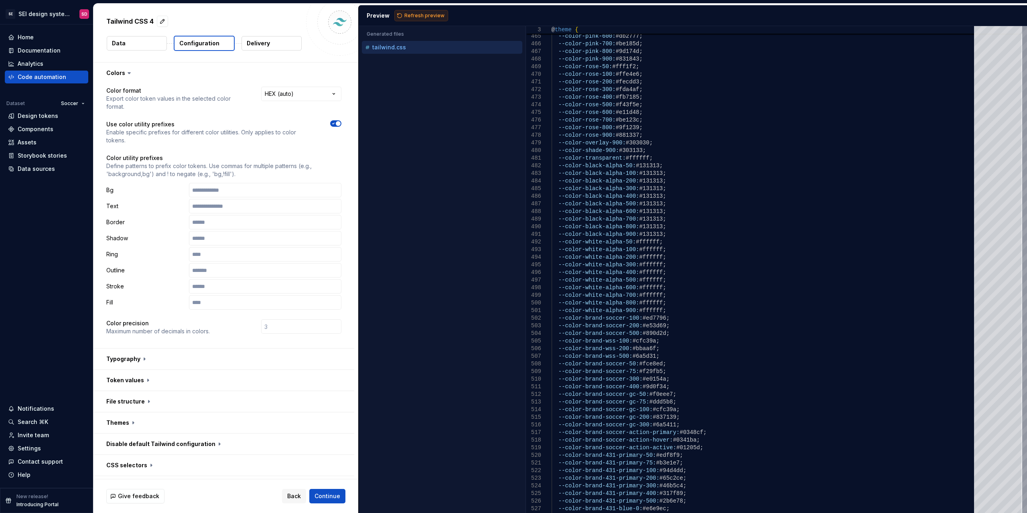
click at [437, 12] on span "Refresh preview" at bounding box center [424, 15] width 40 height 6
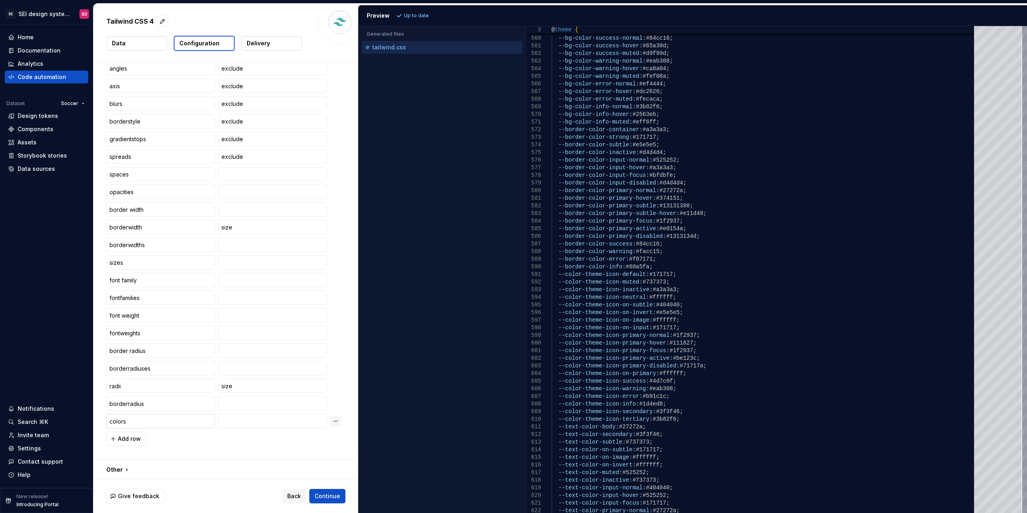
scroll to position [632, 0]
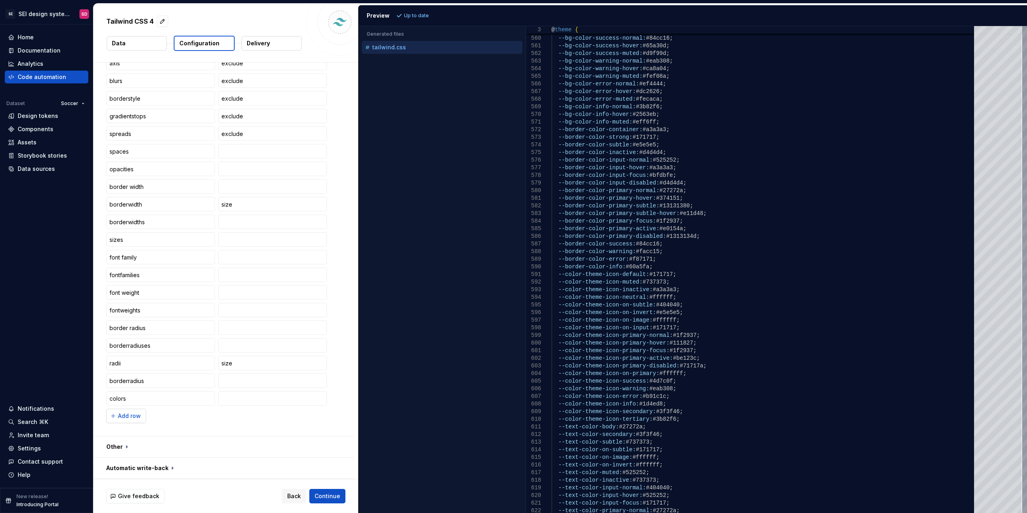
click at [126, 415] on span "Add row" at bounding box center [129, 416] width 23 height 8
click at [134, 411] on input "text" at bounding box center [160, 416] width 109 height 14
type input "theme"
click at [433, 16] on span "Refresh preview" at bounding box center [424, 15] width 40 height 6
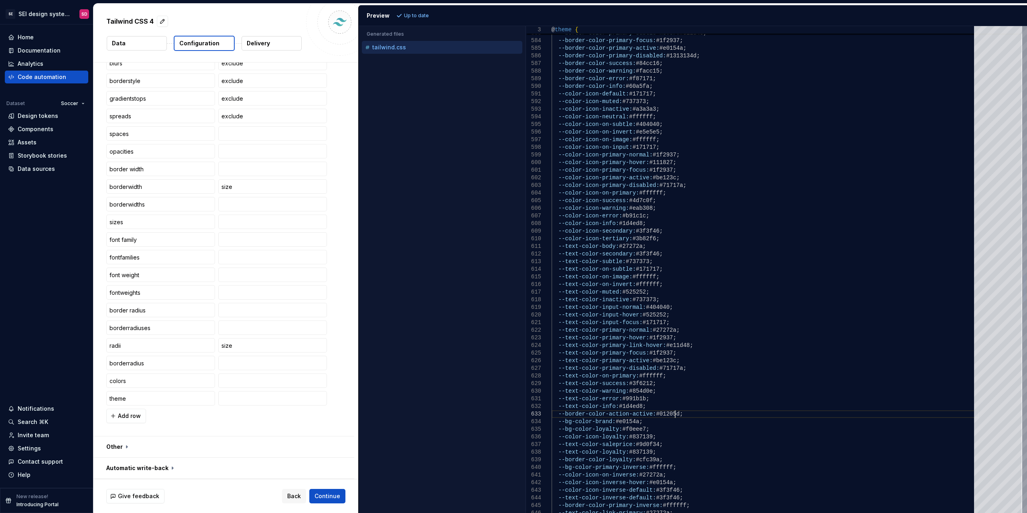
scroll to position [0, 0]
drag, startPoint x: 678, startPoint y: 412, endPoint x: 678, endPoint y: 405, distance: 6.4
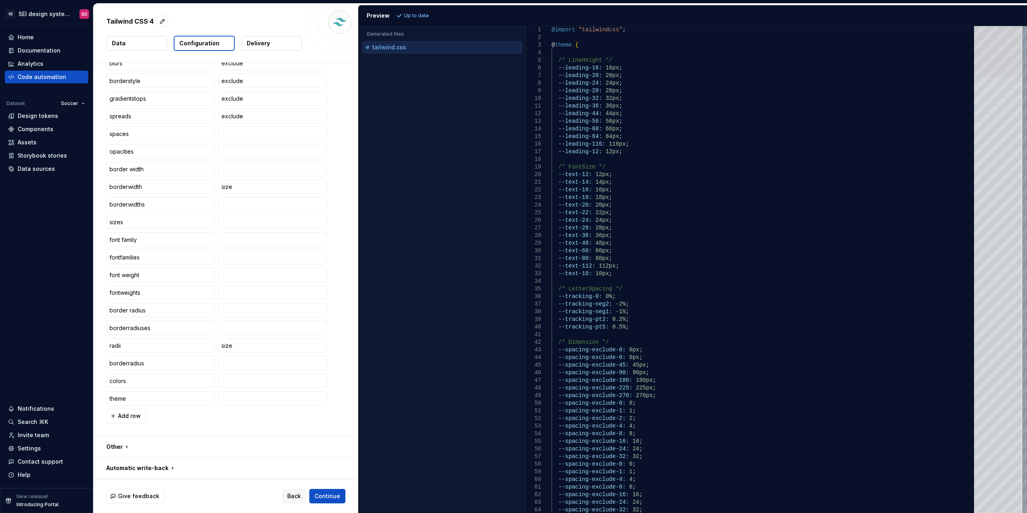
click at [1017, 38] on div at bounding box center [998, 51] width 48 height 51
drag, startPoint x: 620, startPoint y: 303, endPoint x: 612, endPoint y: 303, distance: 8.0
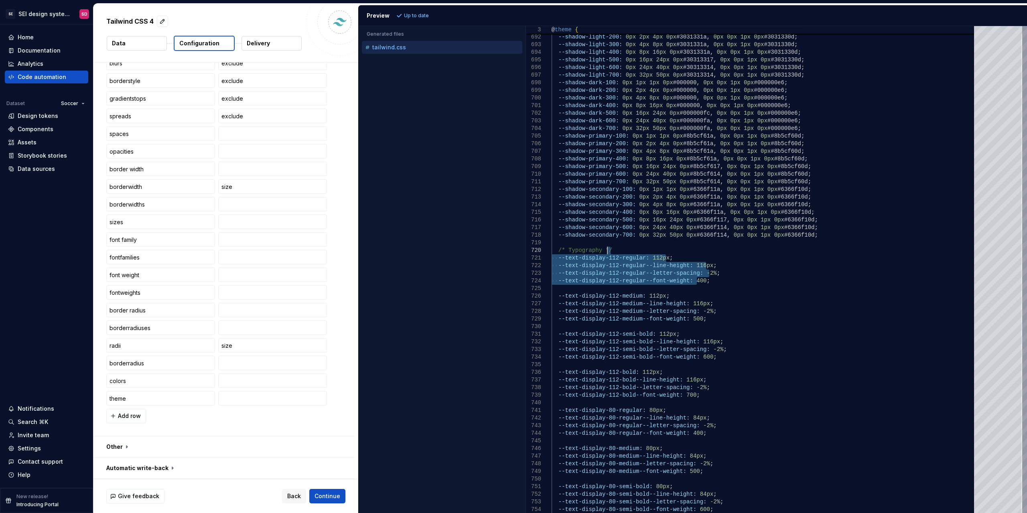
drag, startPoint x: 715, startPoint y: 282, endPoint x: 713, endPoint y: 247, distance: 35.0
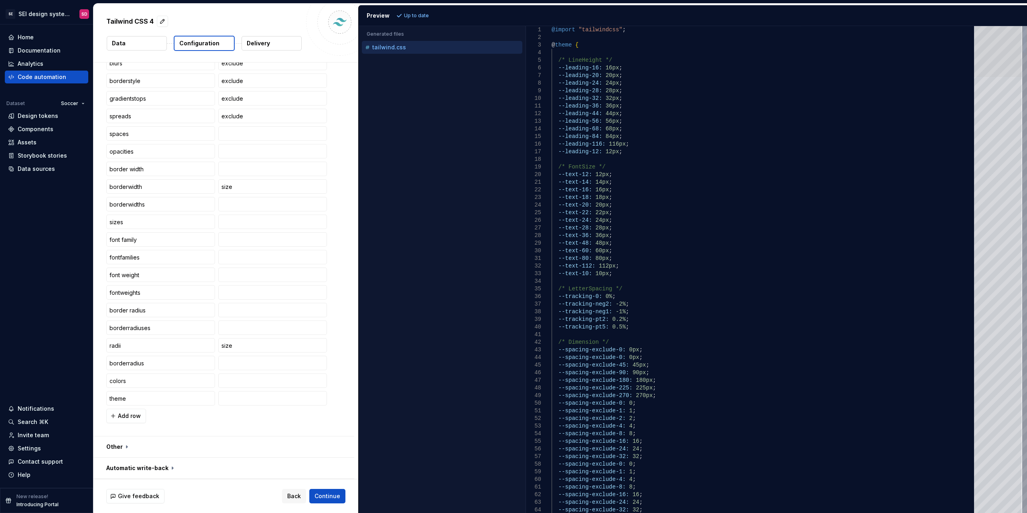
click at [1004, 41] on div at bounding box center [998, 51] width 48 height 51
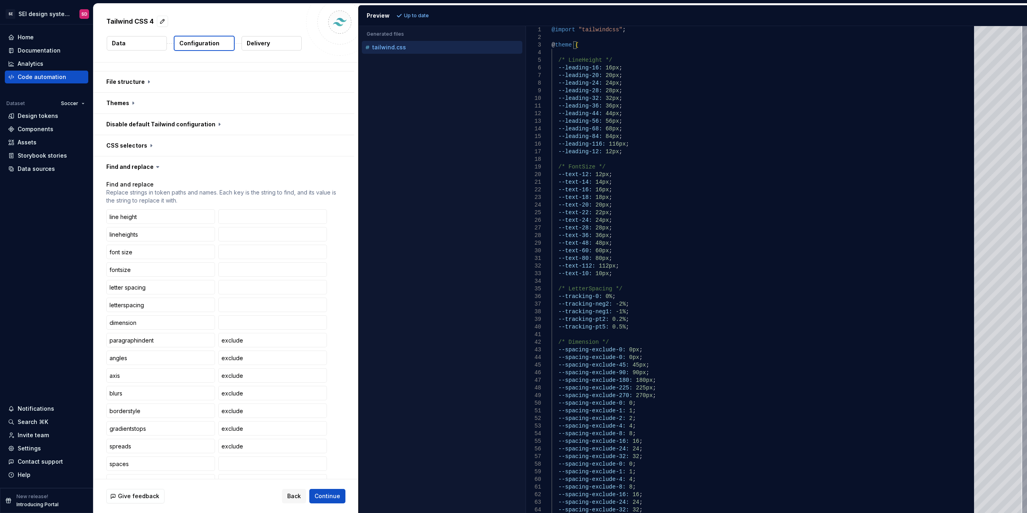
scroll to position [321, 0]
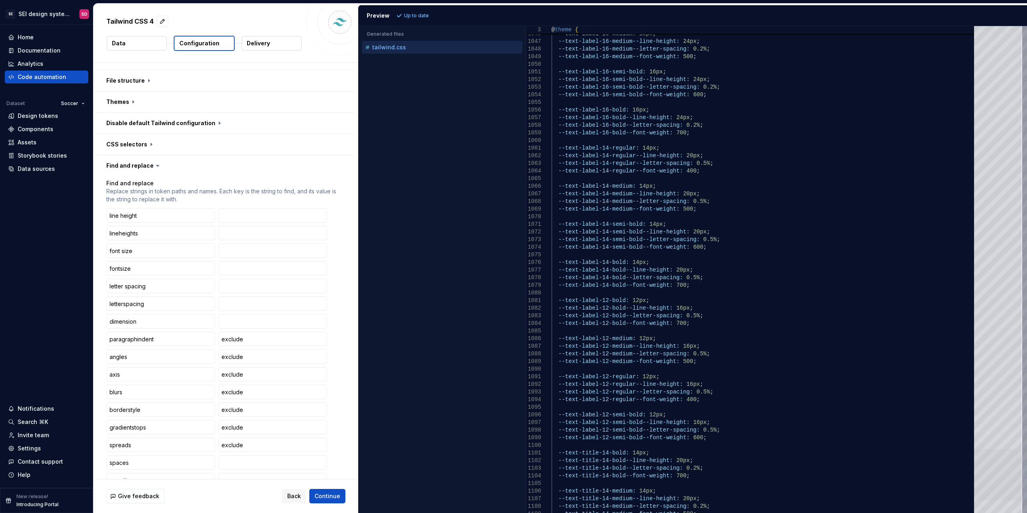
click at [1009, 488] on div at bounding box center [998, 474] width 48 height 51
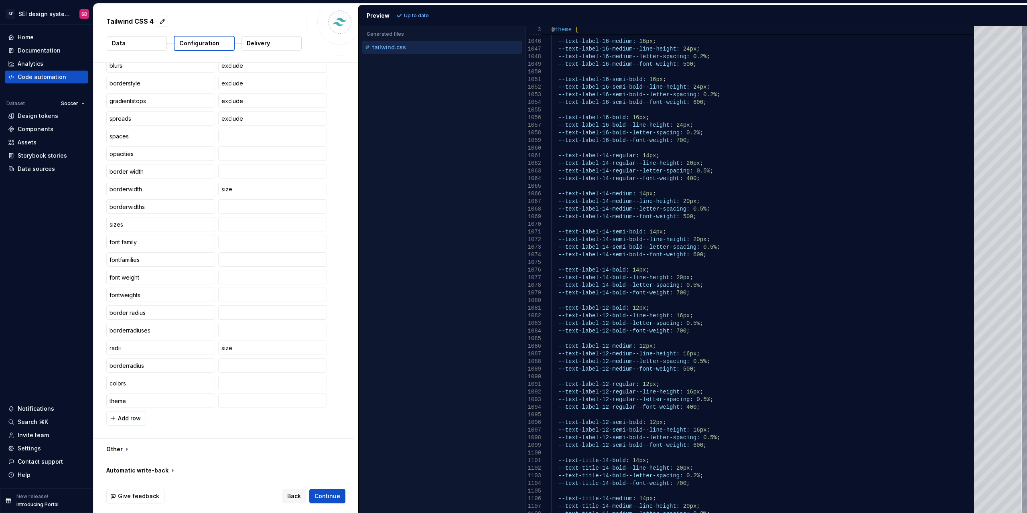
scroll to position [650, 0]
click at [181, 445] on button "button" at bounding box center [223, 447] width 261 height 21
click at [185, 446] on button "button" at bounding box center [223, 447] width 261 height 21
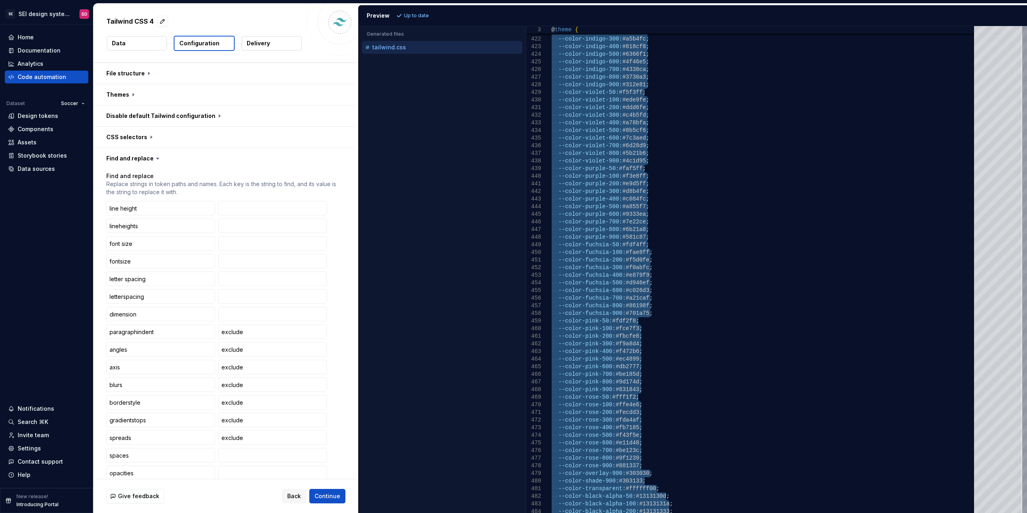
scroll to position [0, 0]
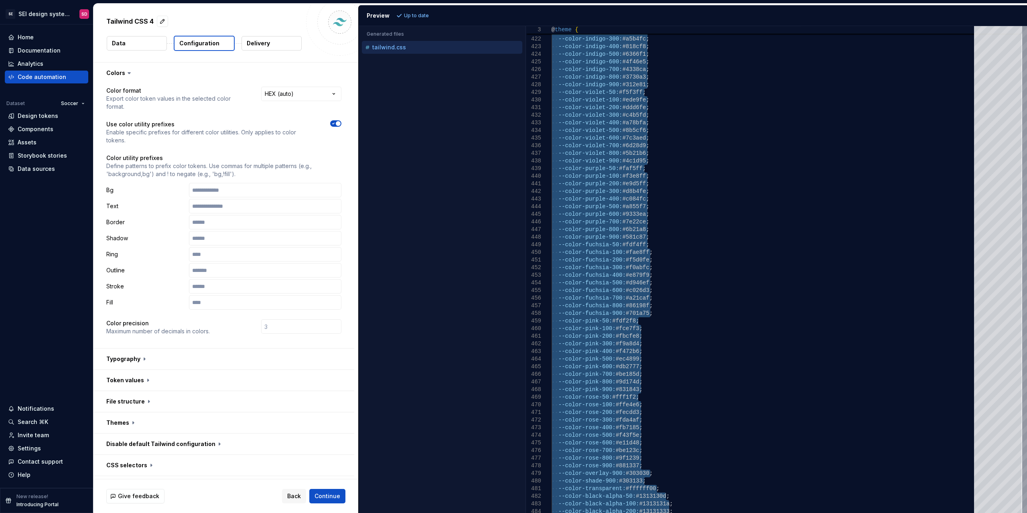
type textarea "*"
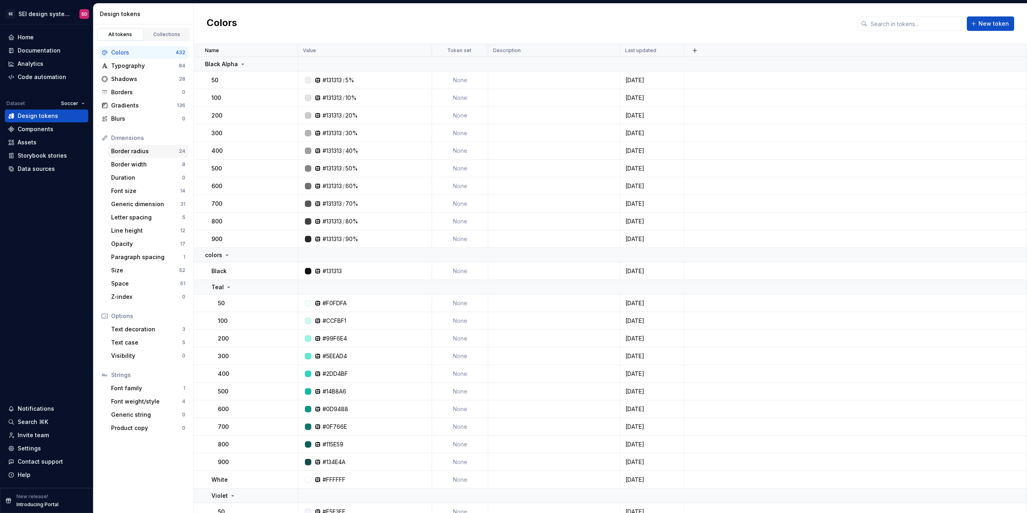
click at [146, 152] on div "Border radius" at bounding box center [145, 151] width 68 height 8
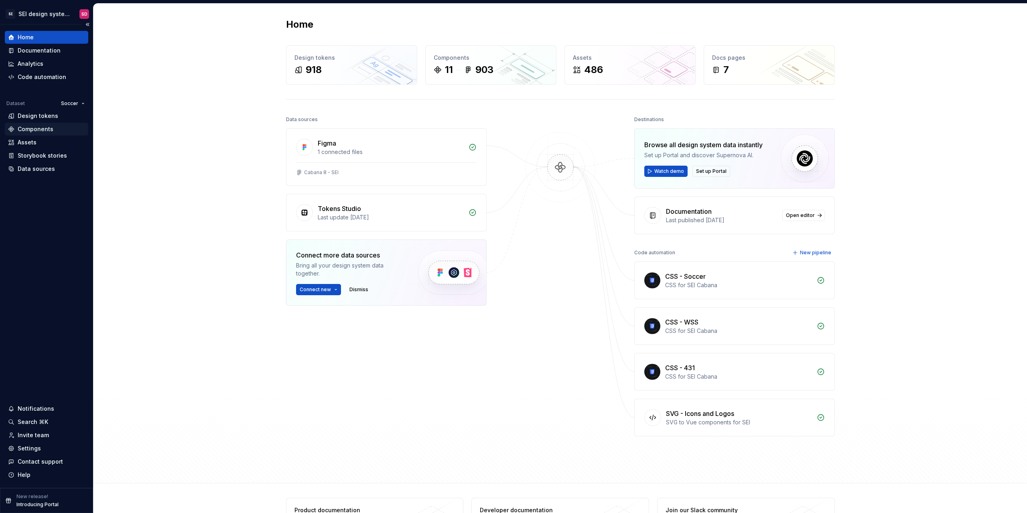
click at [37, 131] on div "Components" at bounding box center [36, 129] width 36 height 8
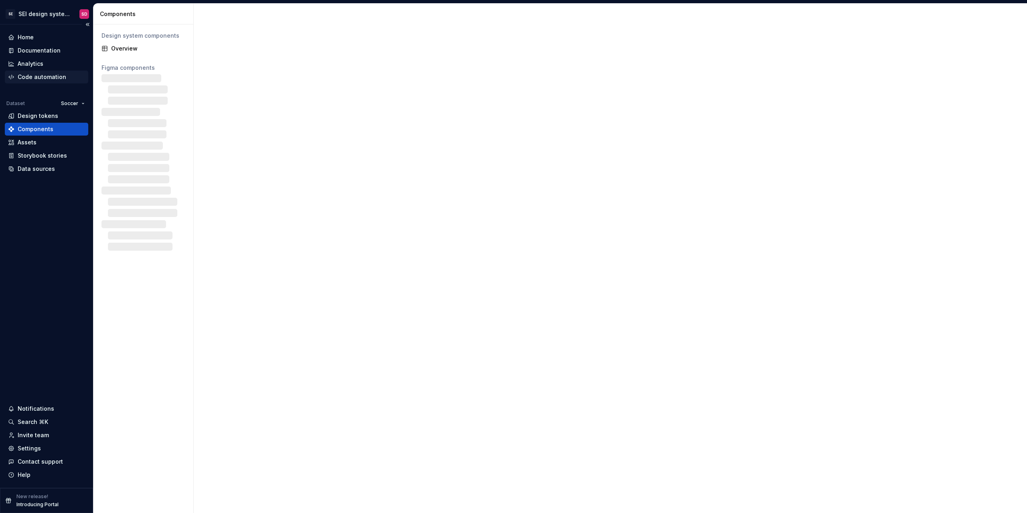
click at [48, 81] on div "Code automation" at bounding box center [46, 77] width 83 height 13
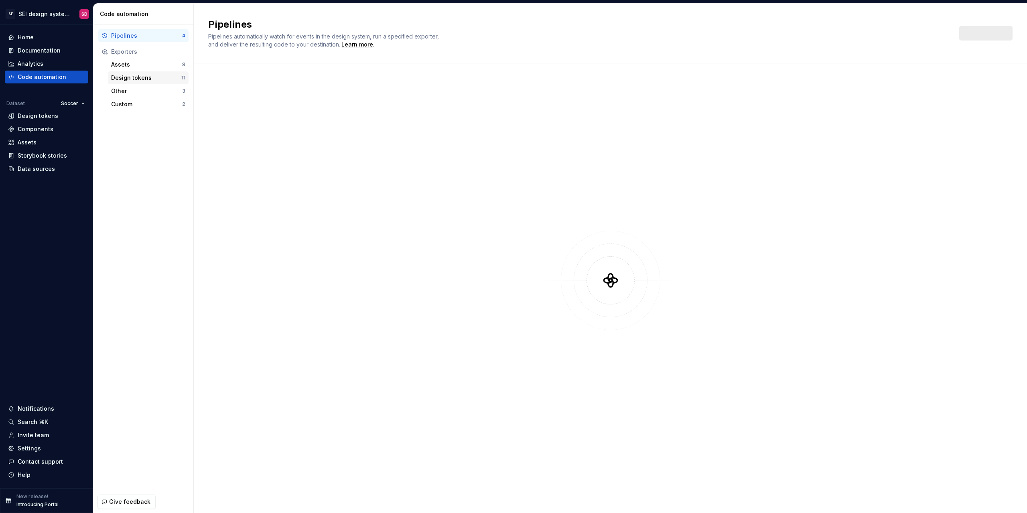
click at [140, 80] on div "Design tokens" at bounding box center [146, 78] width 70 height 8
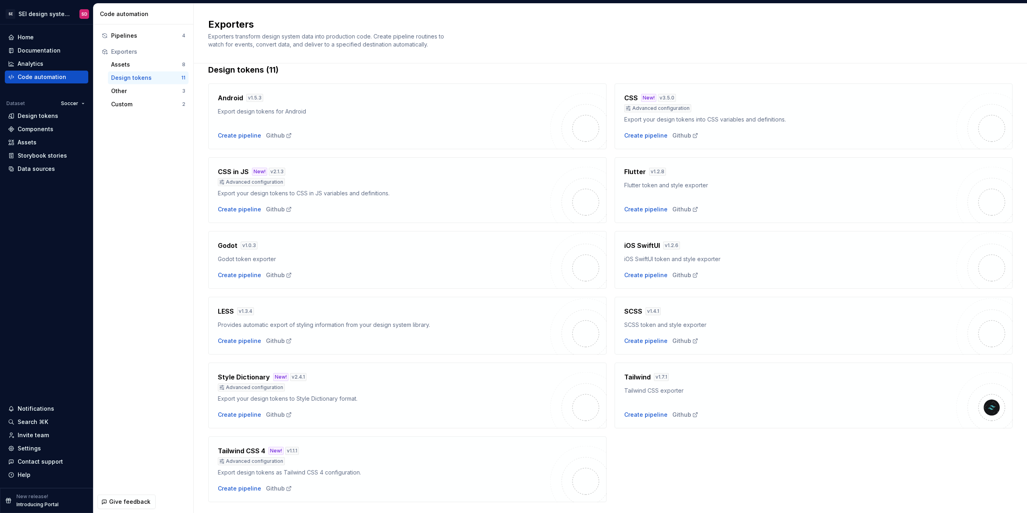
scroll to position [33, 0]
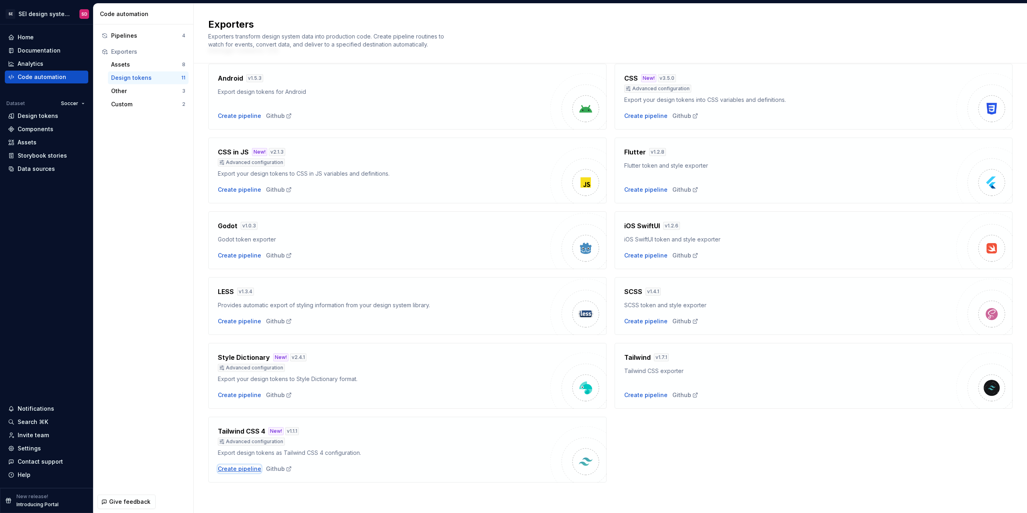
click at [239, 470] on div "Create pipeline" at bounding box center [239, 469] width 43 height 8
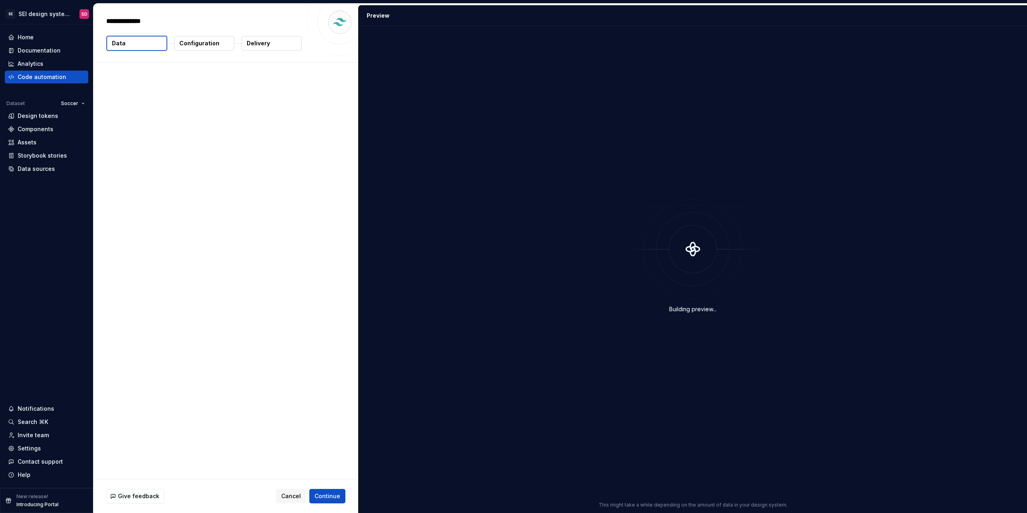
type textarea "*"
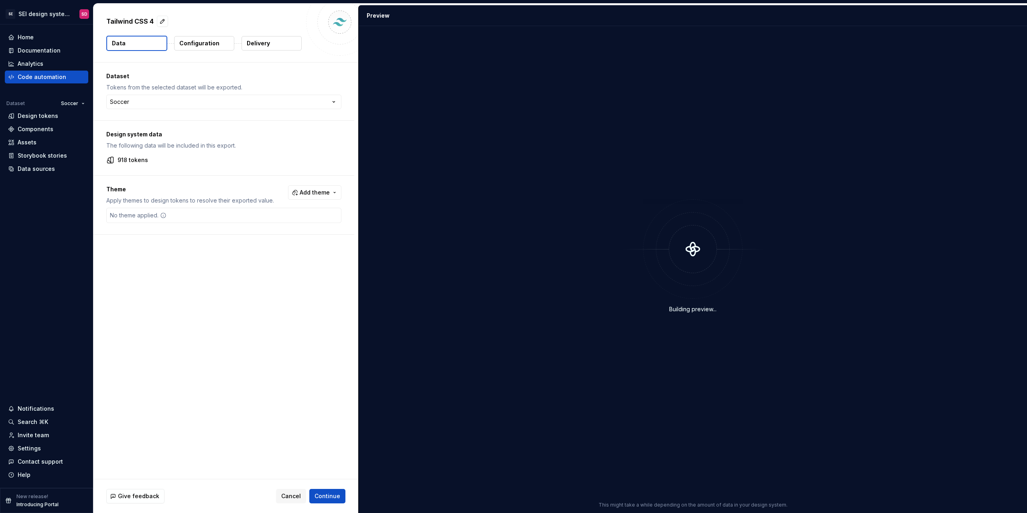
click at [201, 40] on p "Configuration" at bounding box center [199, 43] width 40 height 8
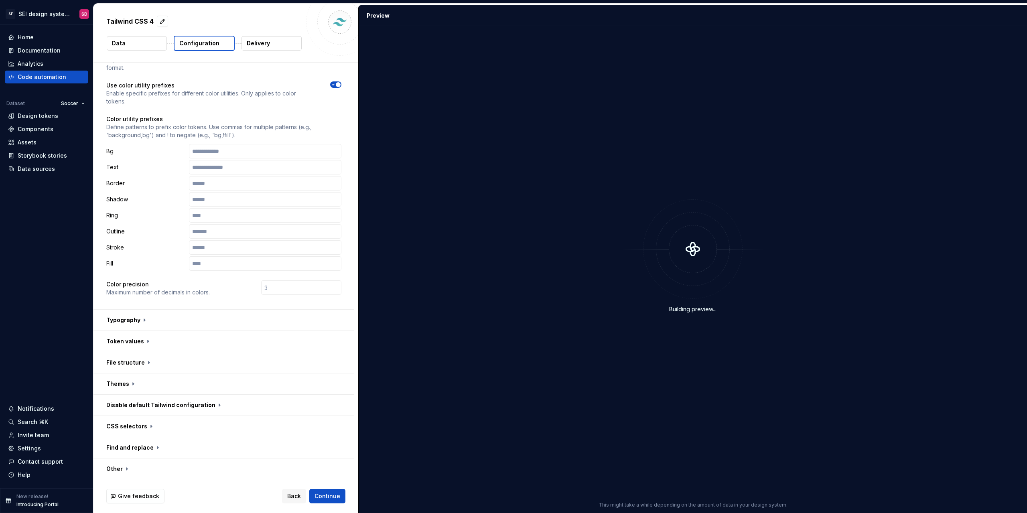
scroll to position [61, 0]
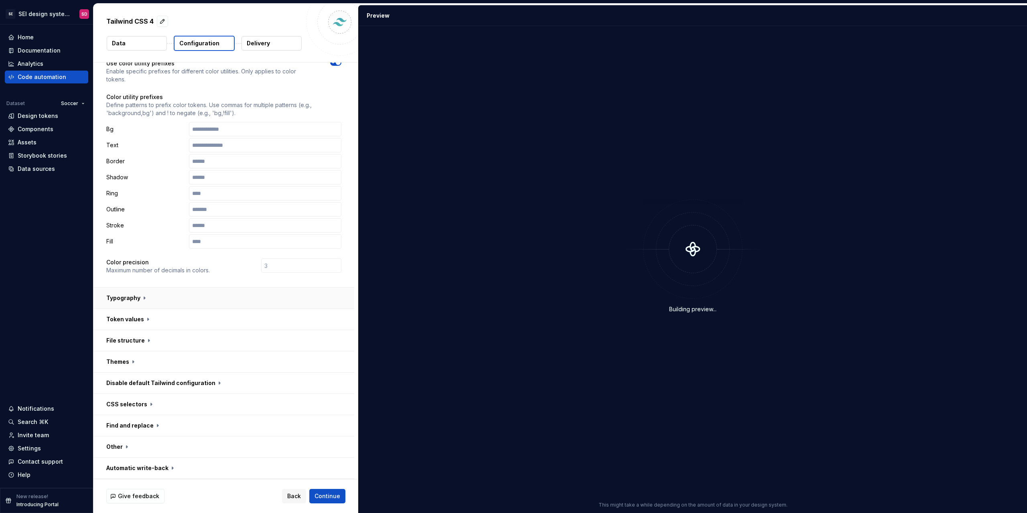
click at [144, 299] on button "button" at bounding box center [223, 298] width 261 height 21
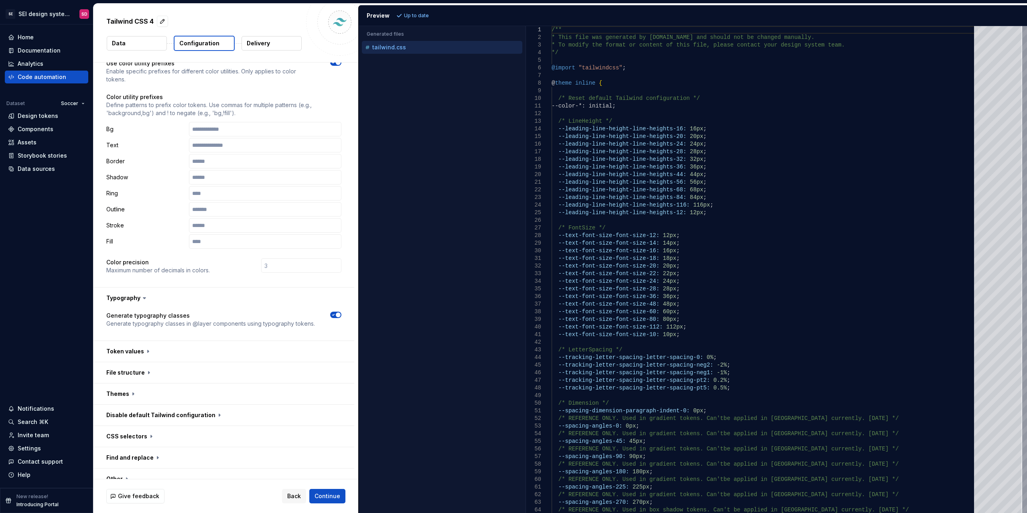
click at [337, 317] on span "button" at bounding box center [338, 315] width 5 height 5
click at [140, 353] on button "button" at bounding box center [223, 351] width 261 height 21
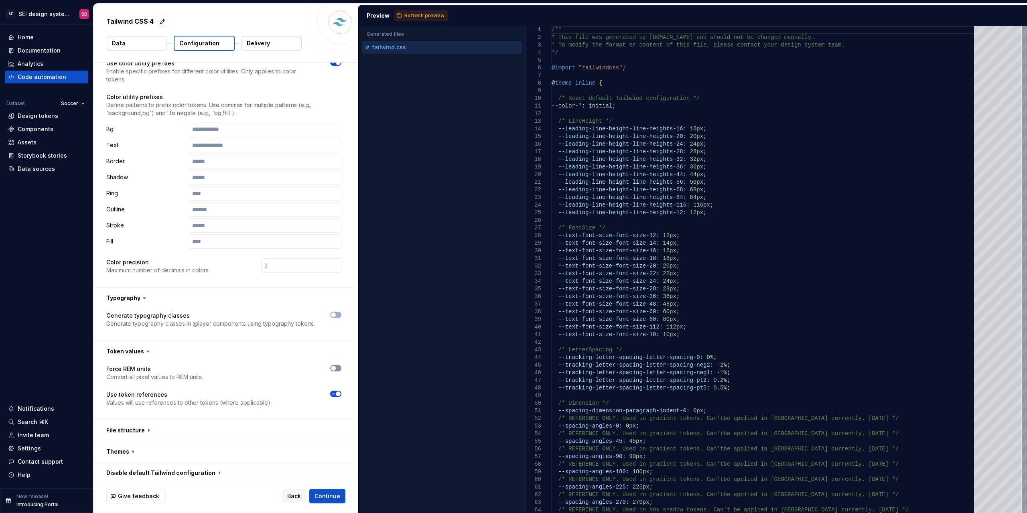
click at [335, 370] on span "button" at bounding box center [333, 368] width 5 height 5
click at [429, 18] on span "Refresh preview" at bounding box center [424, 15] width 40 height 6
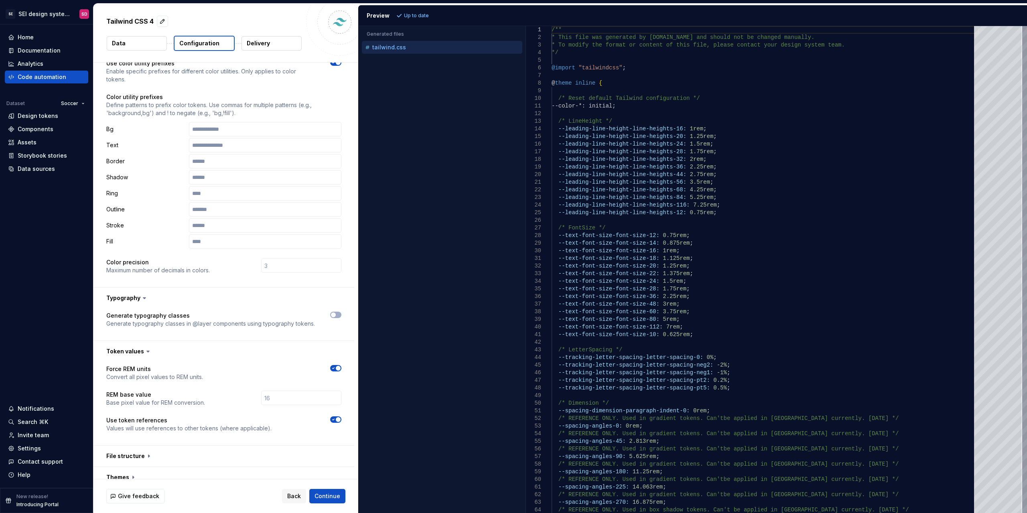
click at [116, 124] on div "Bg" at bounding box center [223, 129] width 235 height 14
click at [113, 130] on p "Bg" at bounding box center [145, 129] width 79 height 8
click at [109, 130] on p "Bg" at bounding box center [145, 129] width 79 height 8
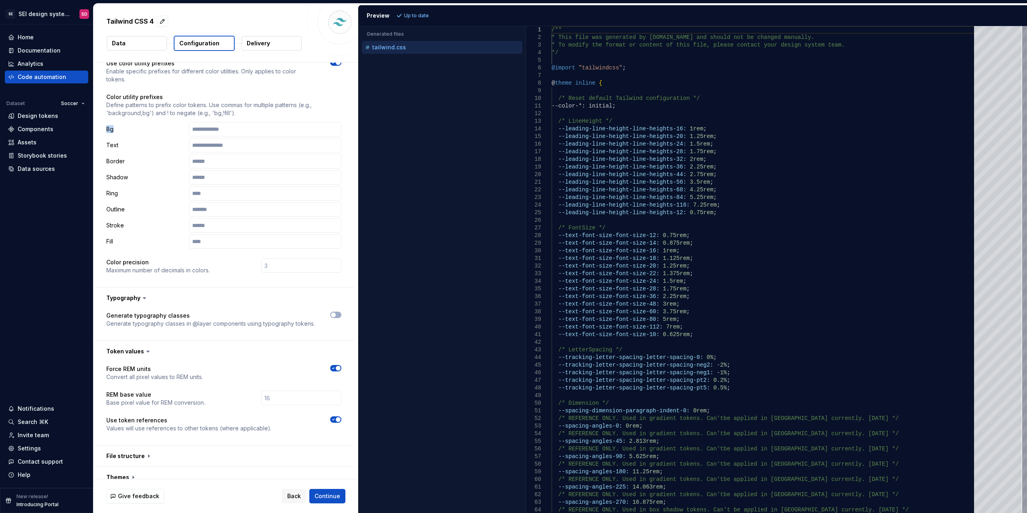
click at [109, 130] on p "Bg" at bounding box center [145, 129] width 79 height 8
click at [151, 132] on p "Bg" at bounding box center [145, 129] width 79 height 8
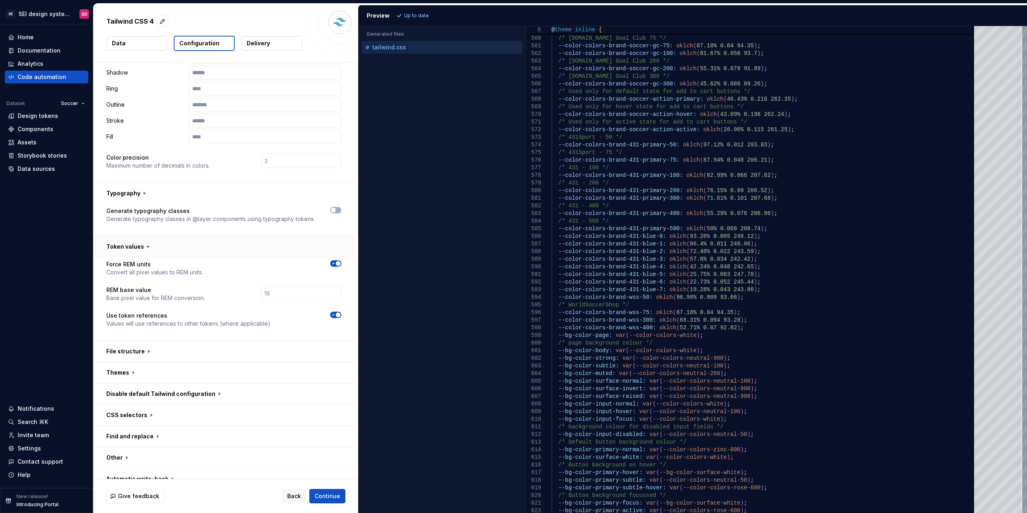
scroll to position [177, 0]
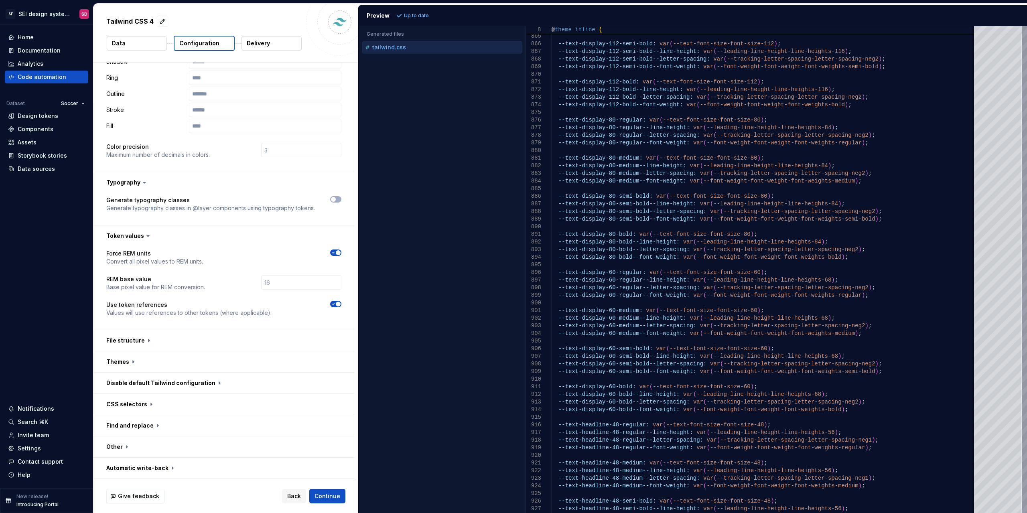
click at [333, 304] on icon "button" at bounding box center [333, 304] width 6 height 5
click at [431, 15] on span "Refresh preview" at bounding box center [424, 15] width 40 height 6
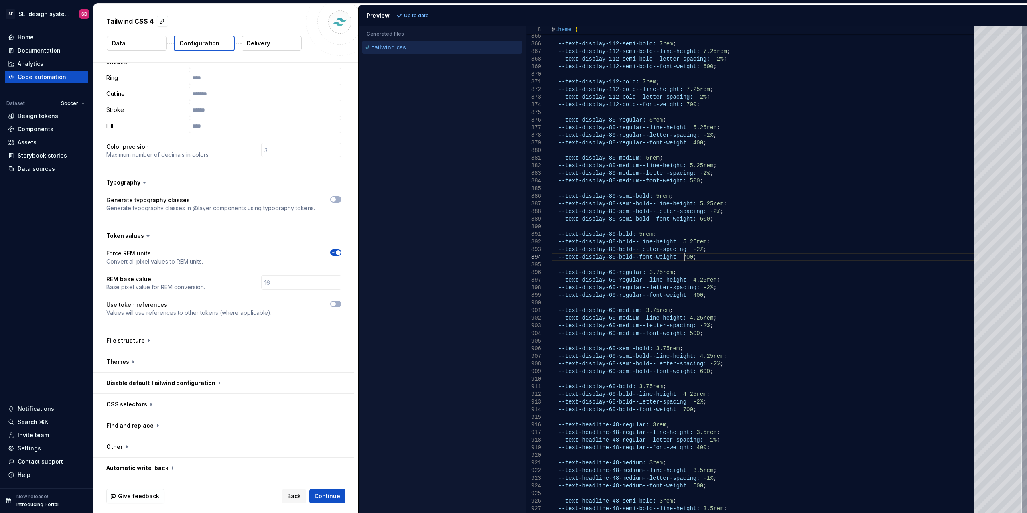
scroll to position [0, 0]
type textarea "**********"
drag, startPoint x: 695, startPoint y: 258, endPoint x: 709, endPoint y: 227, distance: 33.4
